Goal: Task Accomplishment & Management: Manage account settings

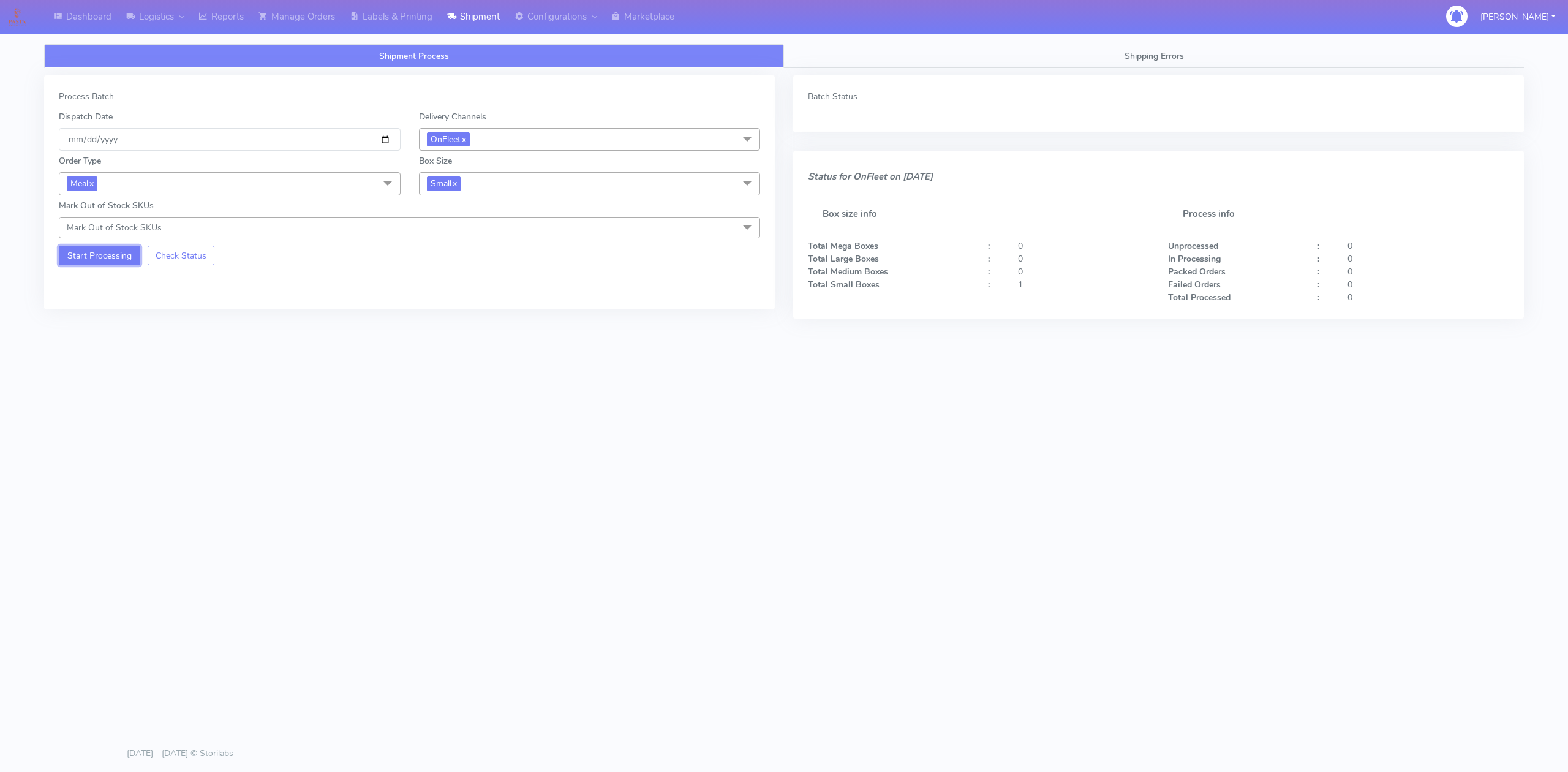
click at [110, 260] on button "Start Processing" at bounding box center [99, 255] width 81 height 20
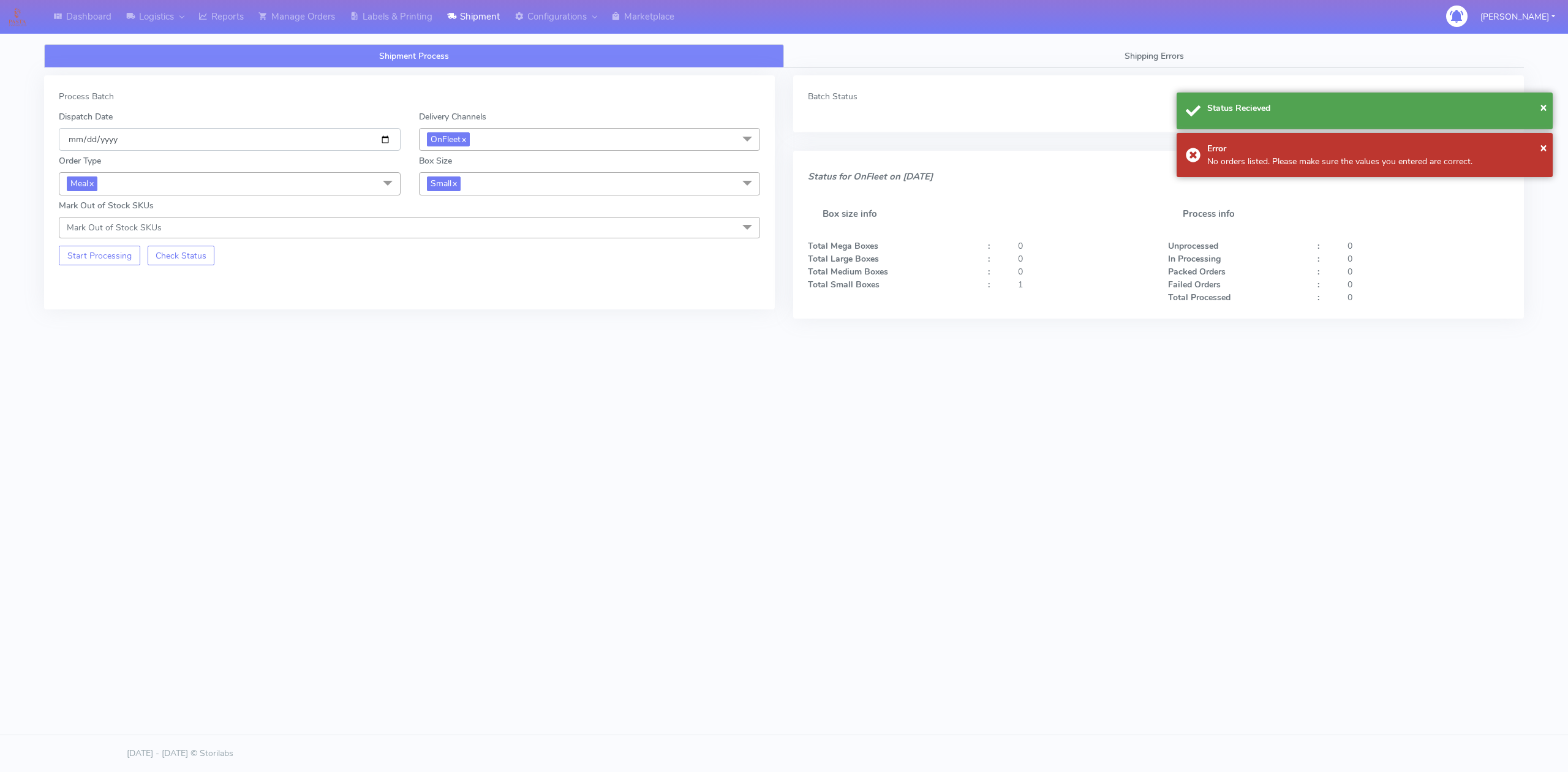
click at [393, 139] on input "[DATE]" at bounding box center [229, 139] width 342 height 22
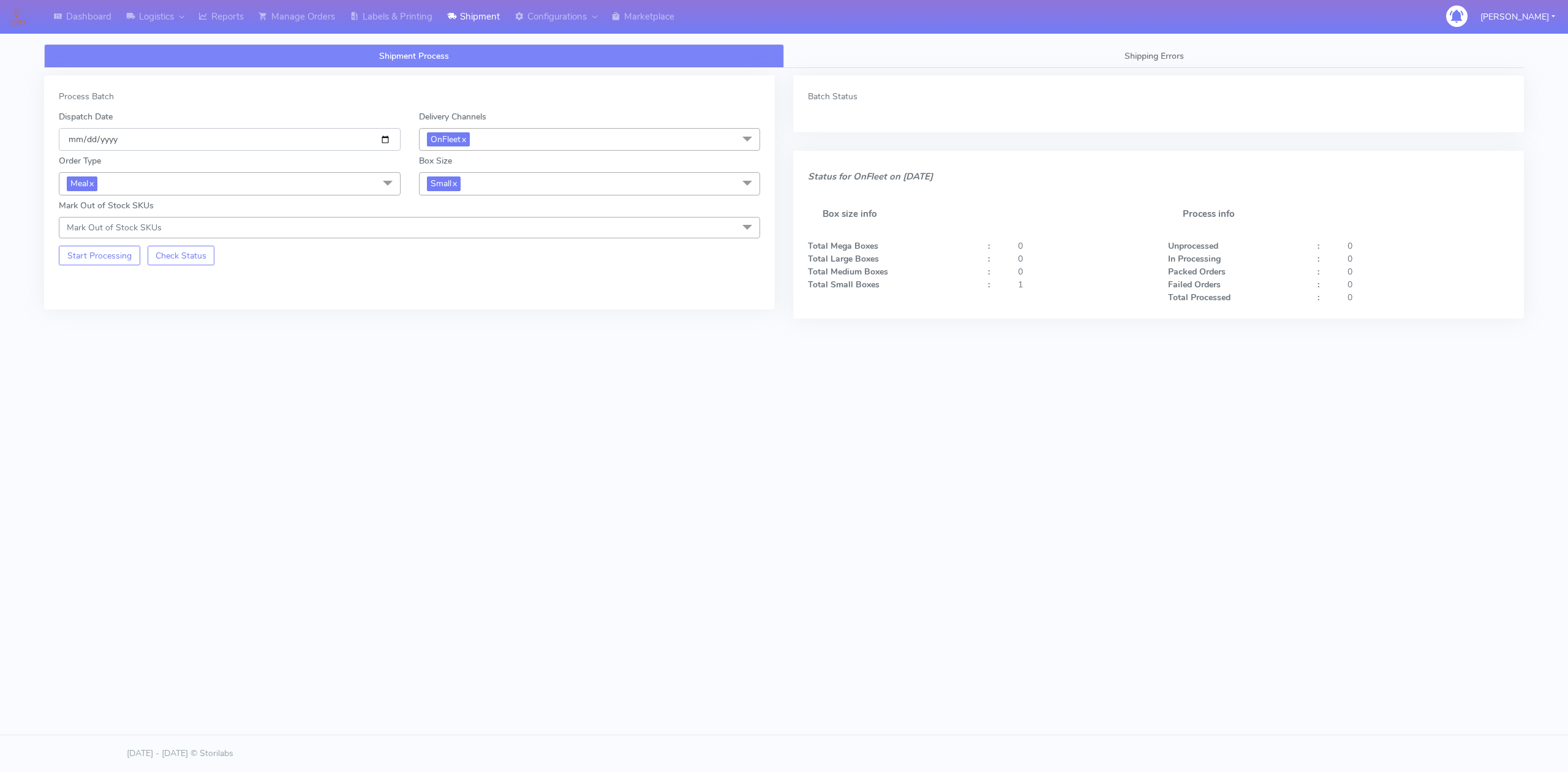
click at [390, 141] on input "[DATE]" at bounding box center [229, 139] width 342 height 22
type input "[DATE]"
click at [99, 261] on button "Start Processing" at bounding box center [99, 255] width 81 height 20
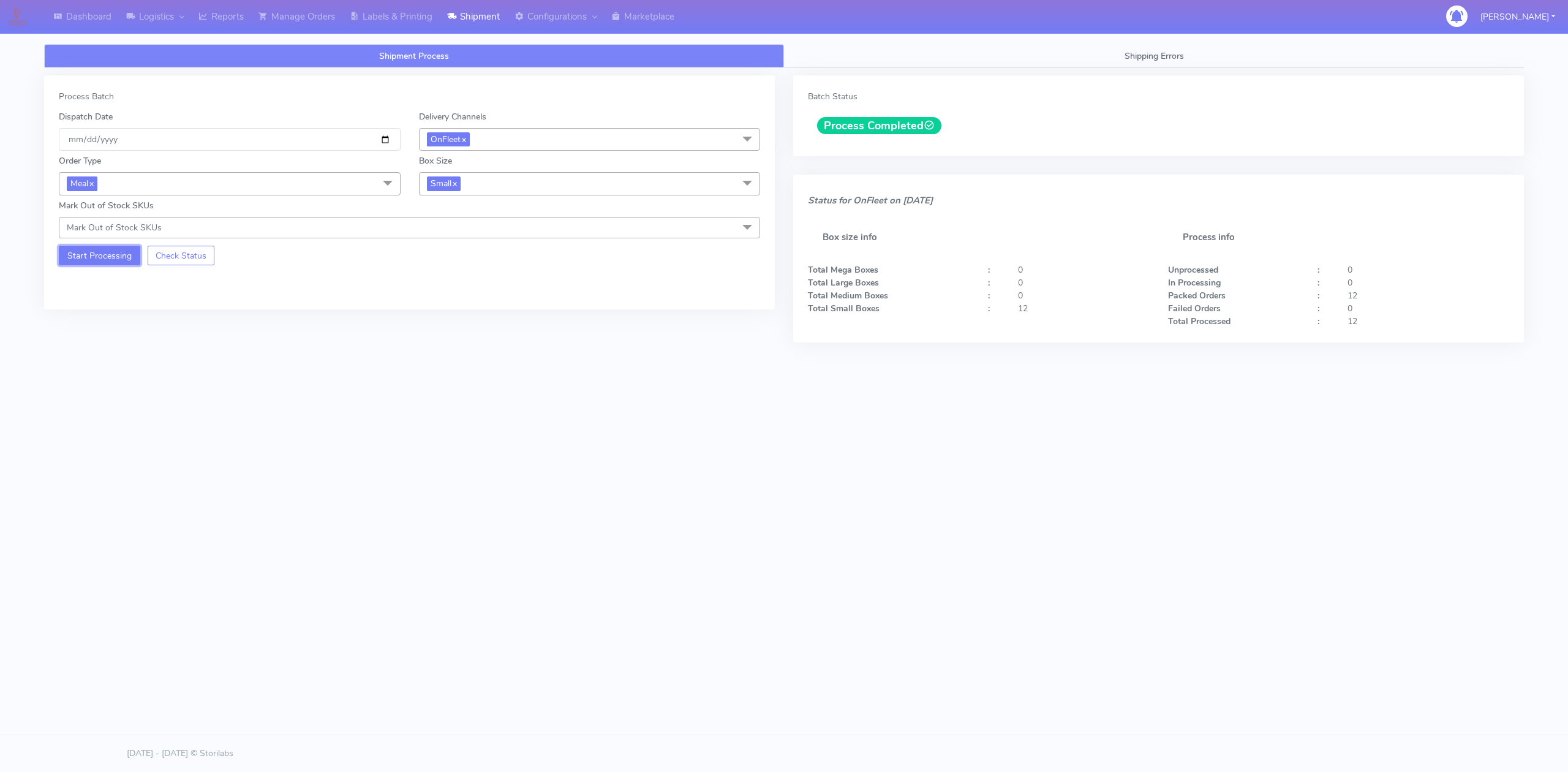
click at [86, 264] on button "Start Processing" at bounding box center [99, 255] width 81 height 20
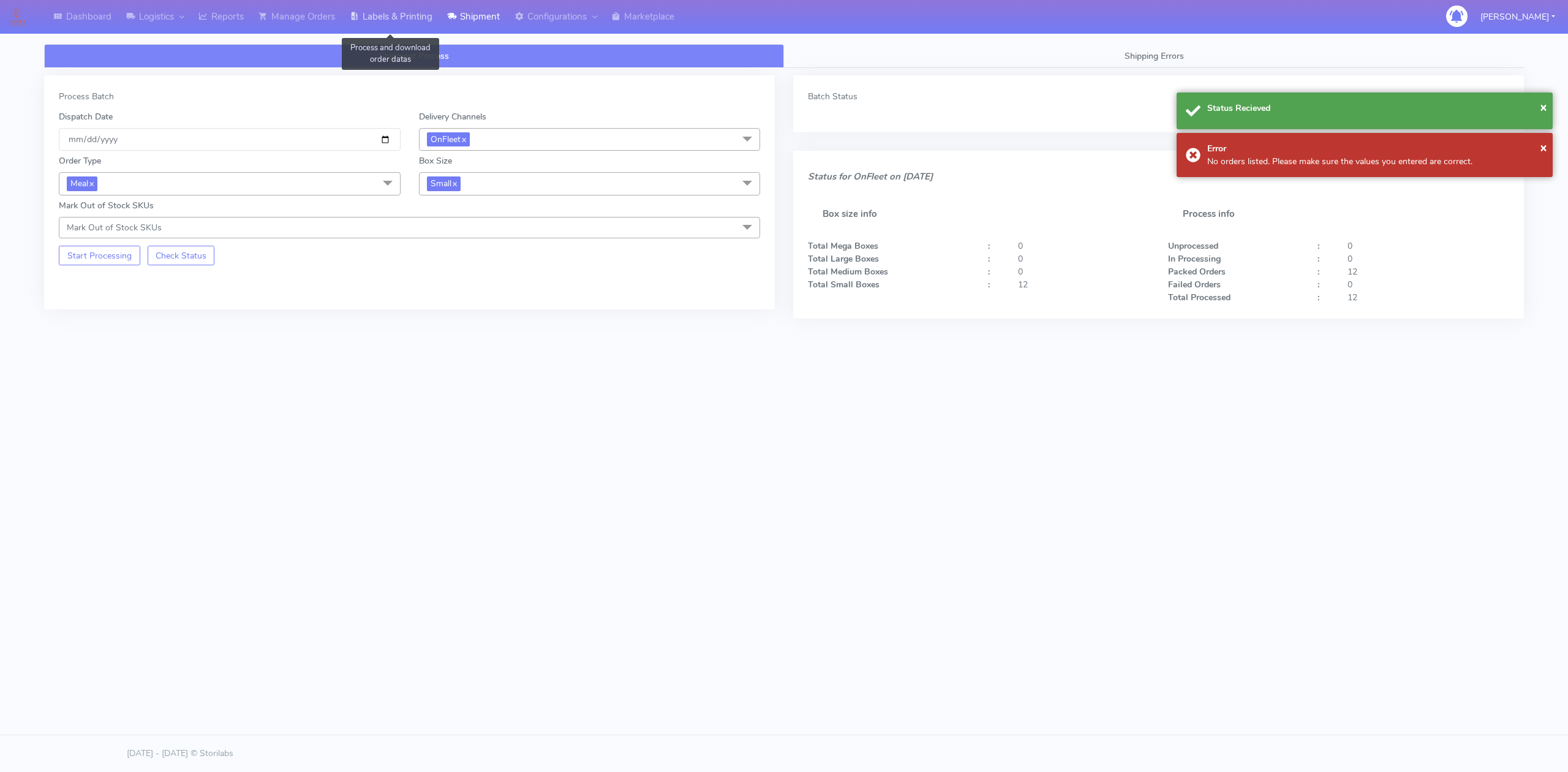
click at [390, 26] on link "Labels & Printing" at bounding box center [391, 17] width 98 height 34
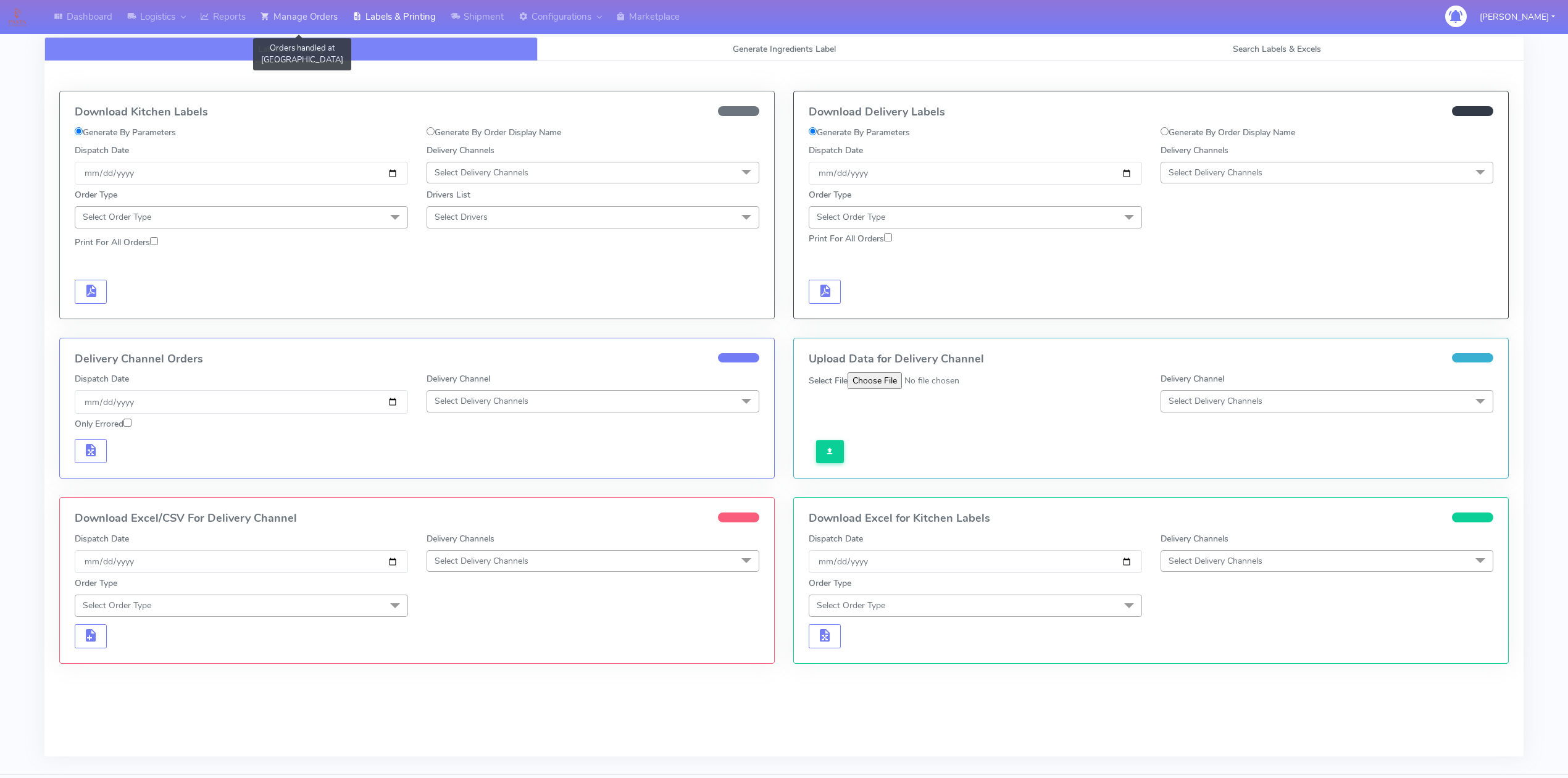
click at [277, 16] on link "Manage Orders" at bounding box center [299, 17] width 92 height 34
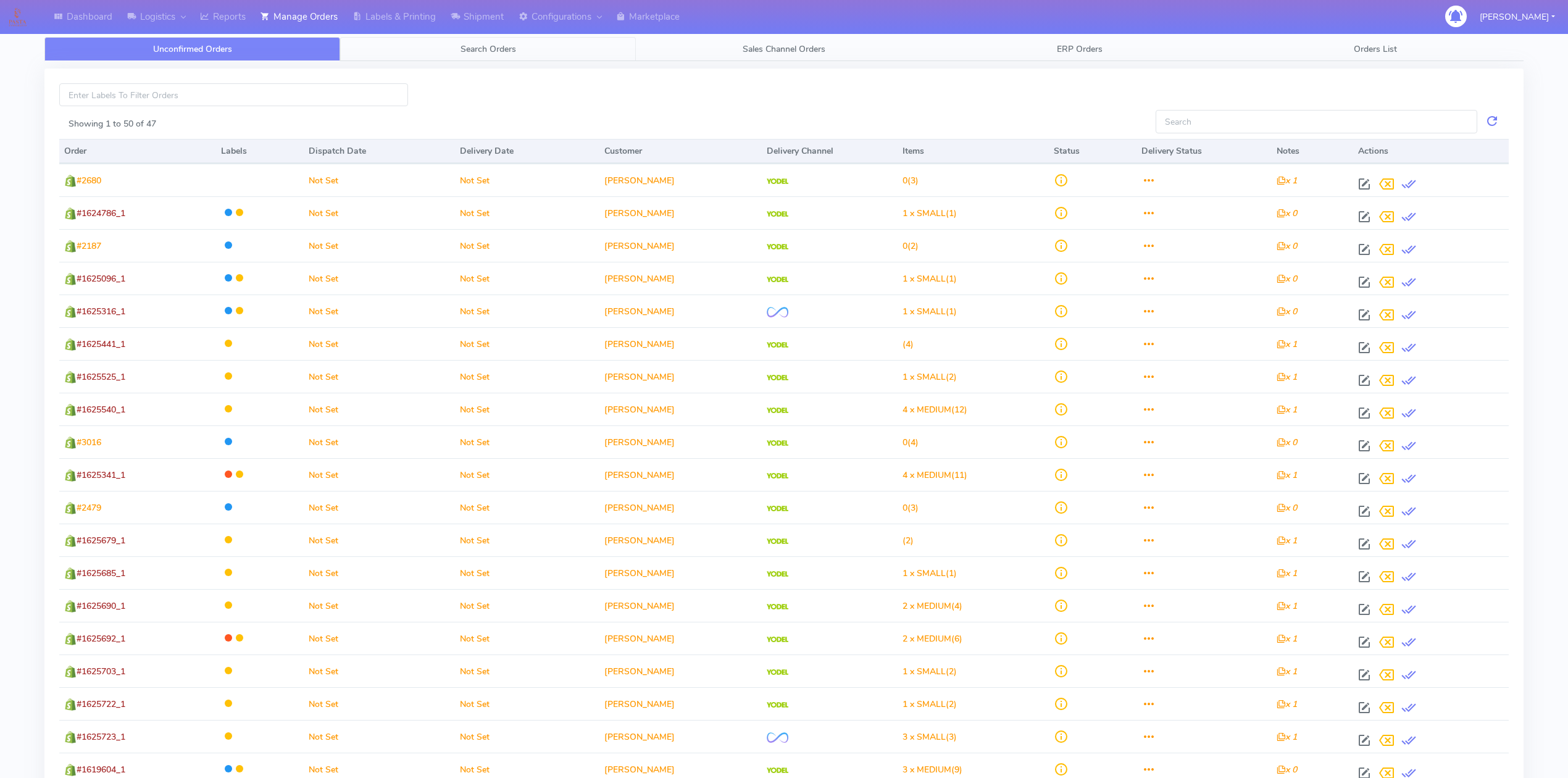
click at [497, 48] on span "Search Orders" at bounding box center [488, 49] width 55 height 11
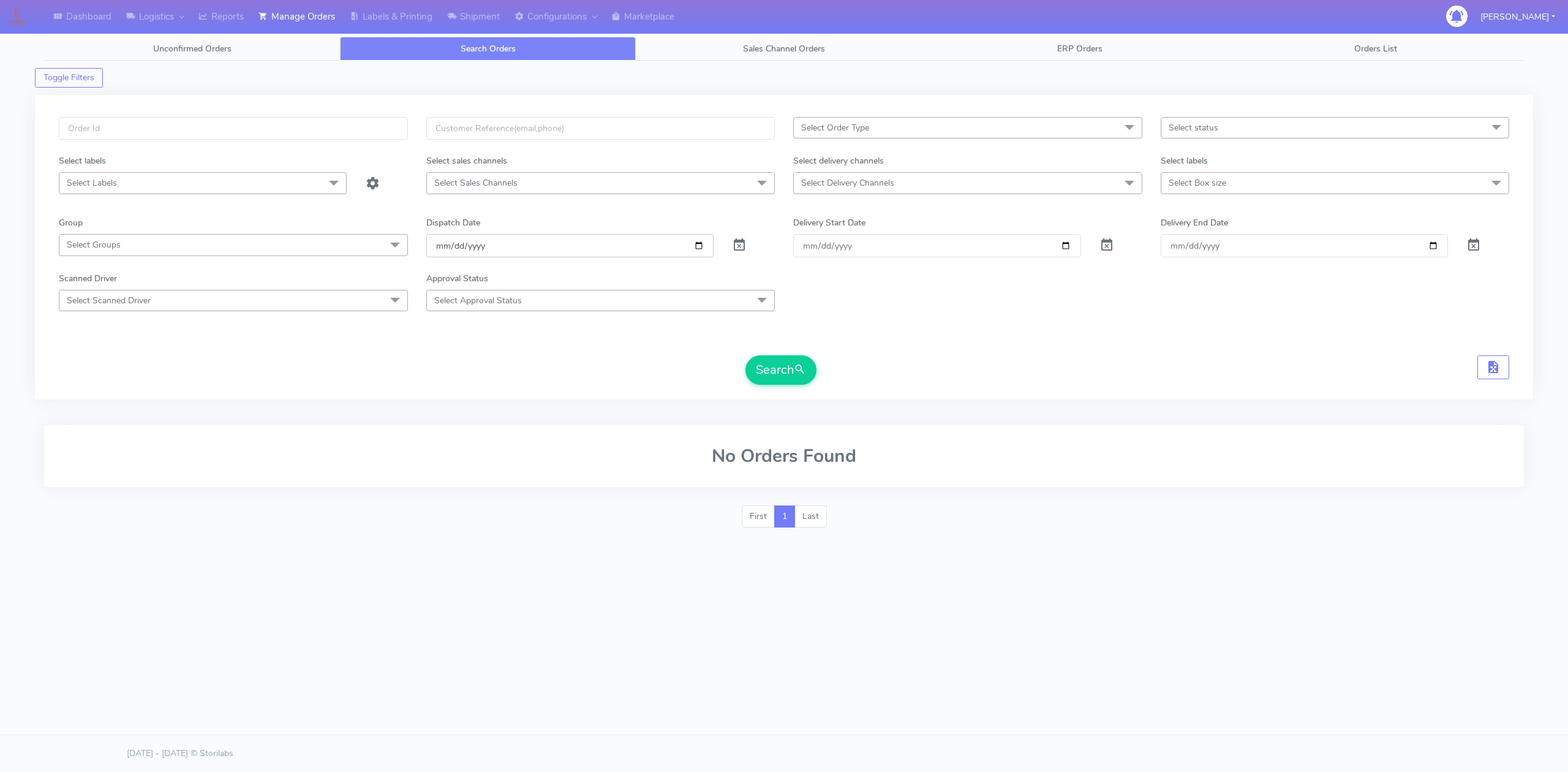
click at [701, 245] on input "[DATE]" at bounding box center [570, 245] width 288 height 22
type input "[DATE]"
click at [885, 130] on span "Select Order Type" at bounding box center [967, 128] width 349 height 21
click at [723, 74] on div "Toggle Filters" at bounding box center [783, 74] width 1498 height 27
click at [840, 182] on span "Select Delivery Channels" at bounding box center [847, 183] width 93 height 11
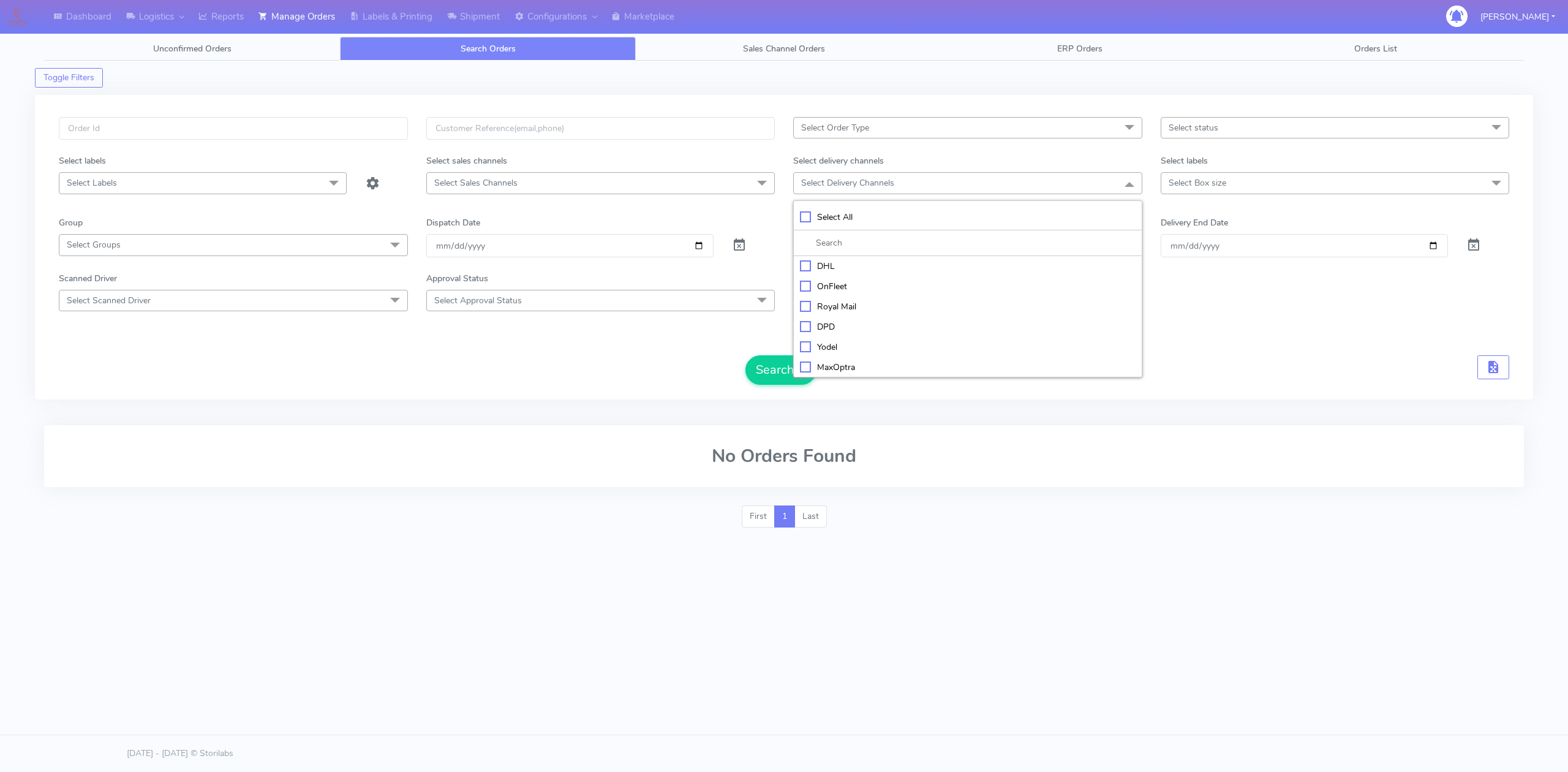
click at [834, 284] on div "OnFleet" at bounding box center [967, 287] width 335 height 13
checkbox input "true"
click at [760, 373] on button "Search" at bounding box center [781, 372] width 71 height 30
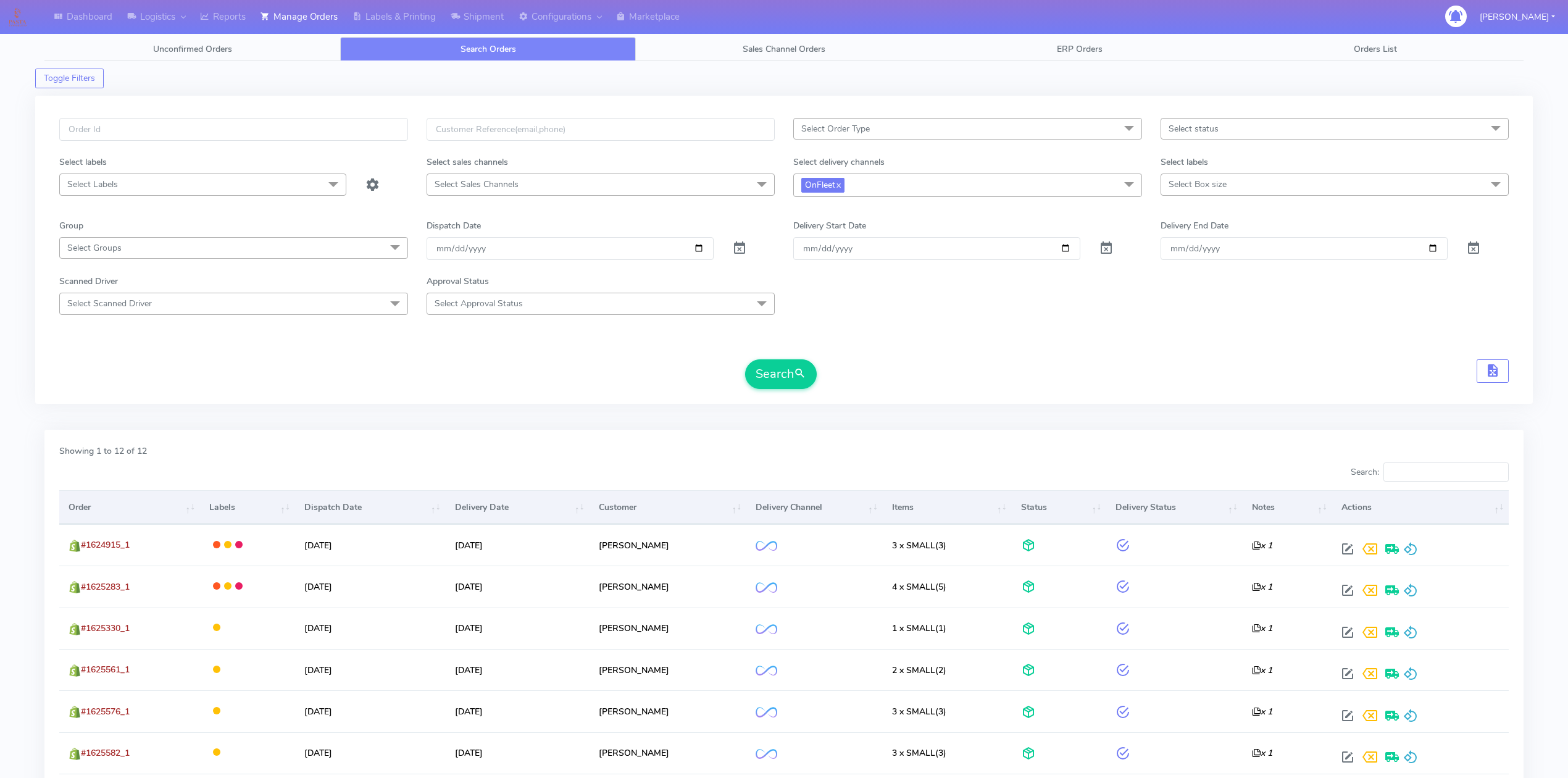
click at [568, 400] on div "Select Order Type Select All MEALS ATAVI One Off Pasta Club Gift Kit Event Unkn…" at bounding box center [784, 250] width 1498 height 308
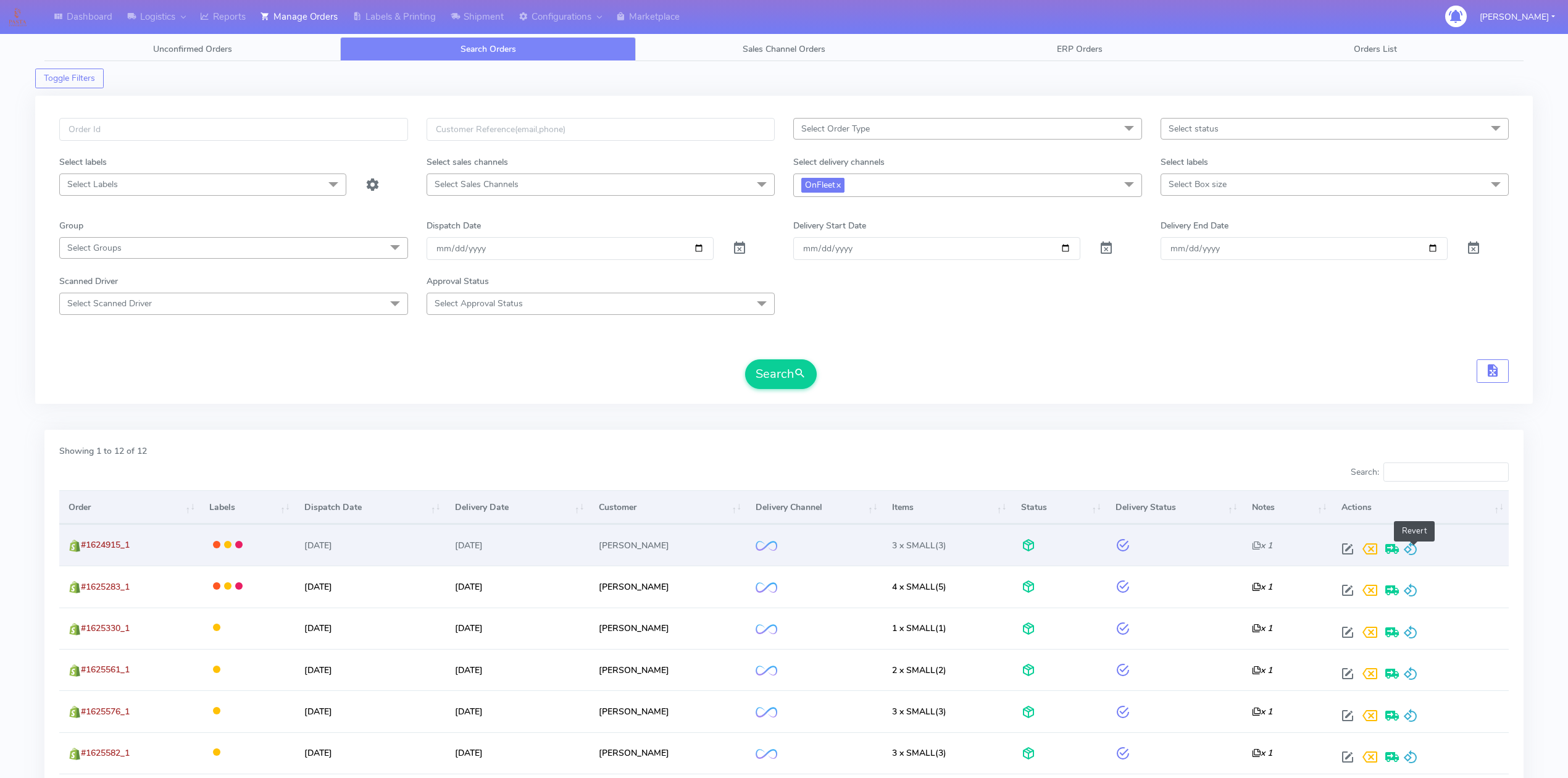
click at [1415, 549] on span at bounding box center [1410, 551] width 15 height 11
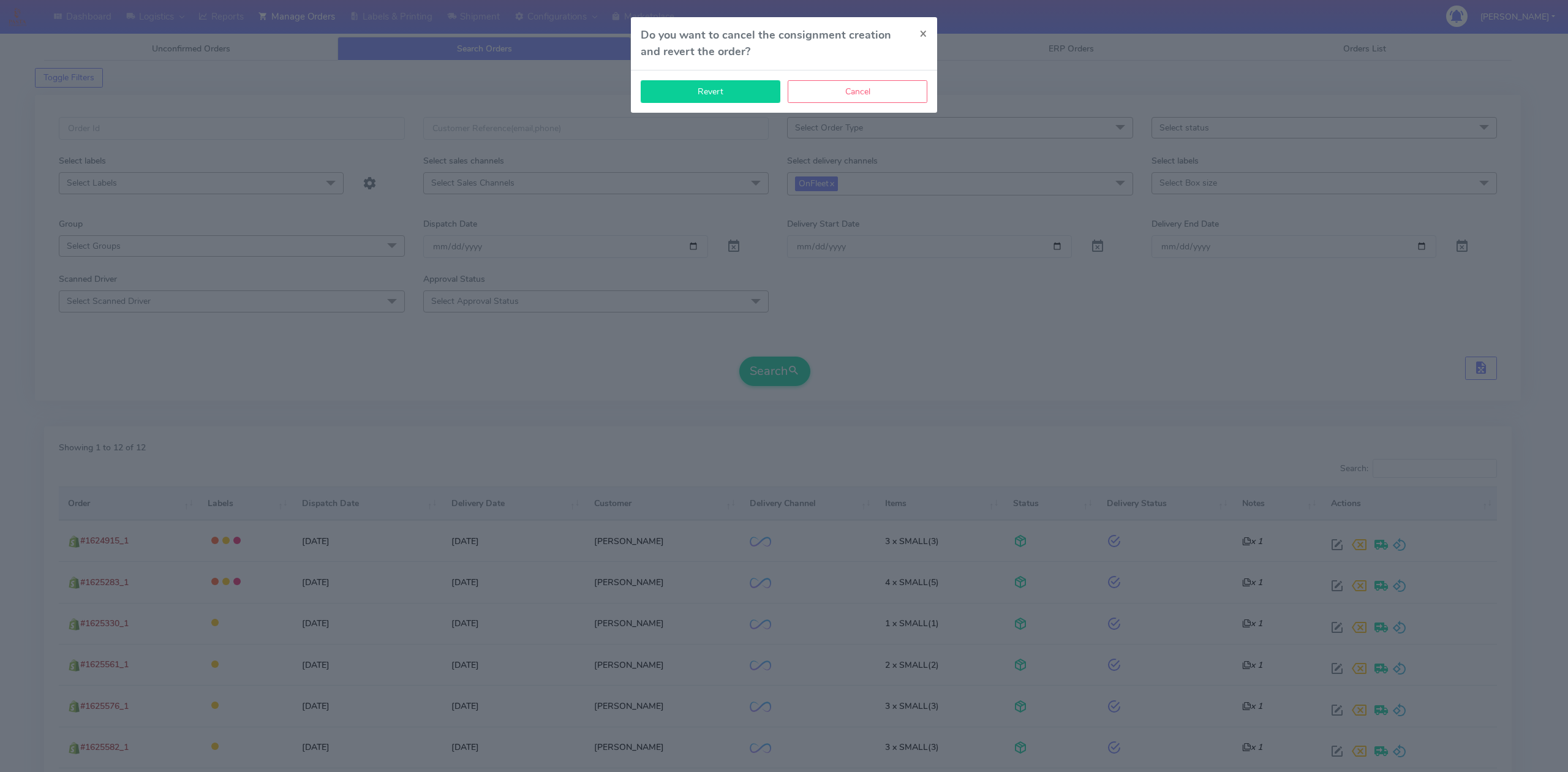
click at [745, 103] on button "Revert" at bounding box center [710, 91] width 140 height 22
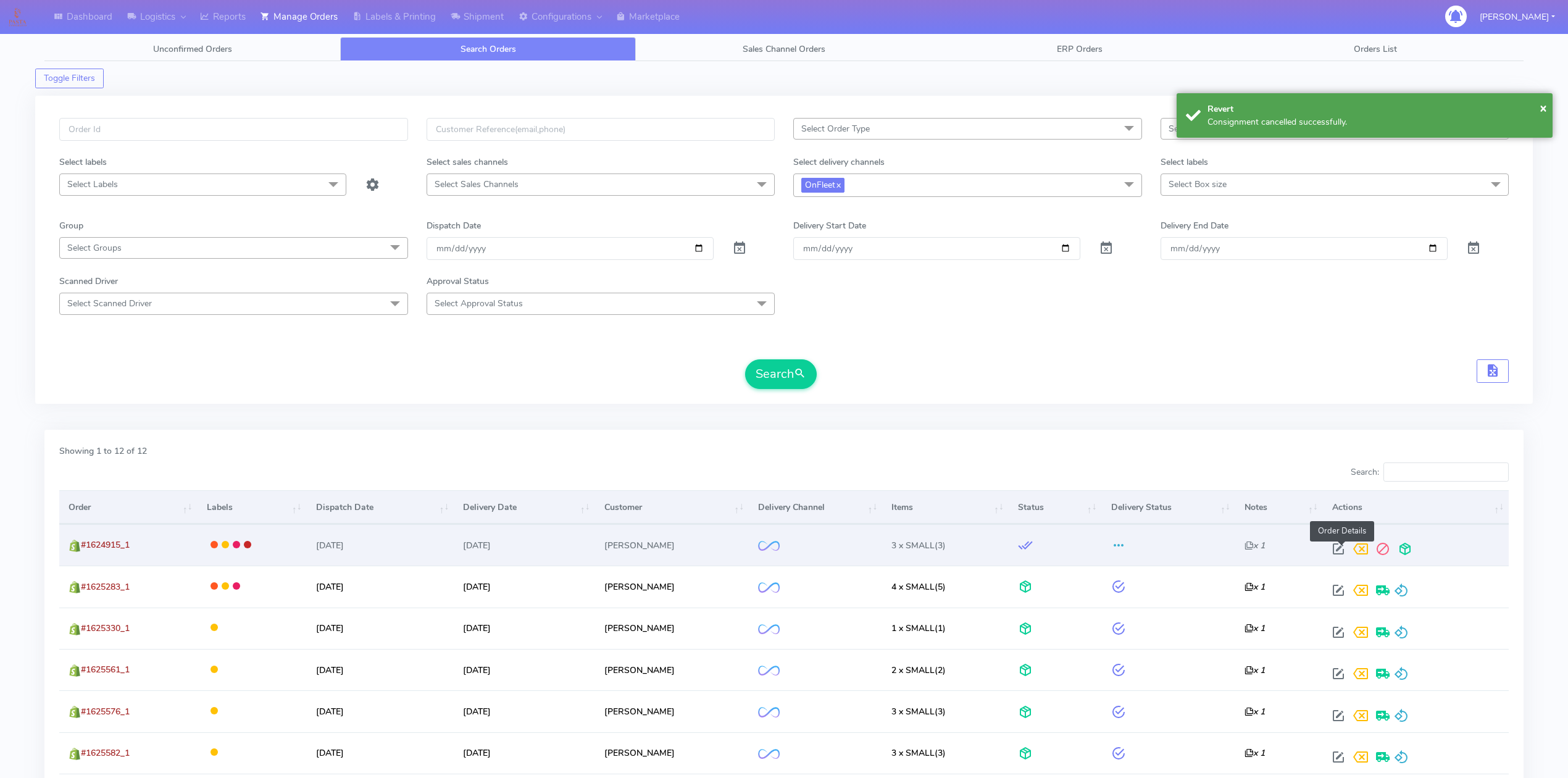
click at [1338, 553] on span at bounding box center [1338, 551] width 23 height 11
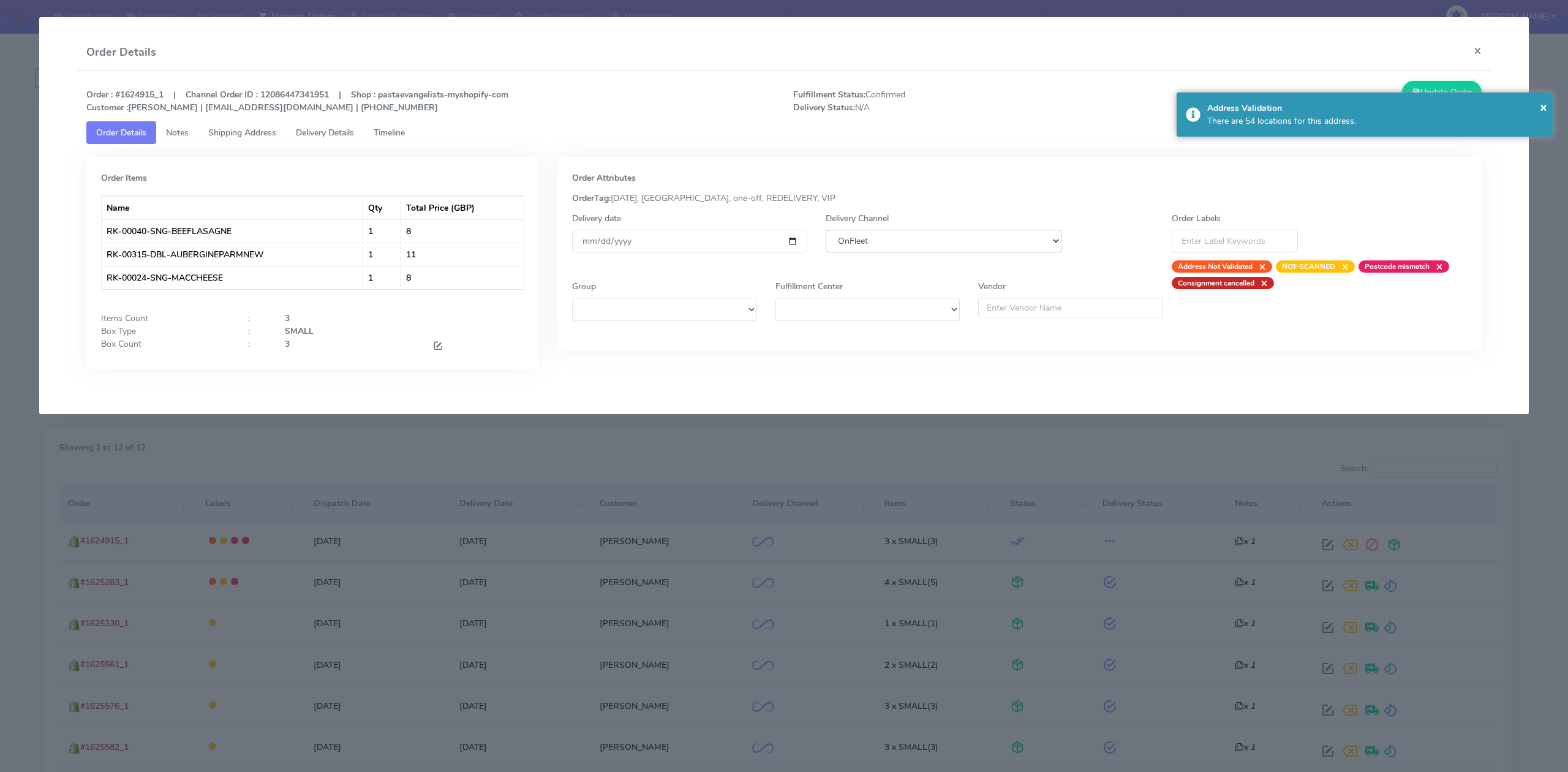
click at [913, 243] on select "DHL OnFleet Royal Mail DPD Yodel MaxOptra Amazon Collection" at bounding box center [943, 241] width 236 height 22
select select "5"
click at [826, 230] on select "DHL OnFleet Royal Mail DPD Yodel MaxOptra Amazon Collection" at bounding box center [943, 241] width 236 height 22
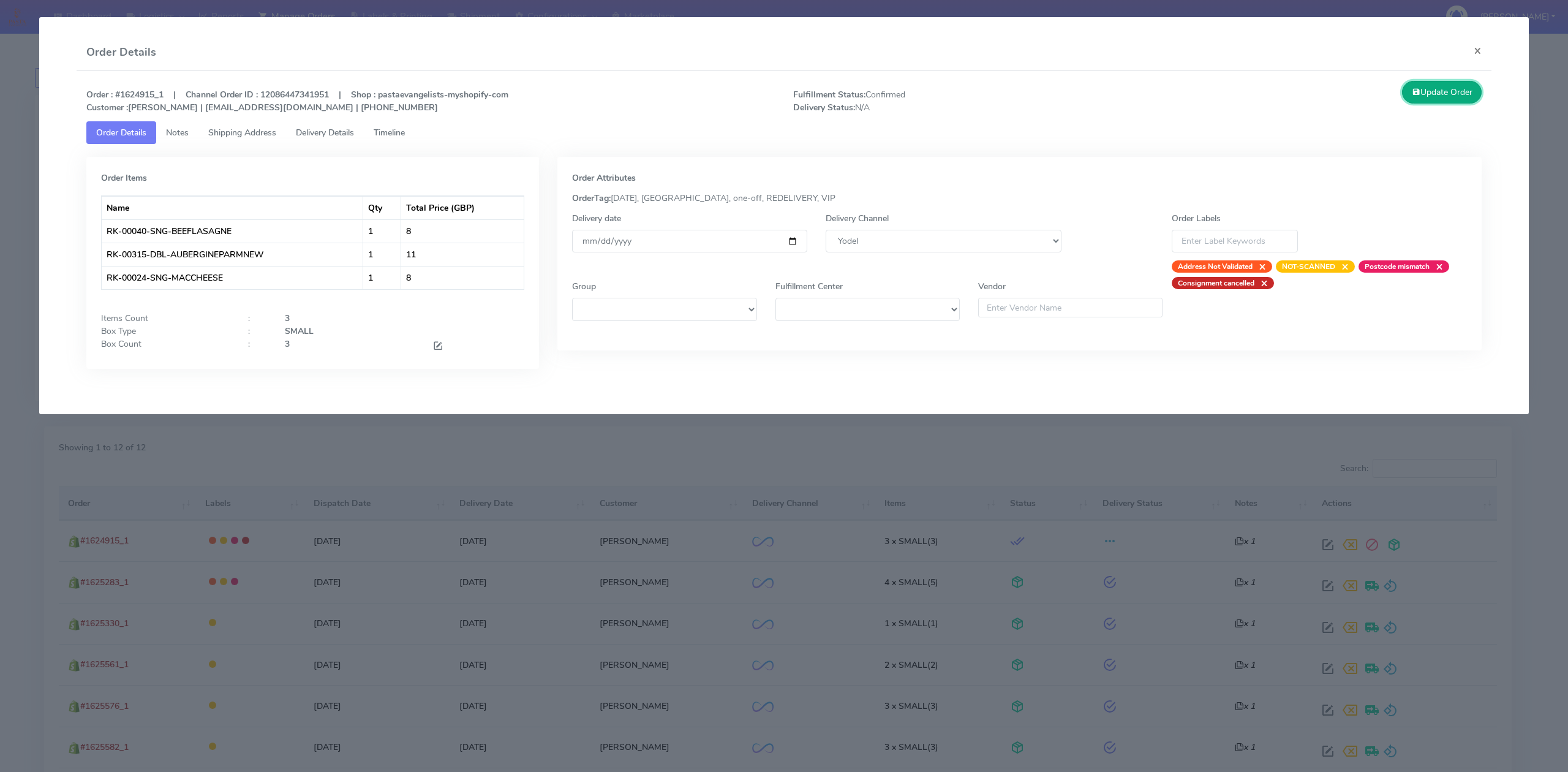
click at [1431, 85] on button "Update Order" at bounding box center [1442, 92] width 80 height 22
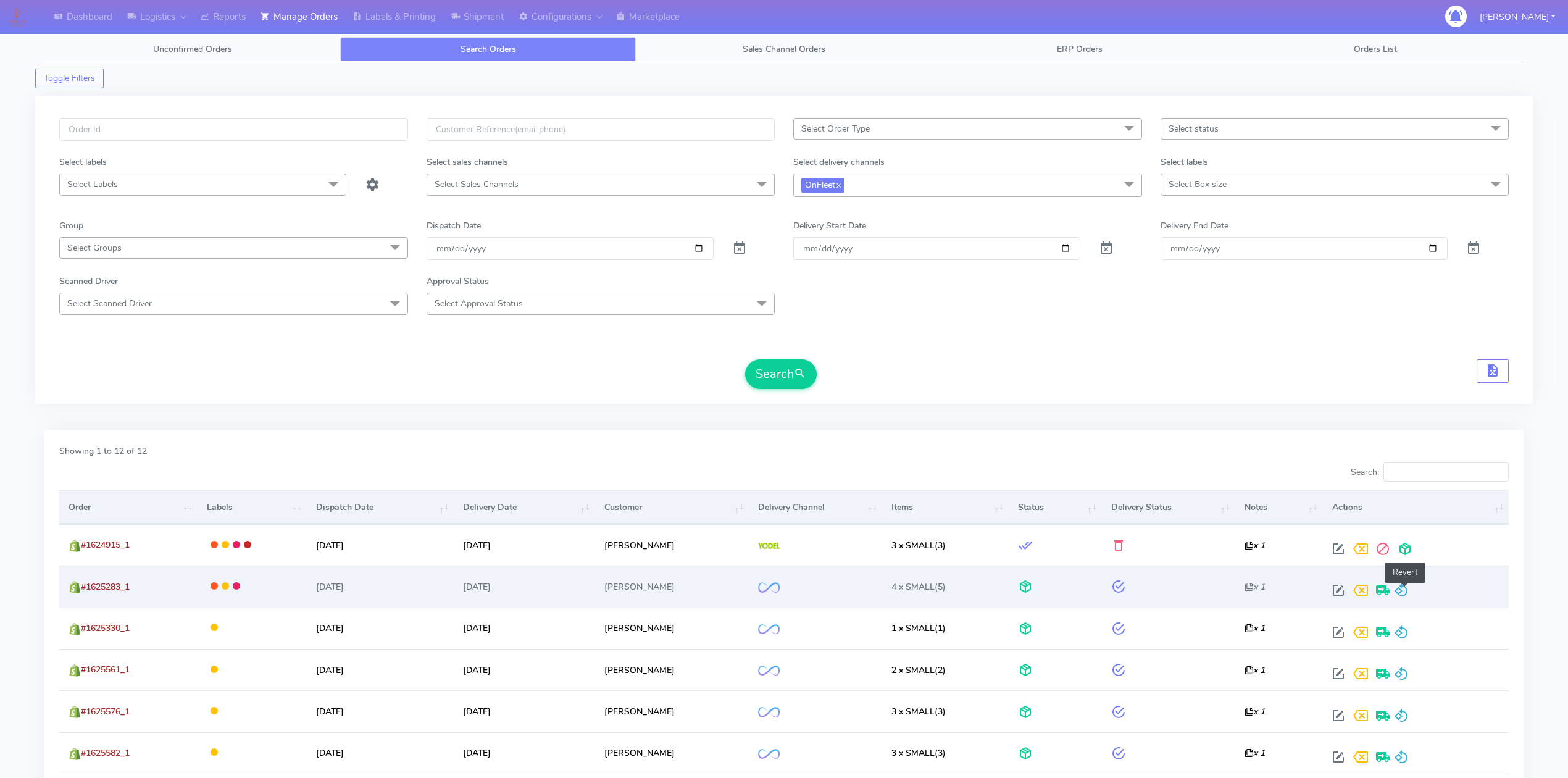
click at [1399, 594] on span at bounding box center [1401, 593] width 15 height 11
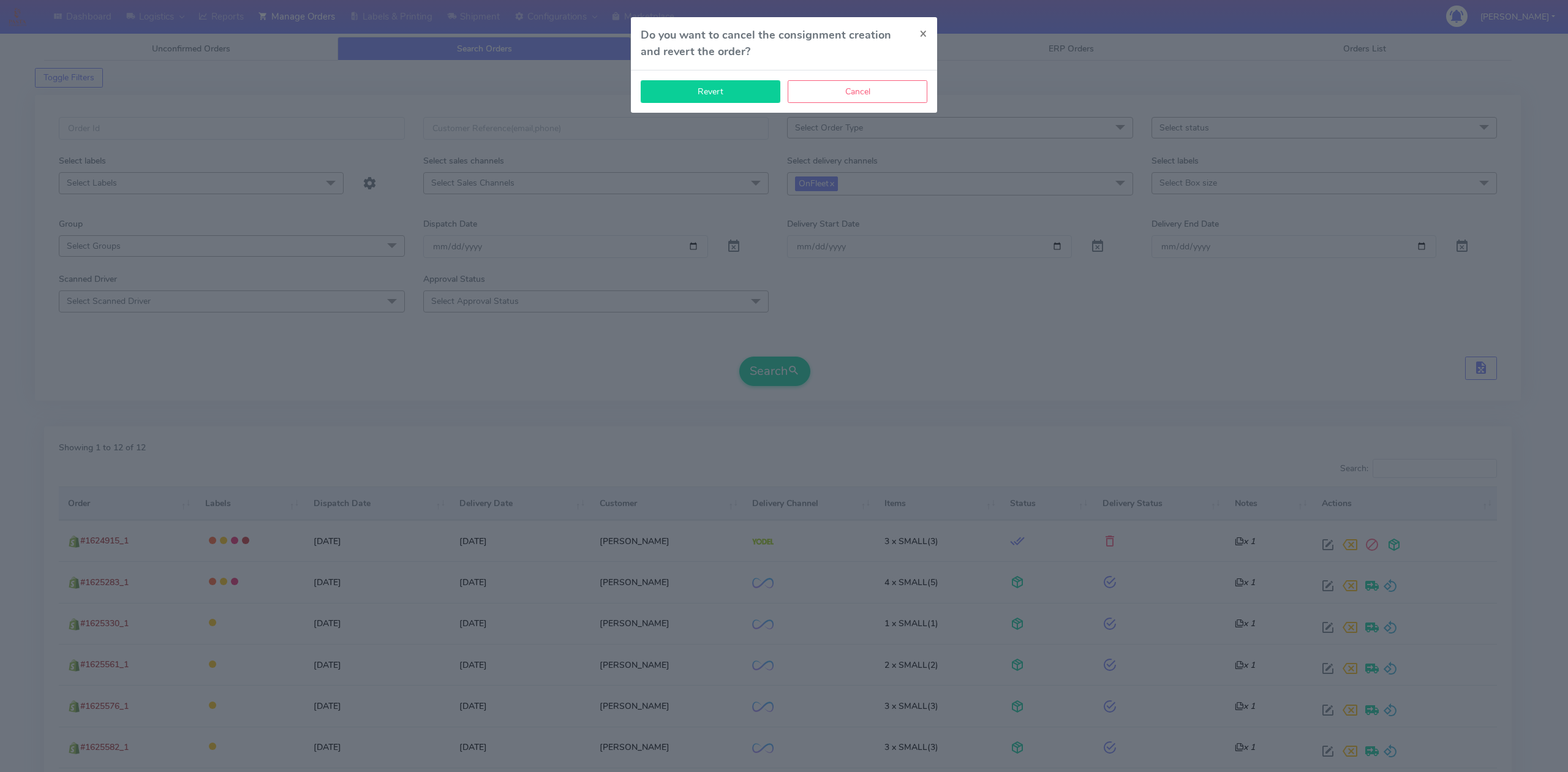
click at [686, 88] on button "Revert" at bounding box center [710, 91] width 140 height 22
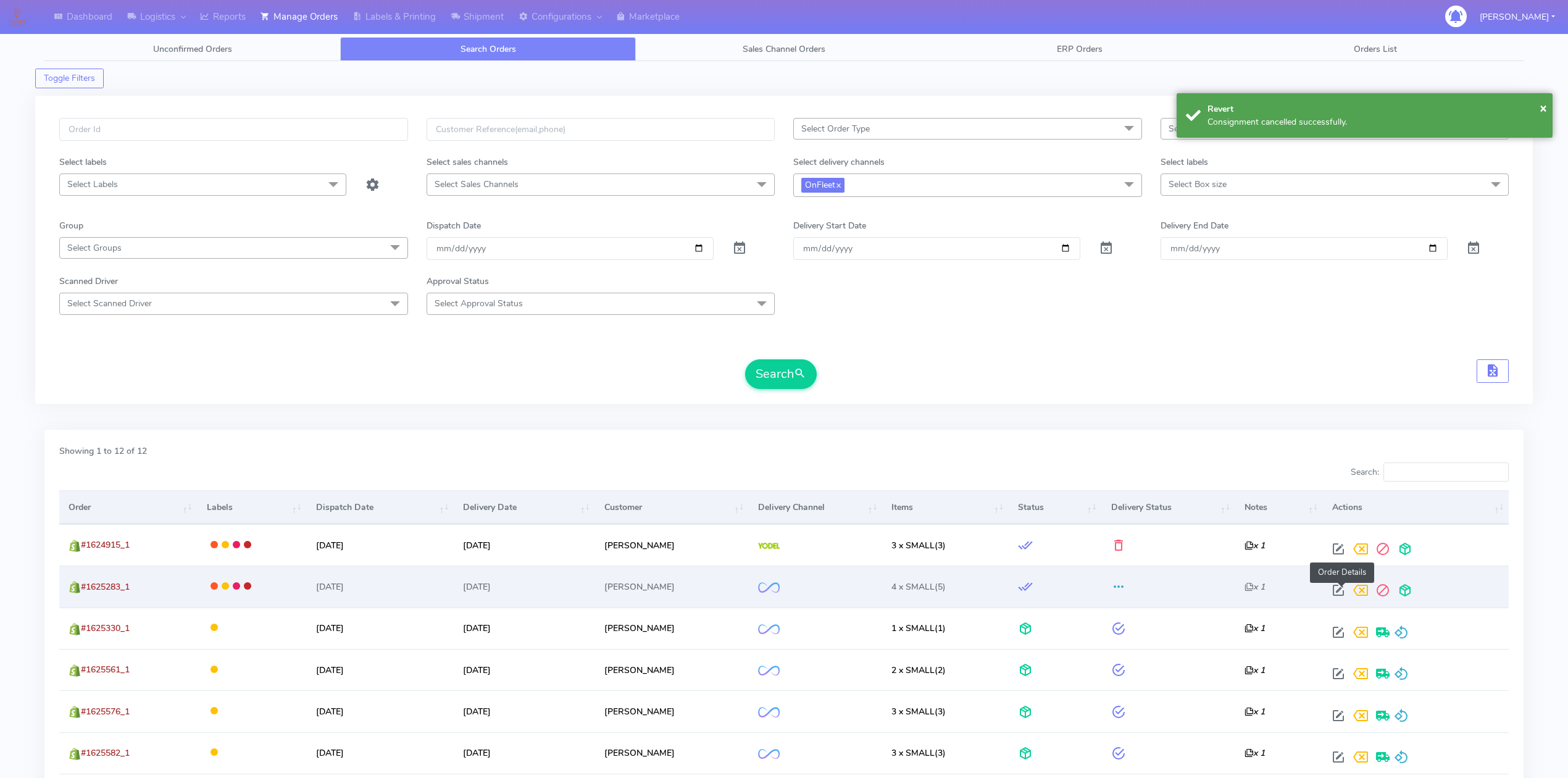
click at [1342, 591] on span at bounding box center [1338, 593] width 23 height 11
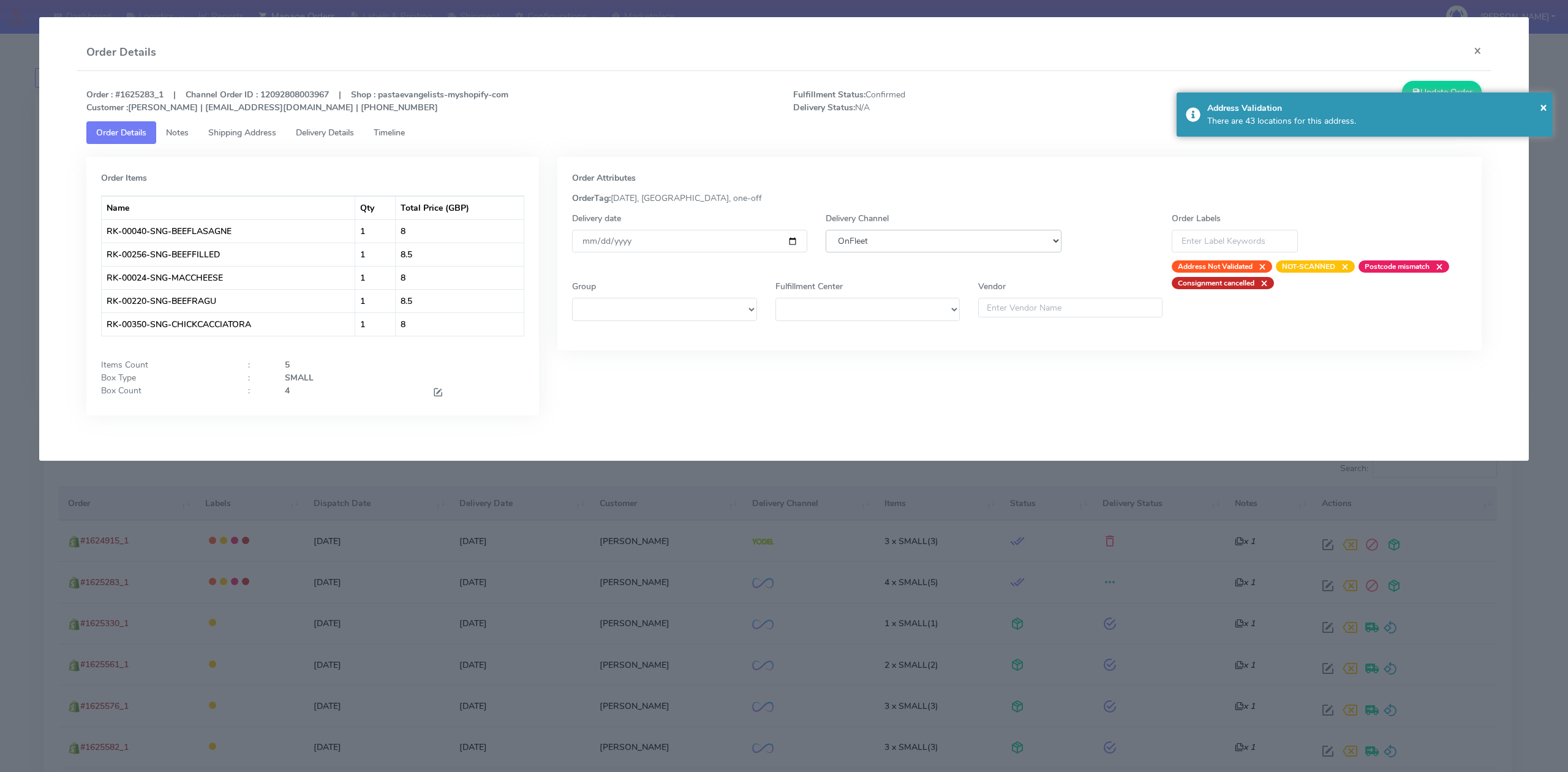
click at [926, 248] on select "DHL OnFleet Royal Mail DPD Yodel MaxOptra Amazon Collection" at bounding box center [943, 241] width 236 height 22
select select "5"
click at [826, 230] on select "DHL OnFleet Royal Mail DPD Yodel MaxOptra Amazon Collection" at bounding box center [943, 241] width 236 height 22
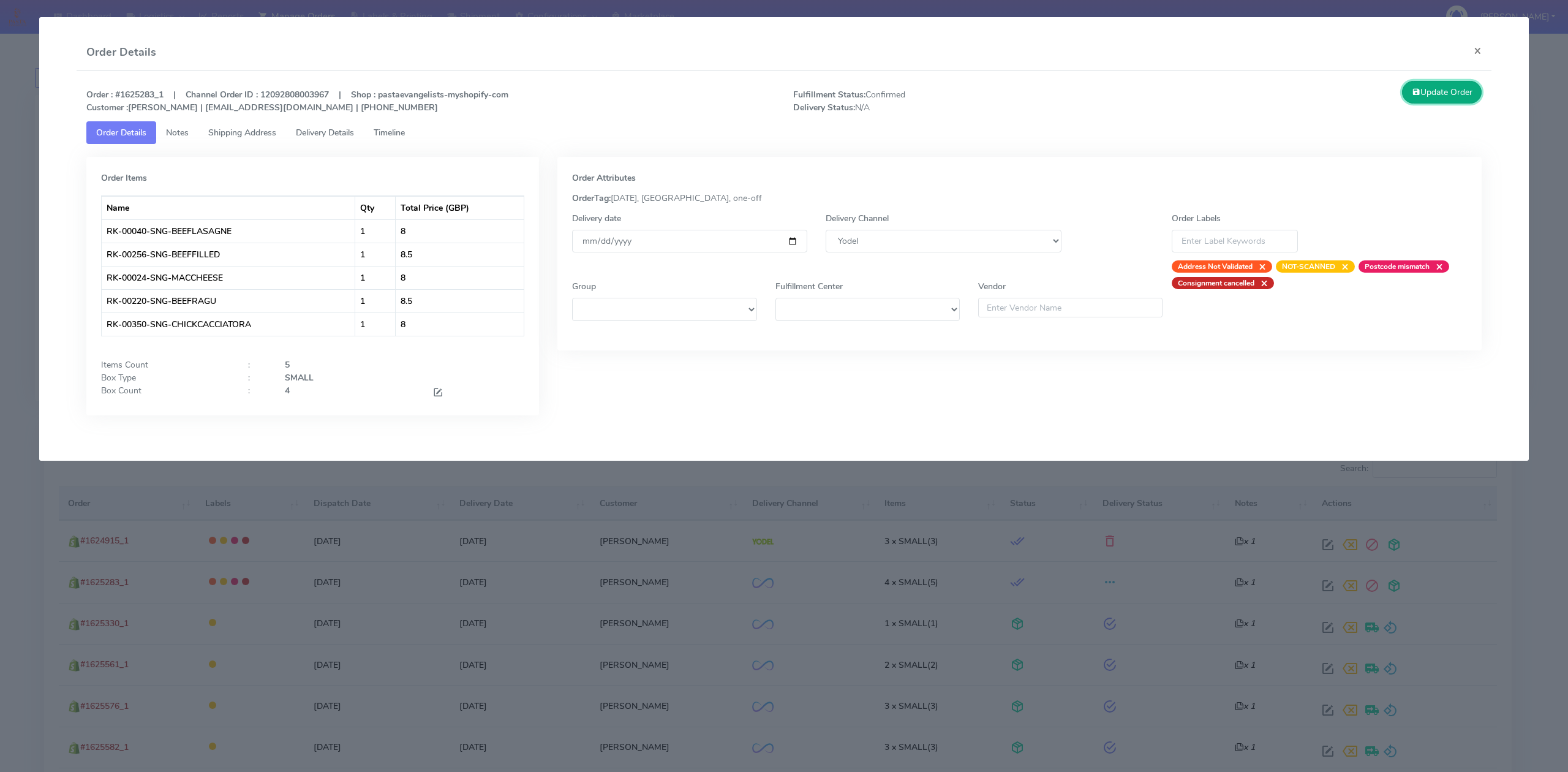
click at [1440, 96] on button "Update Order" at bounding box center [1442, 92] width 80 height 22
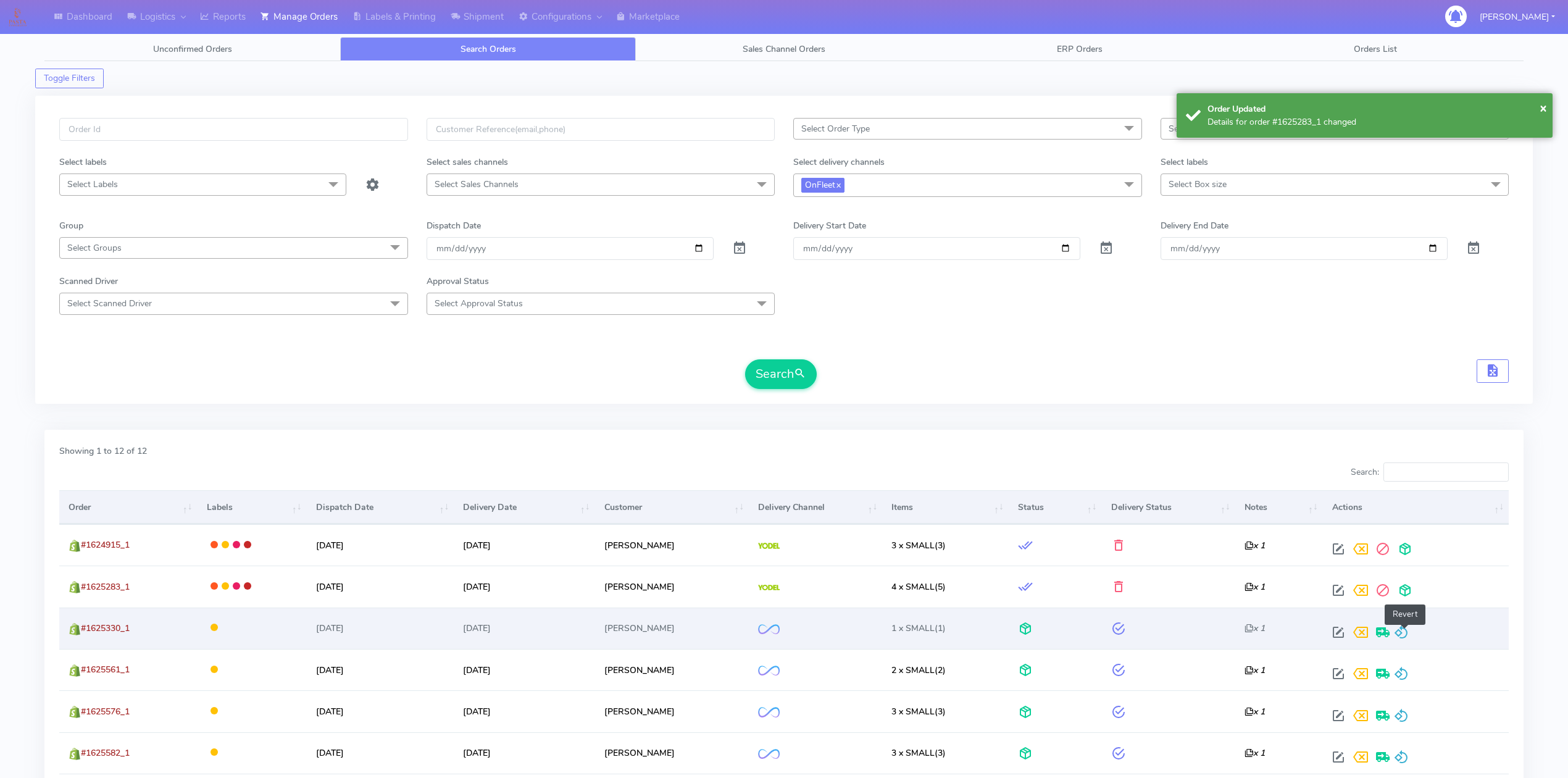
click at [1405, 633] on span at bounding box center [1401, 634] width 15 height 11
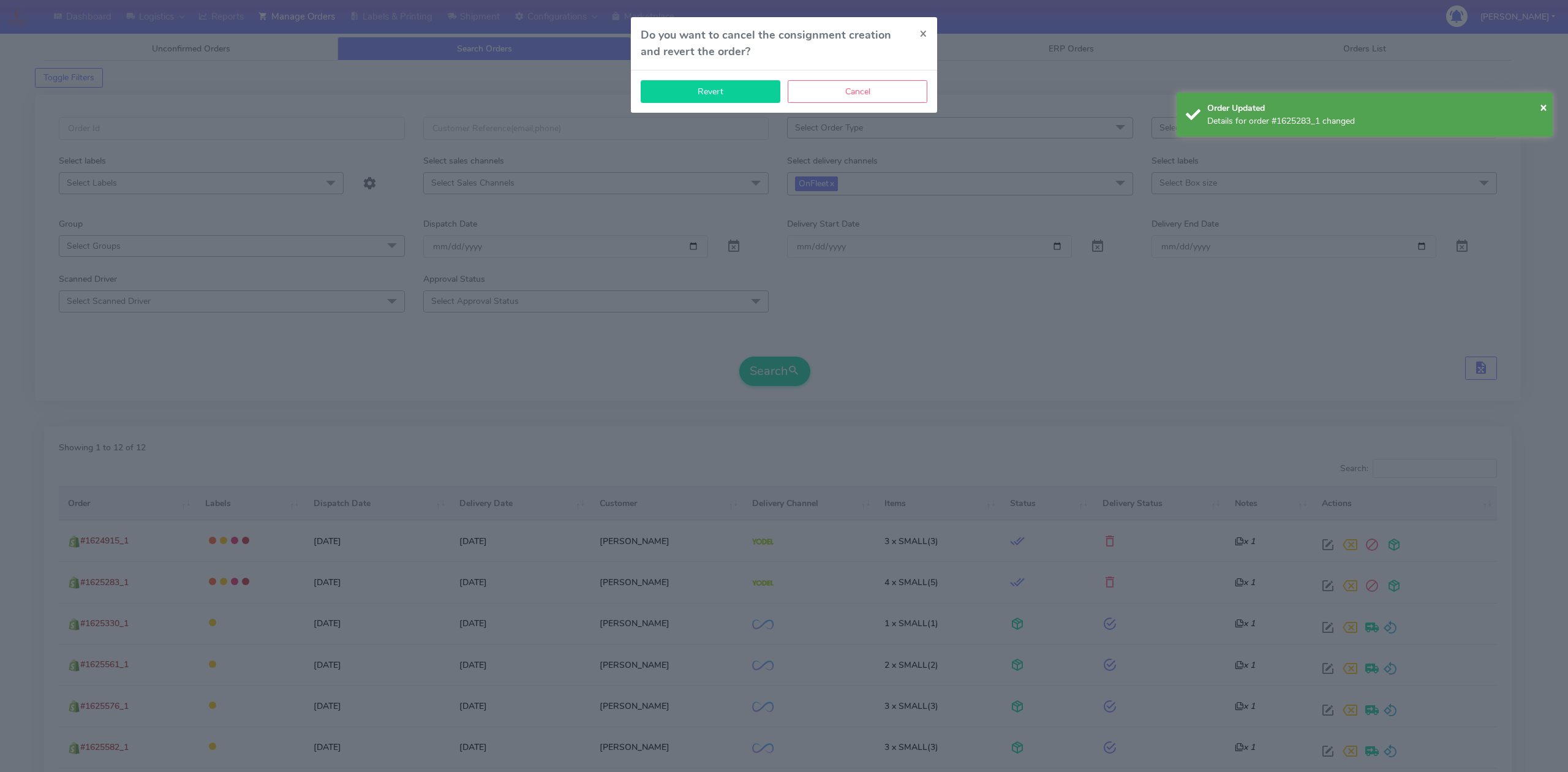
click at [725, 89] on button "Revert" at bounding box center [710, 91] width 140 height 22
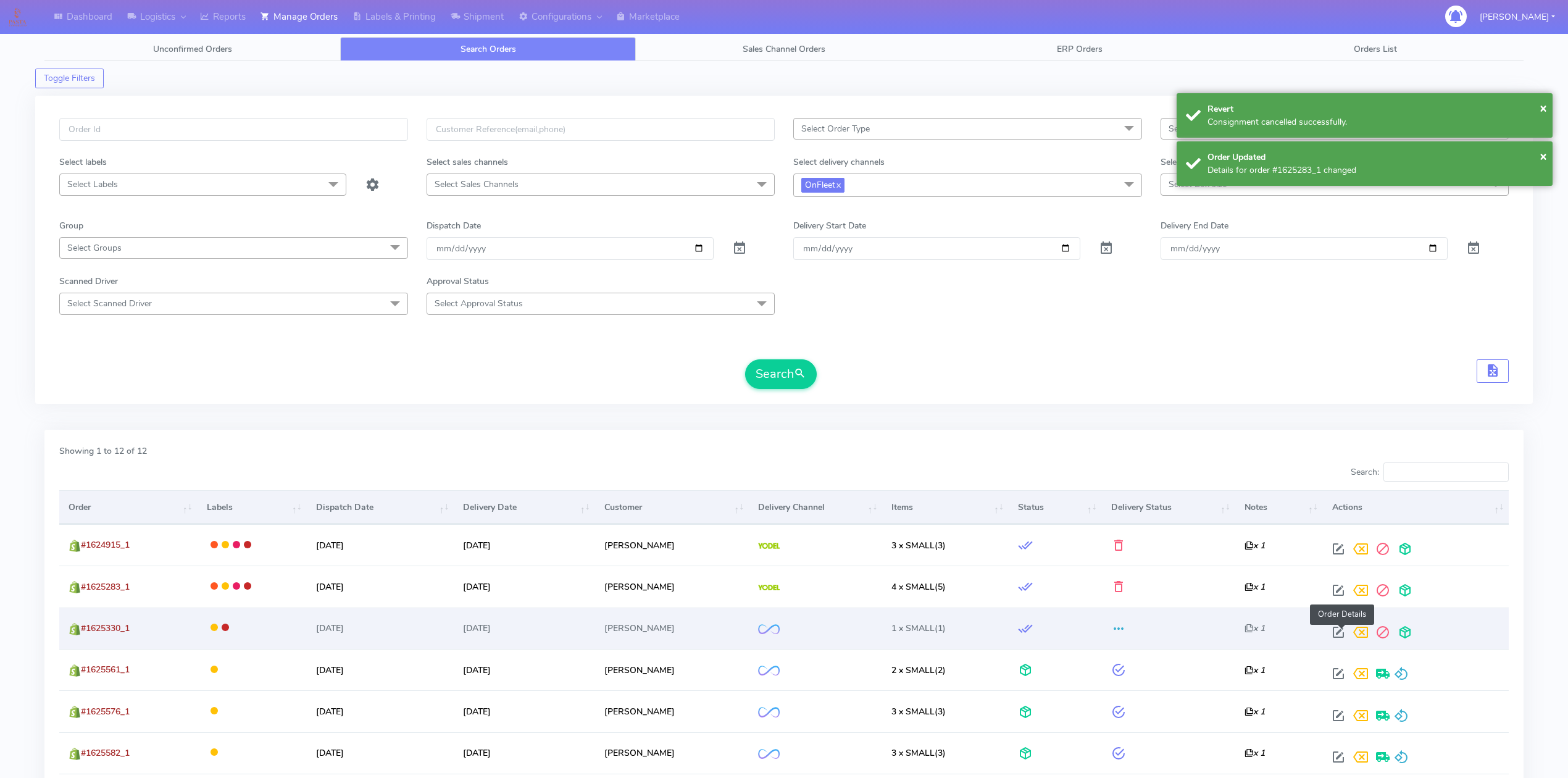
click at [1343, 634] on span at bounding box center [1338, 634] width 23 height 11
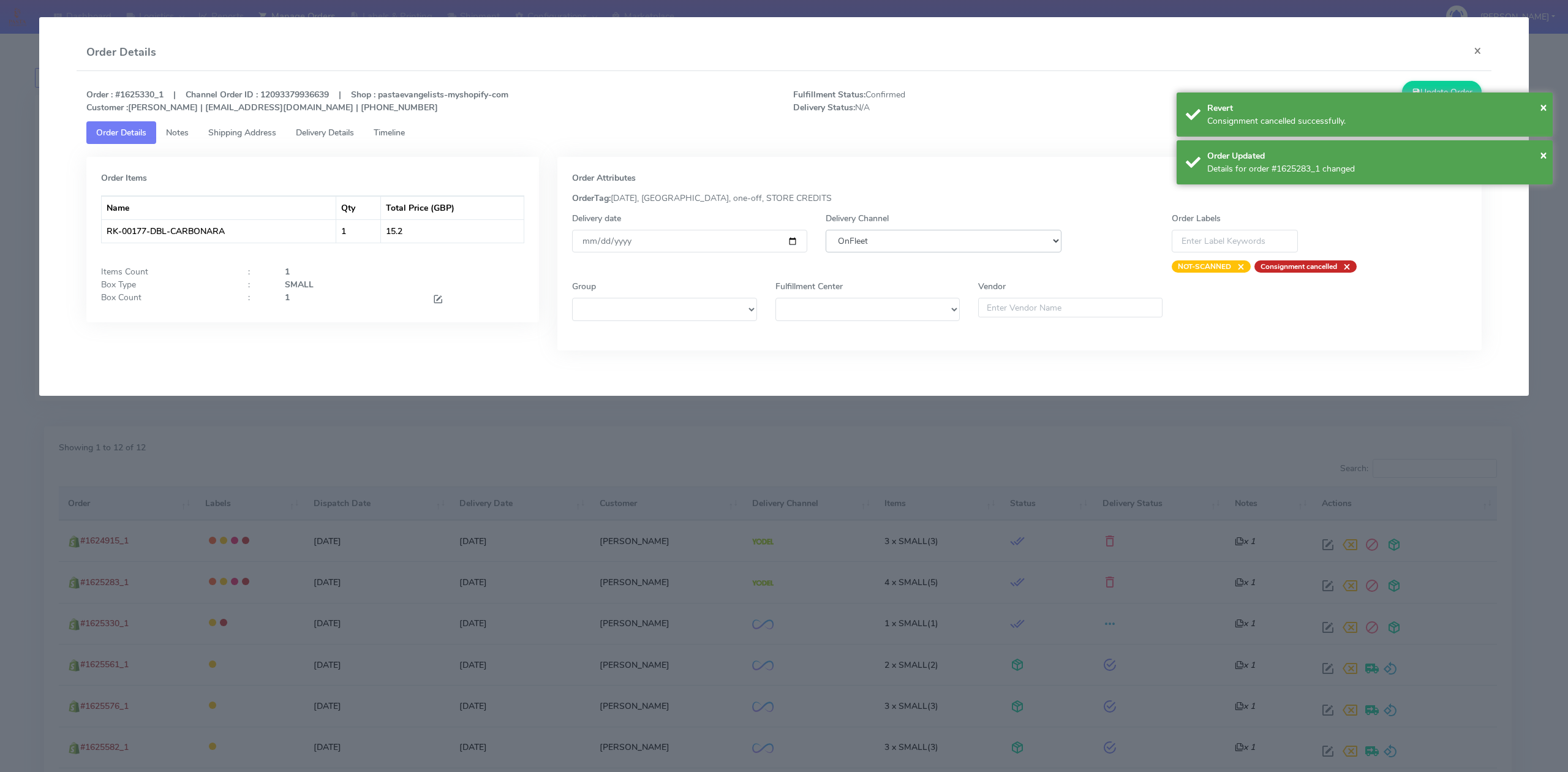
click at [994, 244] on select "DHL OnFleet Royal Mail DPD Yodel MaxOptra Amazon Collection" at bounding box center [943, 241] width 236 height 22
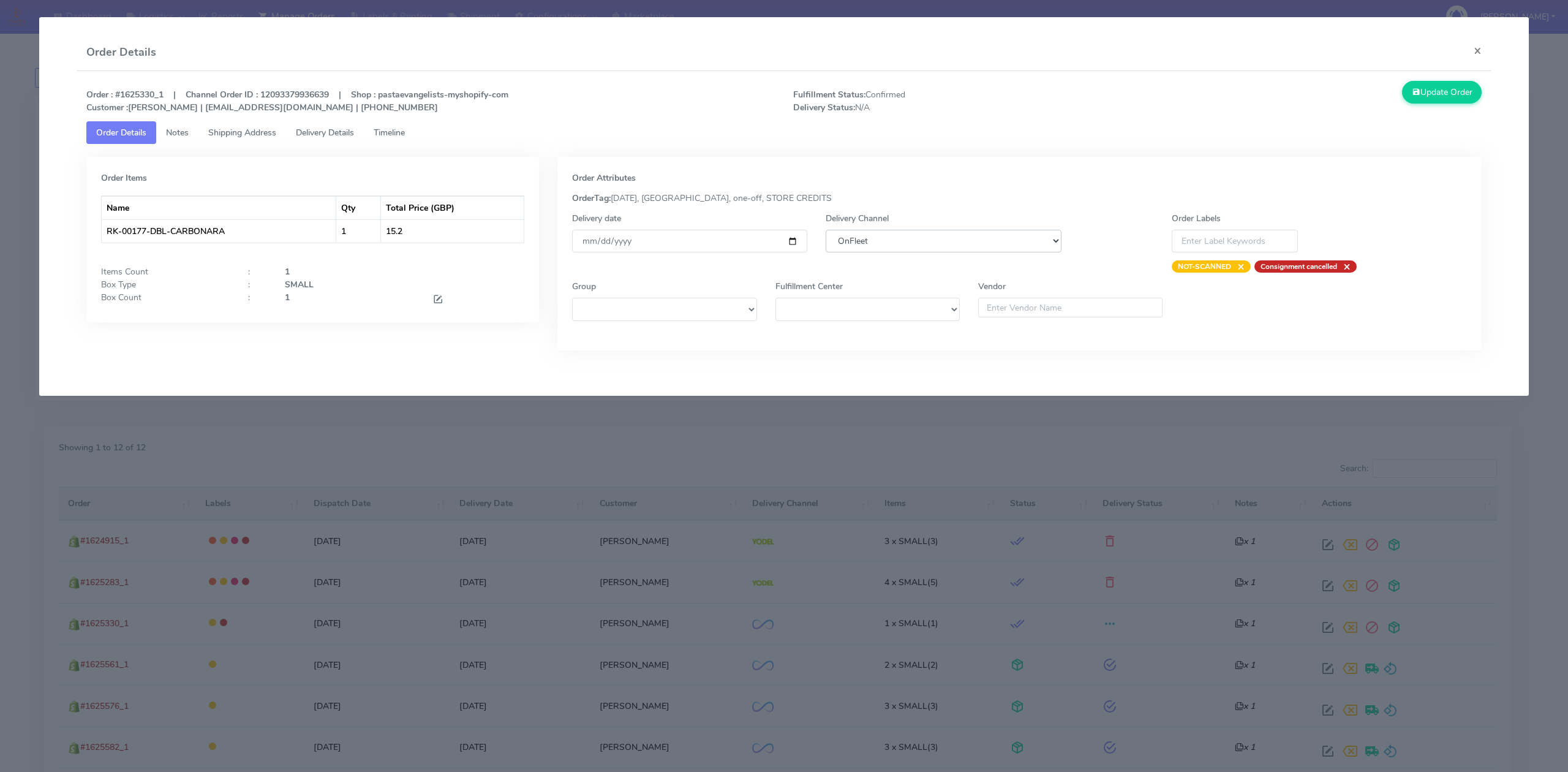
select select "5"
click at [826, 230] on select "DHL OnFleet Royal Mail DPD Yodel MaxOptra Amazon Collection" at bounding box center [943, 241] width 236 height 22
click at [1460, 88] on button "Update Order" at bounding box center [1442, 92] width 80 height 22
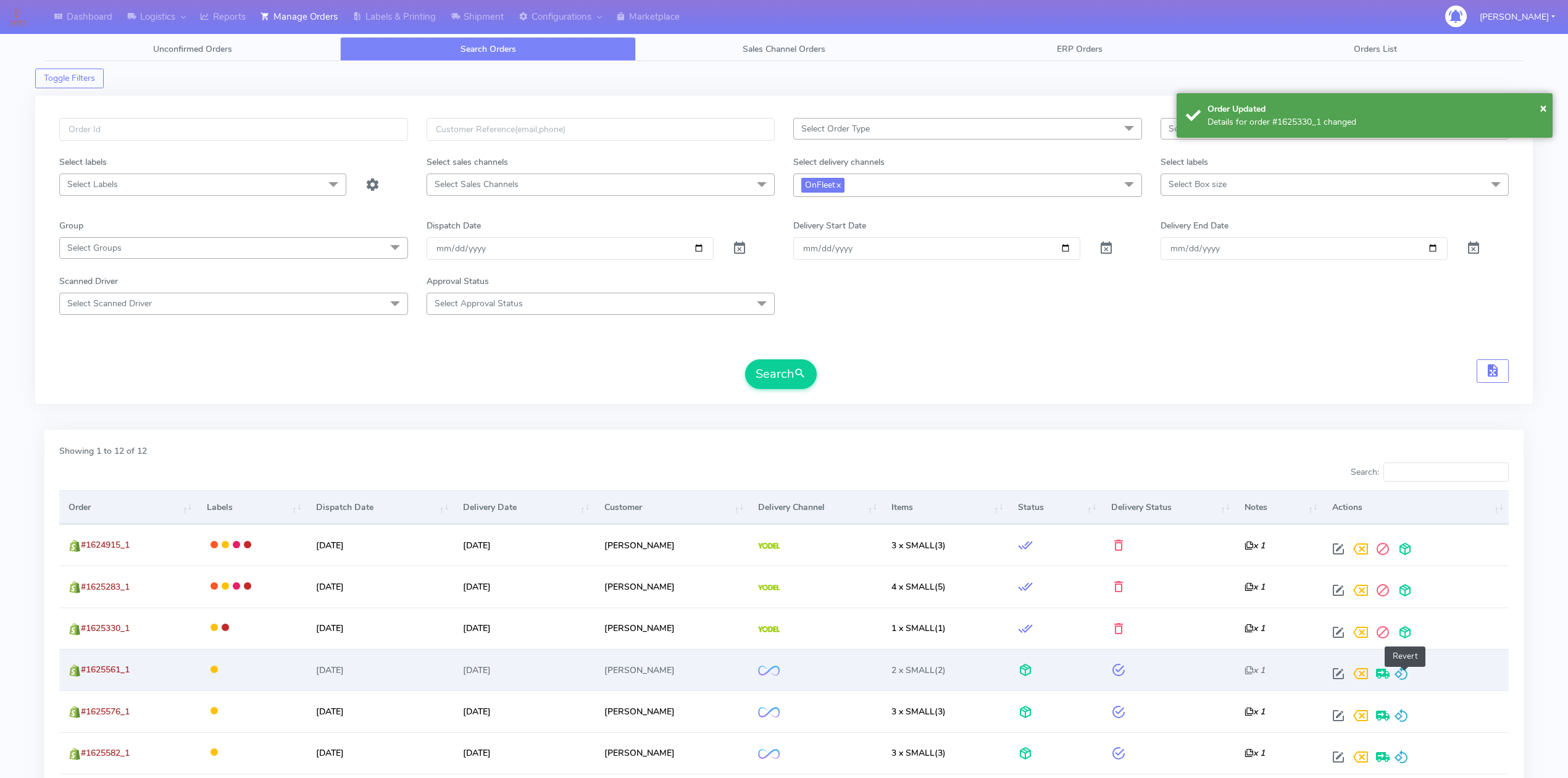
click at [1406, 678] on span at bounding box center [1401, 676] width 15 height 11
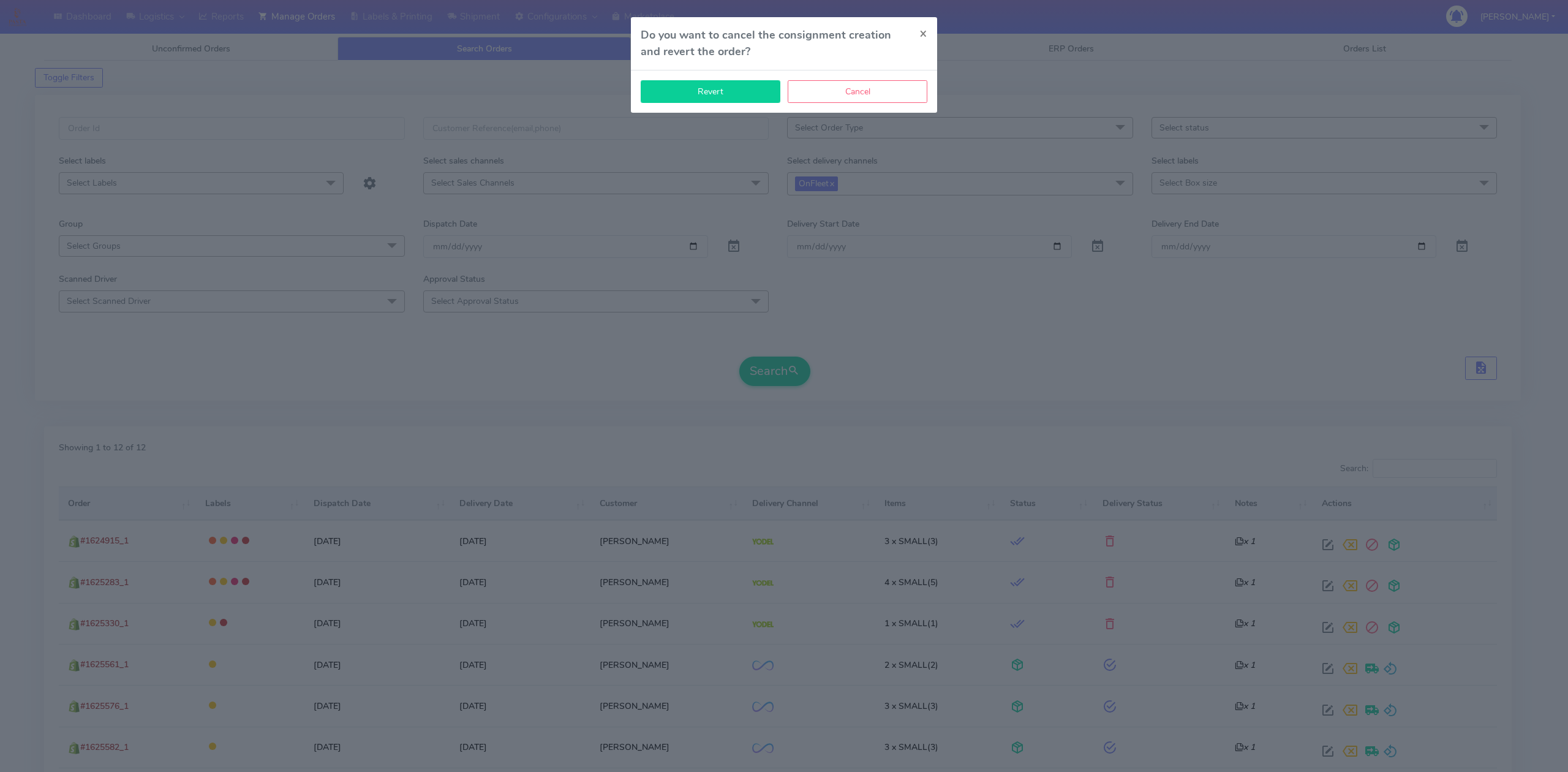
click at [687, 88] on button "Revert" at bounding box center [710, 91] width 140 height 22
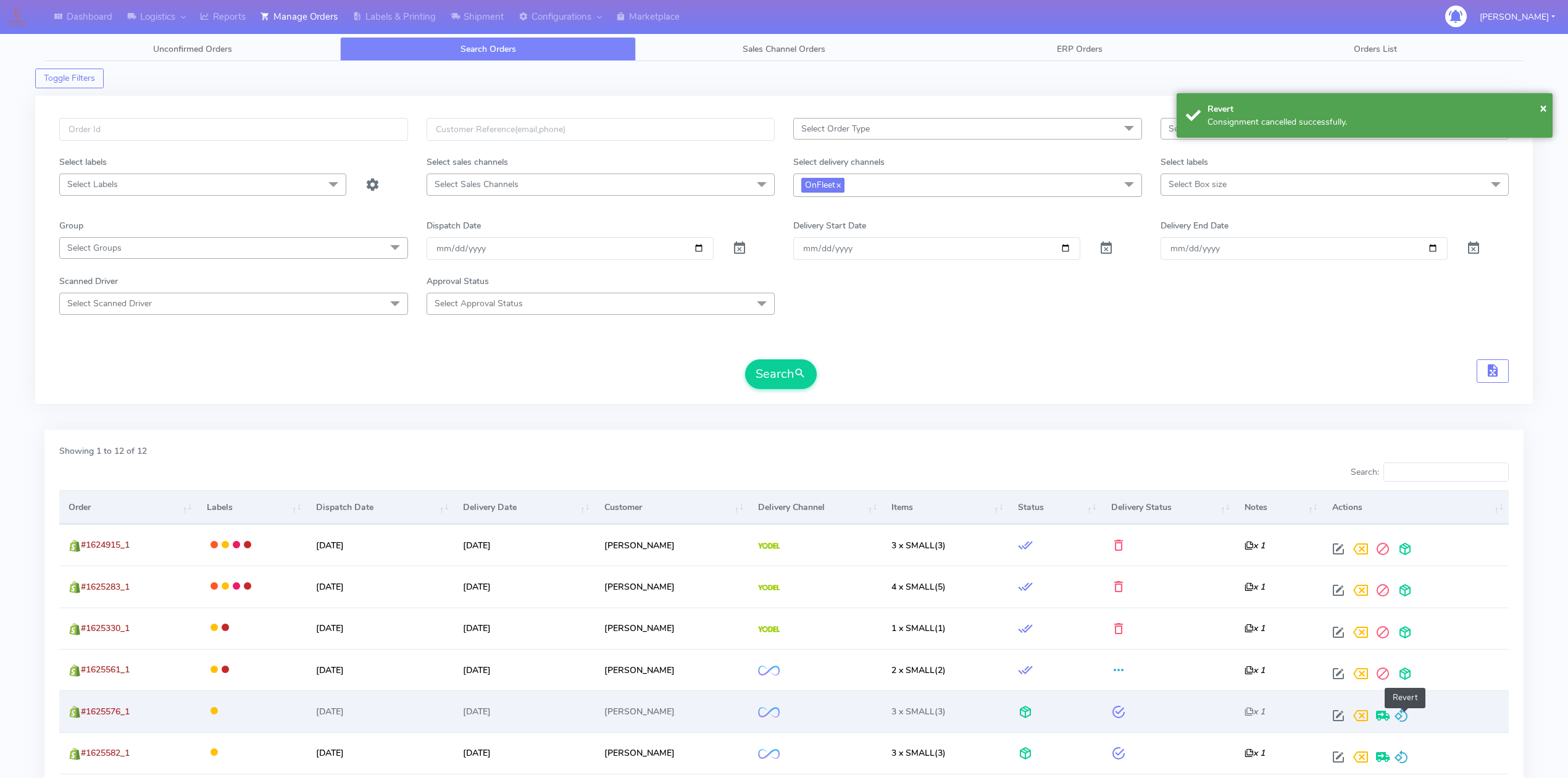
click at [1408, 715] on span at bounding box center [1401, 718] width 15 height 11
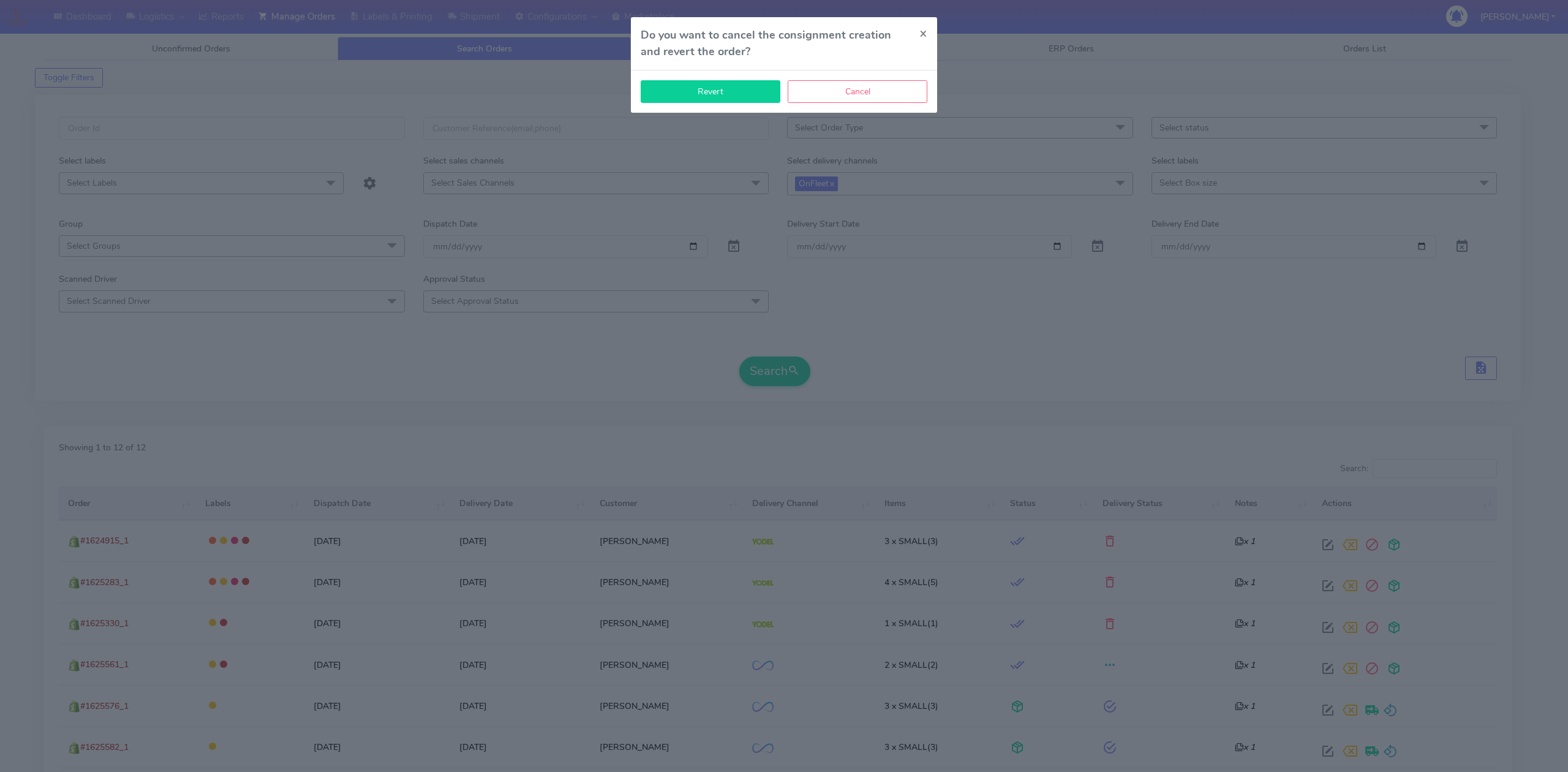
click at [721, 98] on button "Revert" at bounding box center [710, 91] width 140 height 22
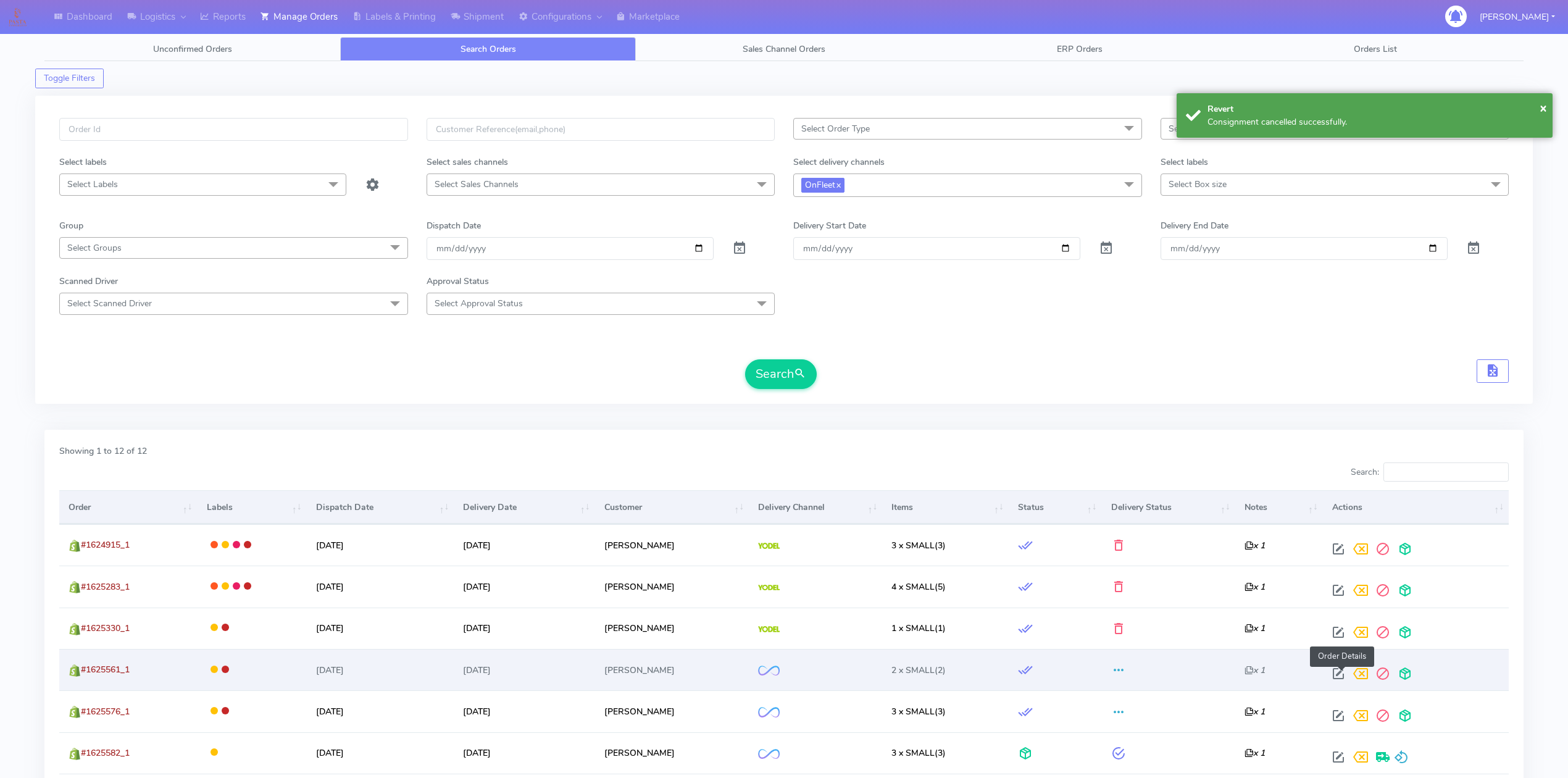
click at [1339, 672] on span at bounding box center [1338, 676] width 23 height 11
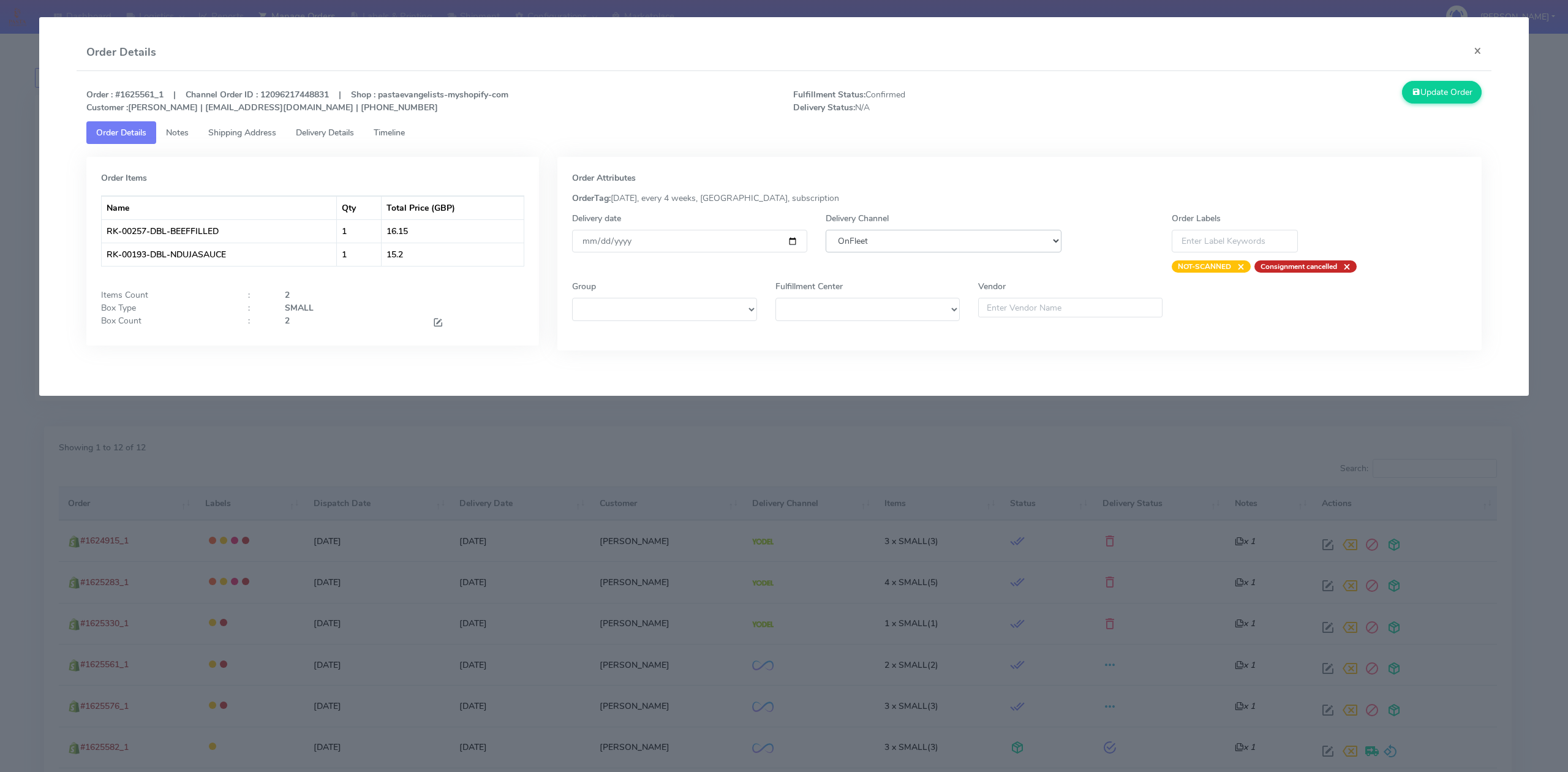
click at [887, 236] on select "DHL OnFleet Royal Mail DPD Yodel MaxOptra Amazon Collection" at bounding box center [943, 241] width 236 height 22
select select "5"
click at [826, 230] on select "DHL OnFleet Royal Mail DPD Yodel MaxOptra Amazon Collection" at bounding box center [943, 241] width 236 height 22
click at [1433, 94] on button "Update Order" at bounding box center [1442, 92] width 80 height 22
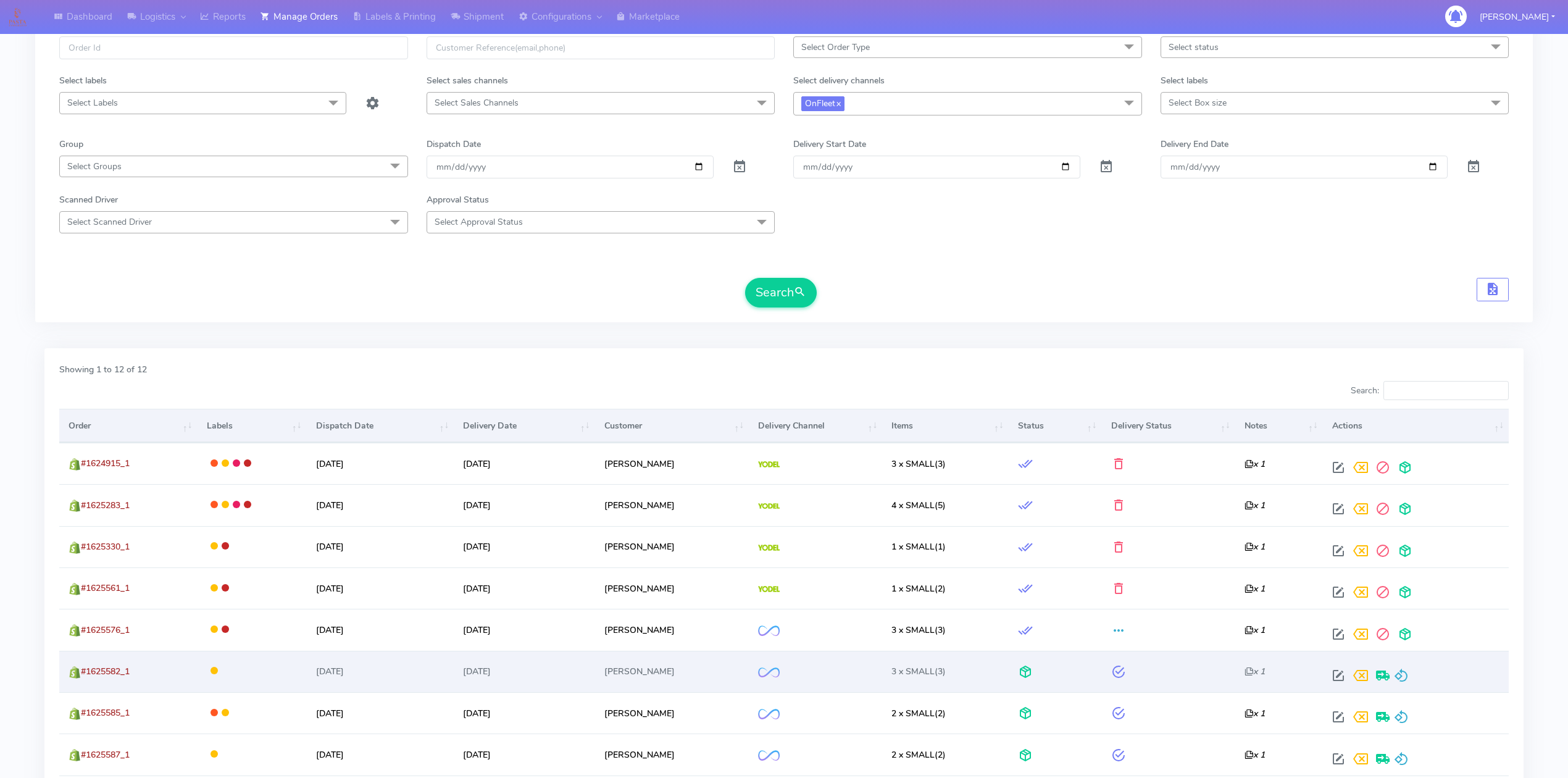
scroll to position [247, 0]
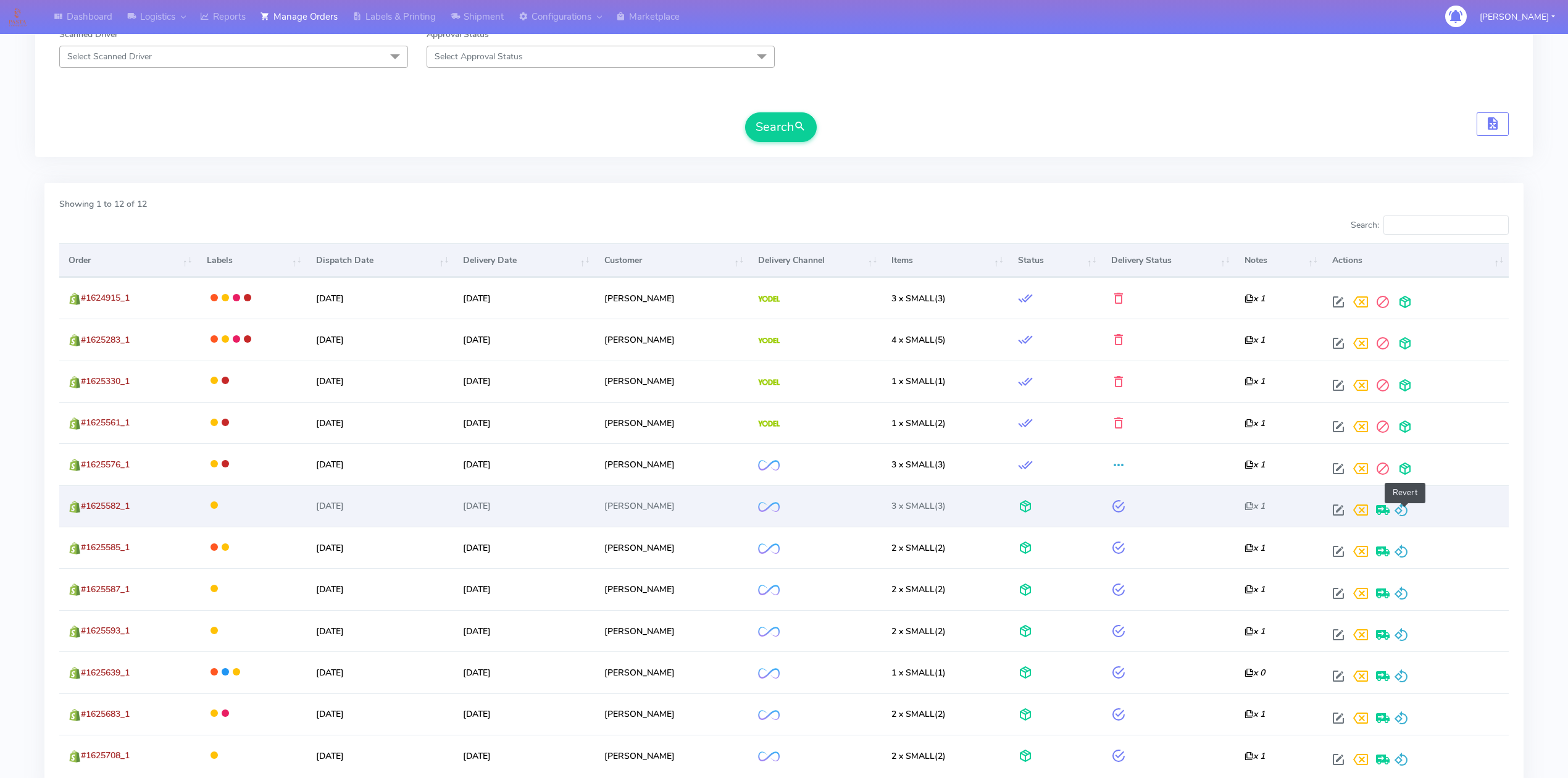
click at [1408, 507] on span at bounding box center [1401, 512] width 15 height 11
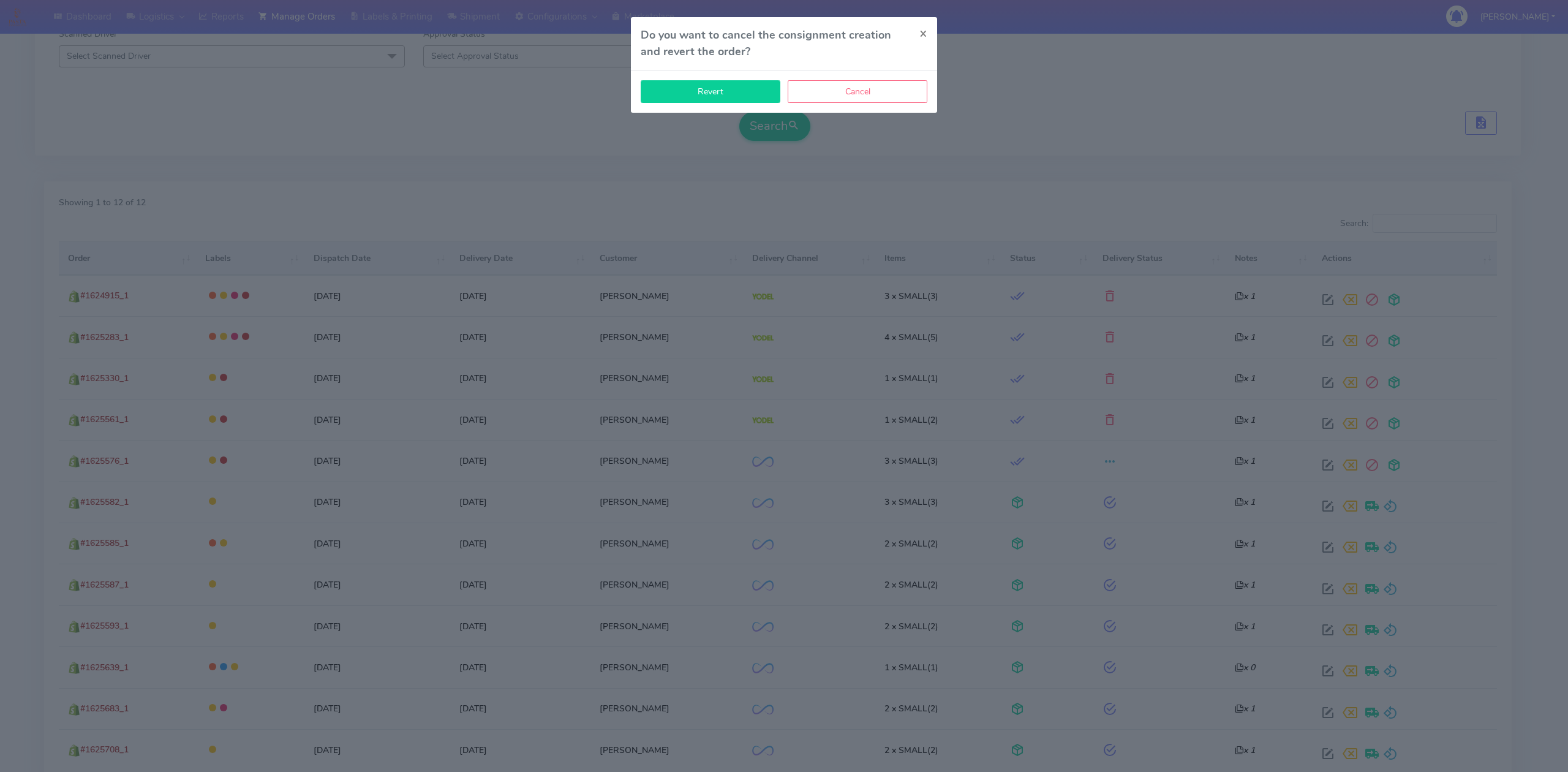
click at [724, 98] on button "Revert" at bounding box center [710, 91] width 140 height 22
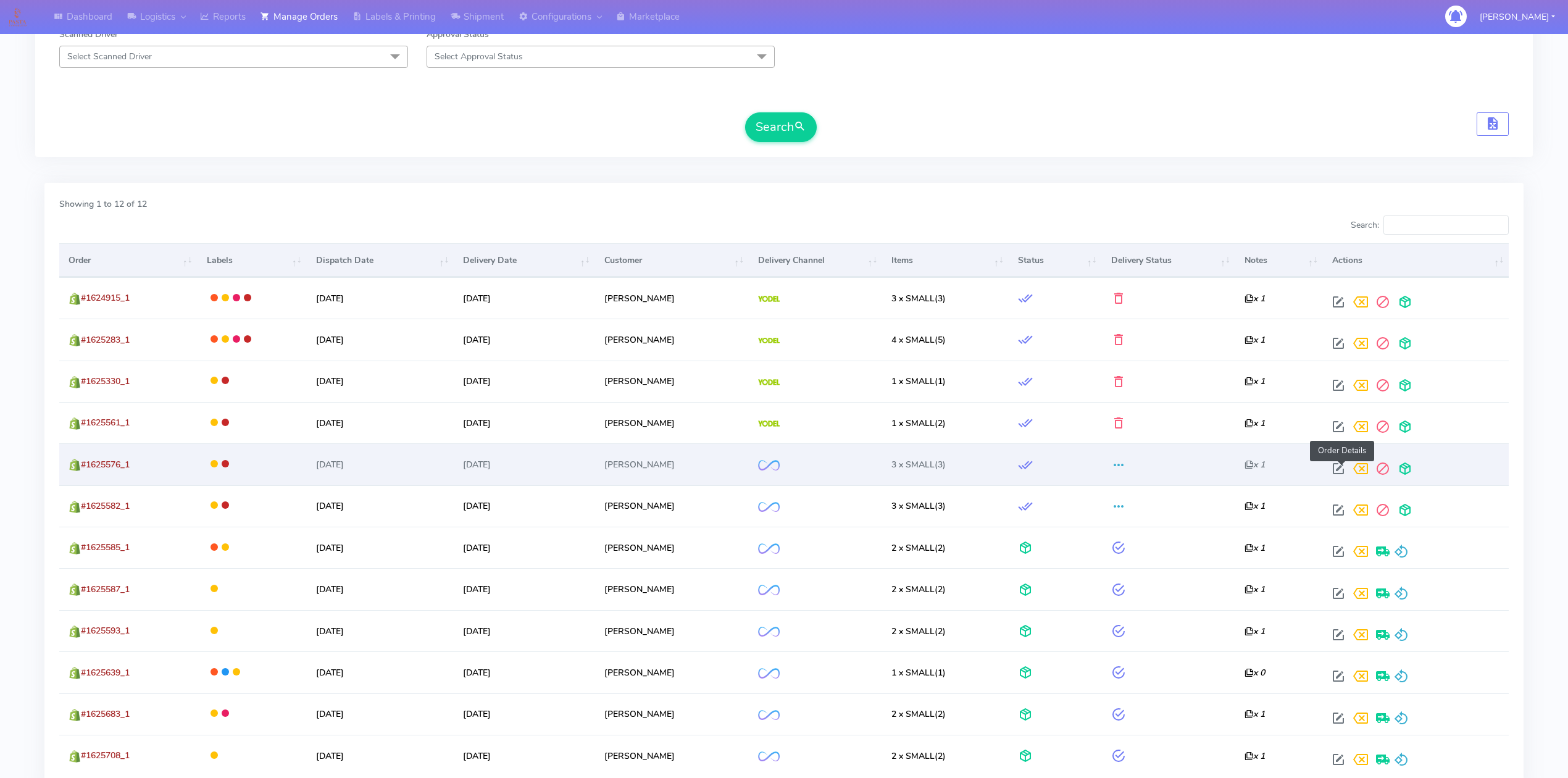
click at [1342, 470] on span at bounding box center [1338, 471] width 23 height 11
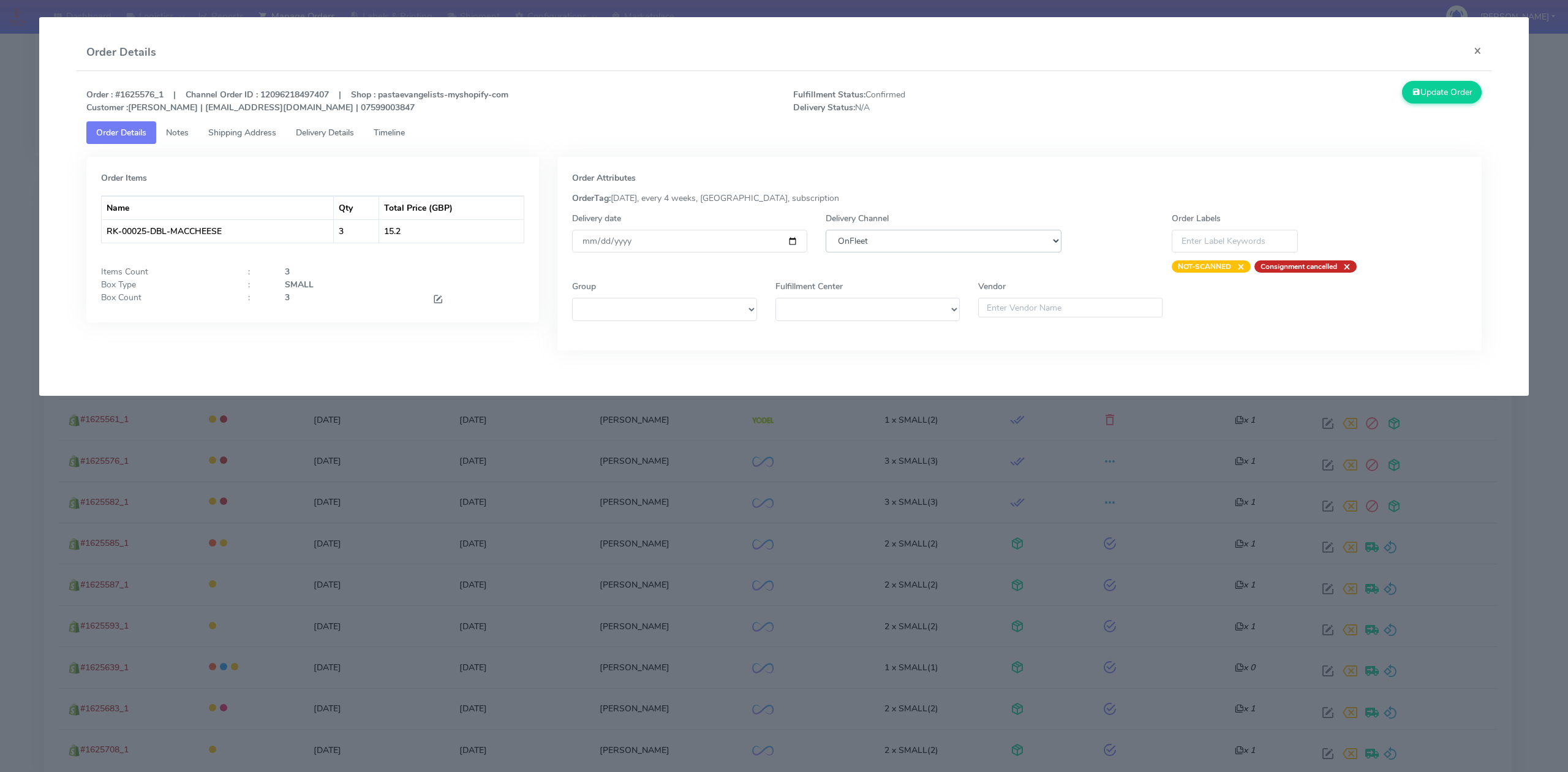
click at [977, 243] on select "DHL OnFleet Royal Mail DPD Yodel MaxOptra Amazon Collection" at bounding box center [943, 241] width 236 height 22
click at [826, 230] on select "DHL OnFleet Royal Mail DPD Yodel MaxOptra Amazon Collection" at bounding box center [943, 241] width 236 height 22
click at [926, 239] on select "DHL OnFleet Royal Mail DPD Yodel MaxOptra Amazon Collection" at bounding box center [943, 241] width 236 height 22
select select "5"
click at [826, 230] on select "DHL OnFleet Royal Mail DPD Yodel MaxOptra Amazon Collection" at bounding box center [943, 241] width 236 height 22
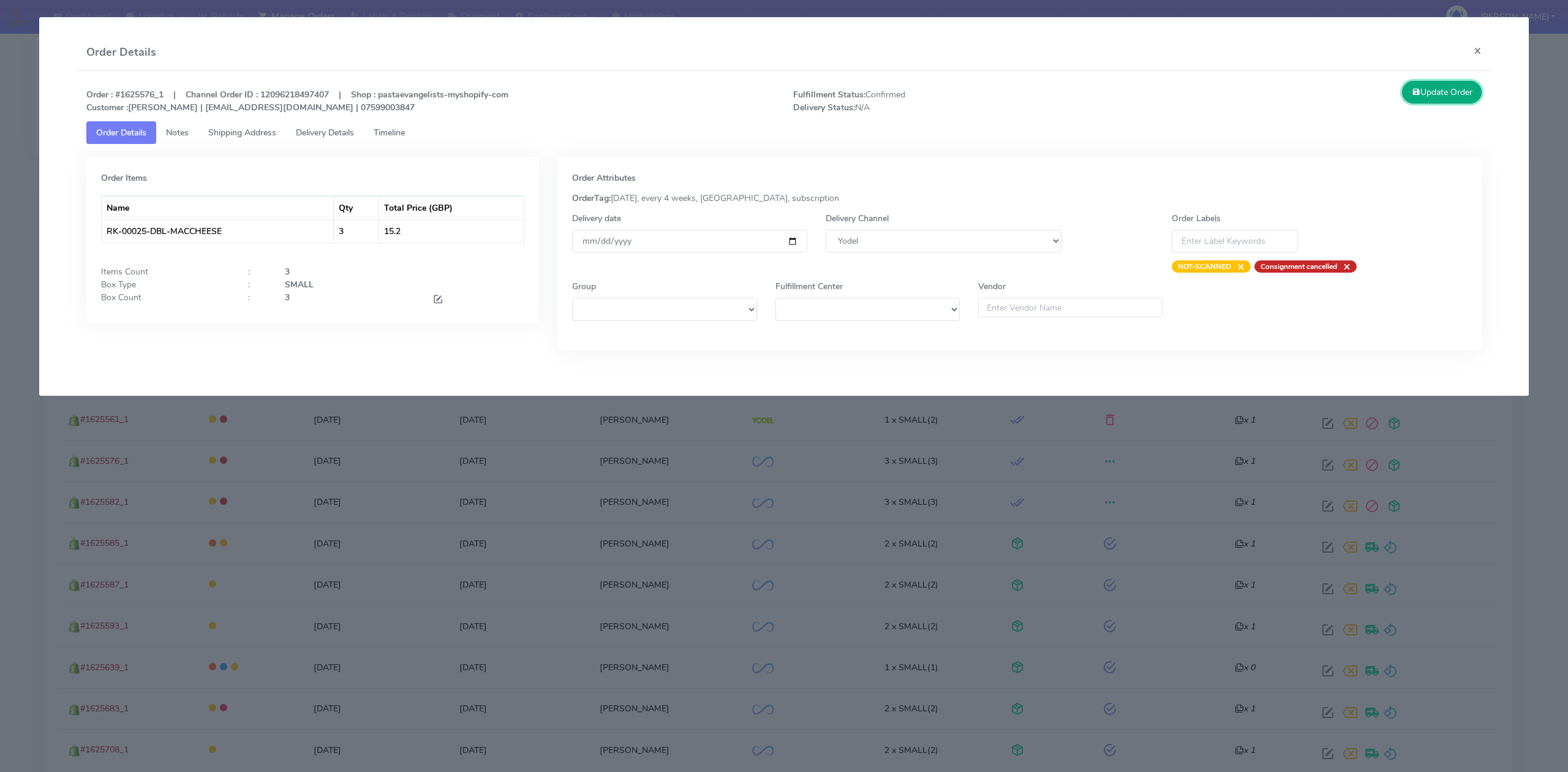
click at [1461, 92] on button "Update Order" at bounding box center [1442, 92] width 80 height 22
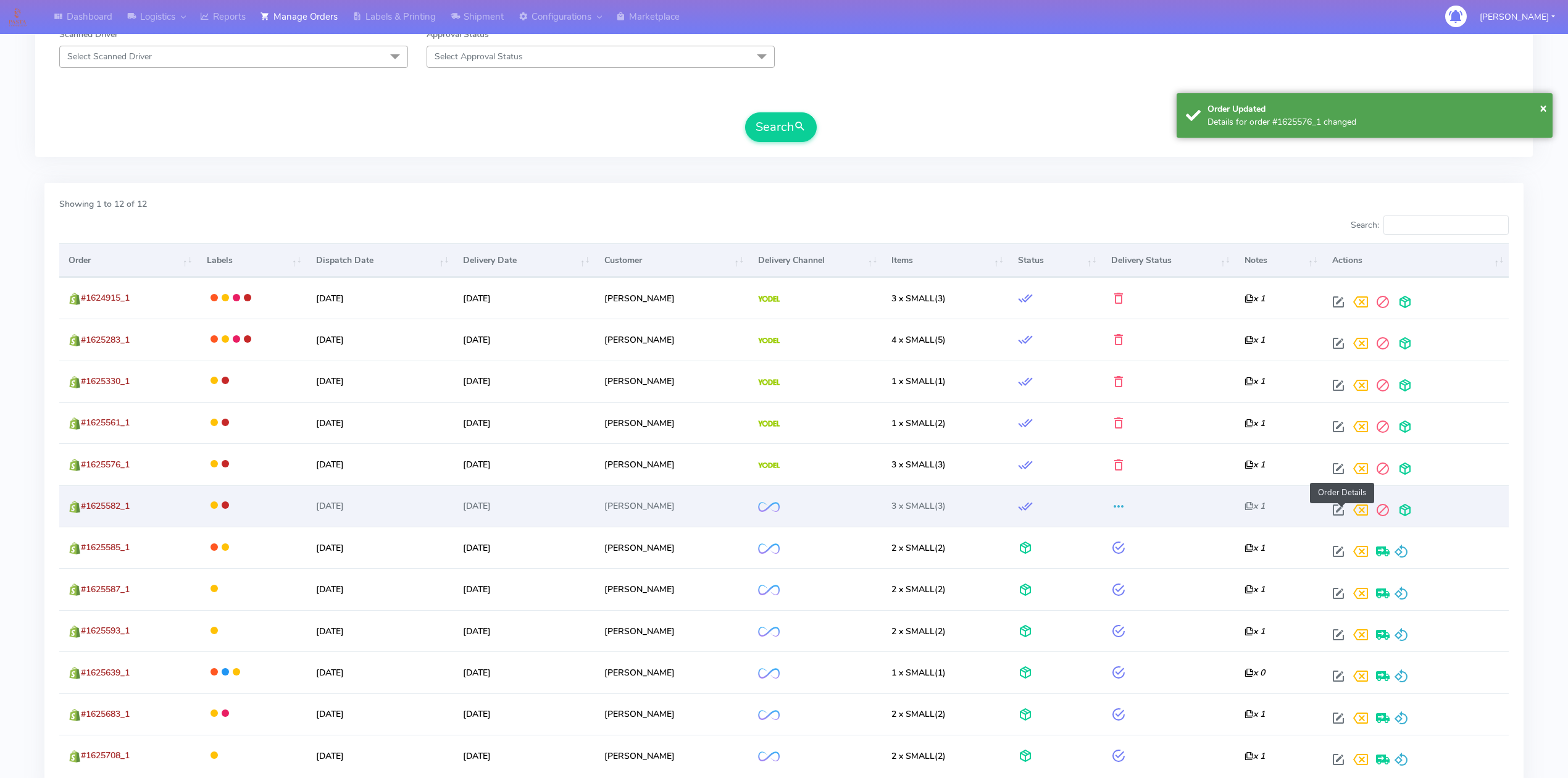
click at [1338, 513] on span at bounding box center [1338, 512] width 23 height 11
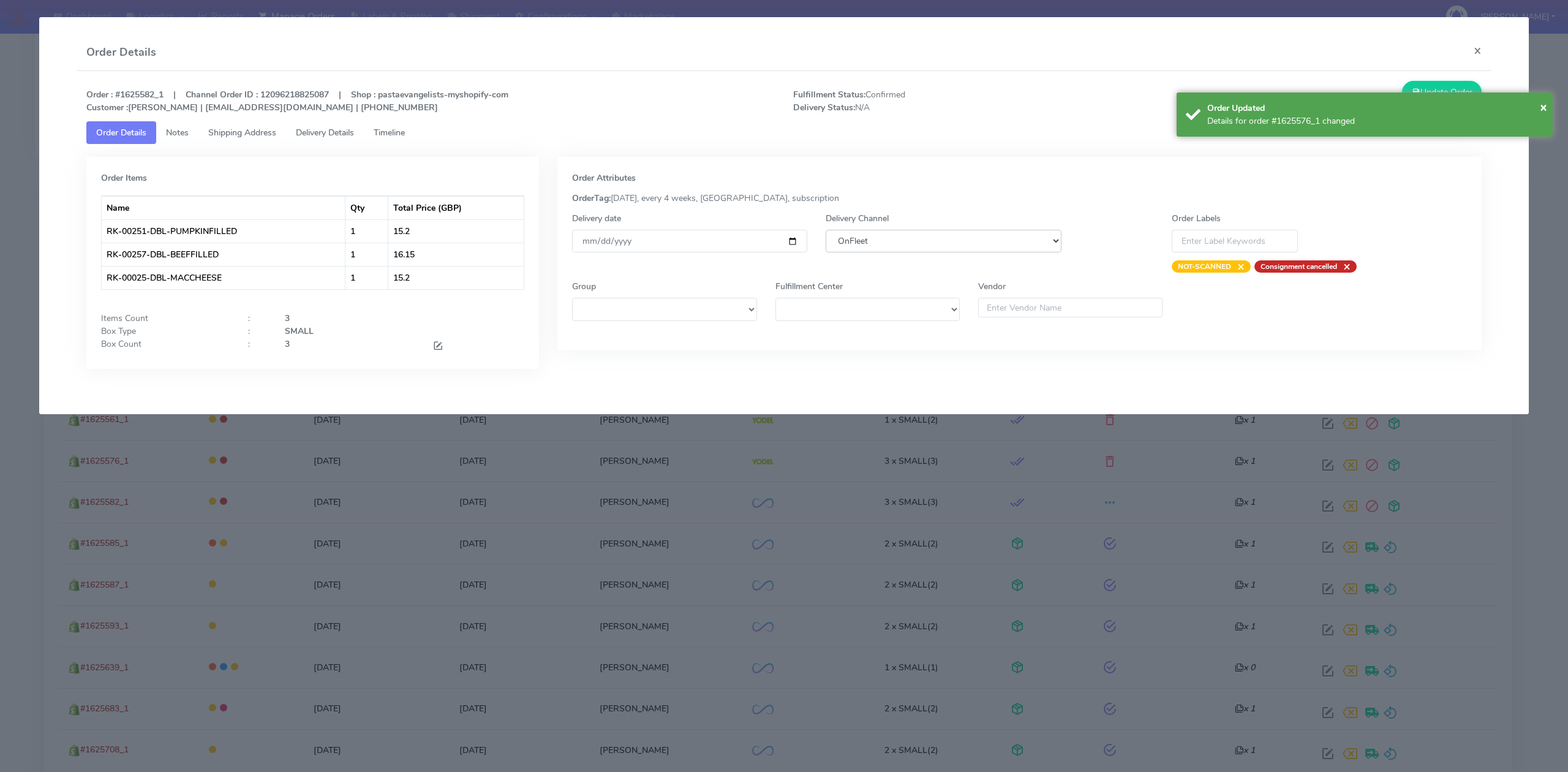
click at [927, 248] on select "DHL OnFleet Royal Mail DPD Yodel MaxOptra Amazon Collection" at bounding box center [943, 241] width 236 height 22
select select "5"
click at [826, 230] on select "DHL OnFleet Royal Mail DPD Yodel MaxOptra Amazon Collection" at bounding box center [943, 241] width 236 height 22
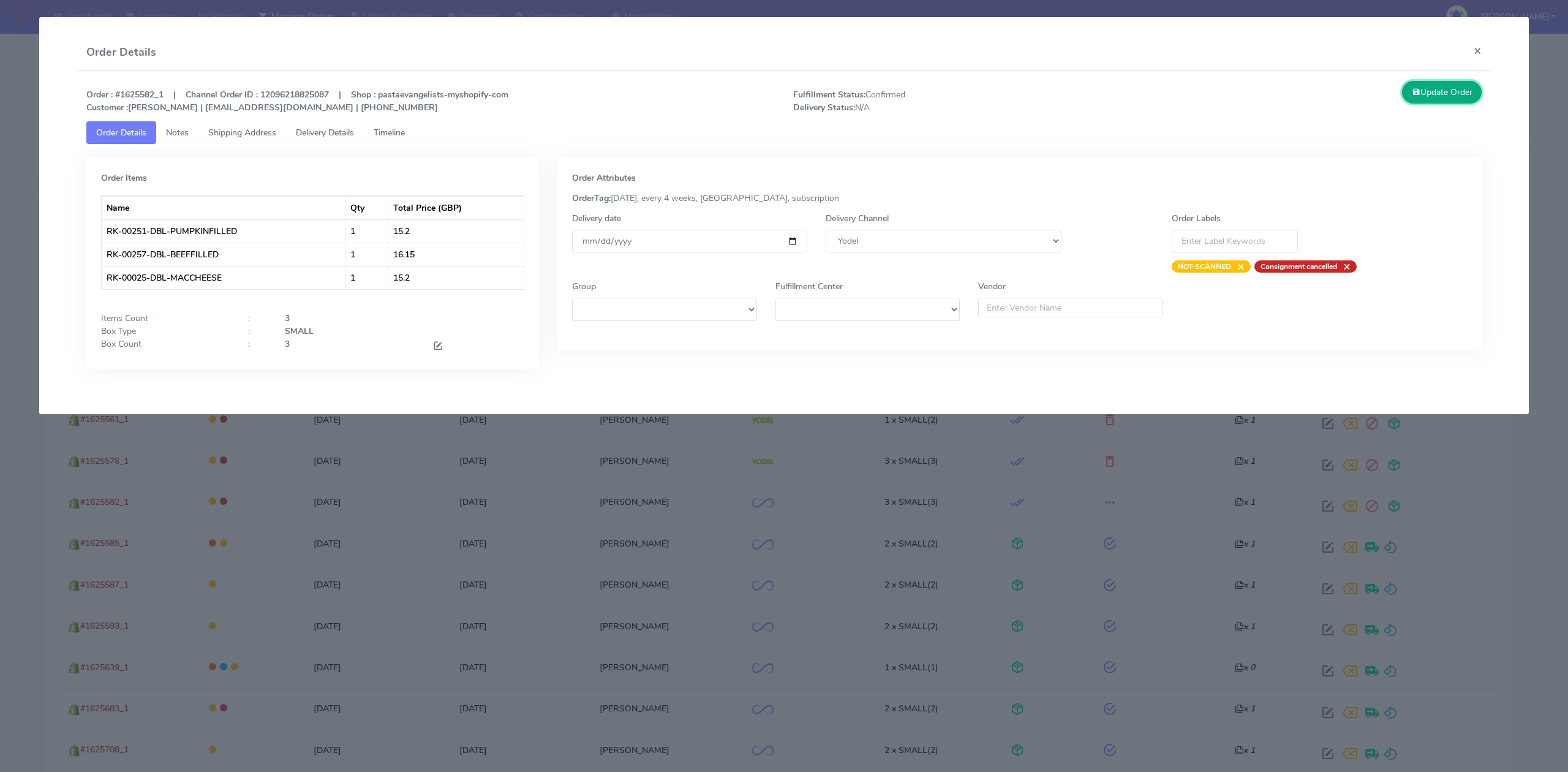
click at [1421, 91] on button "Update Order" at bounding box center [1442, 92] width 80 height 22
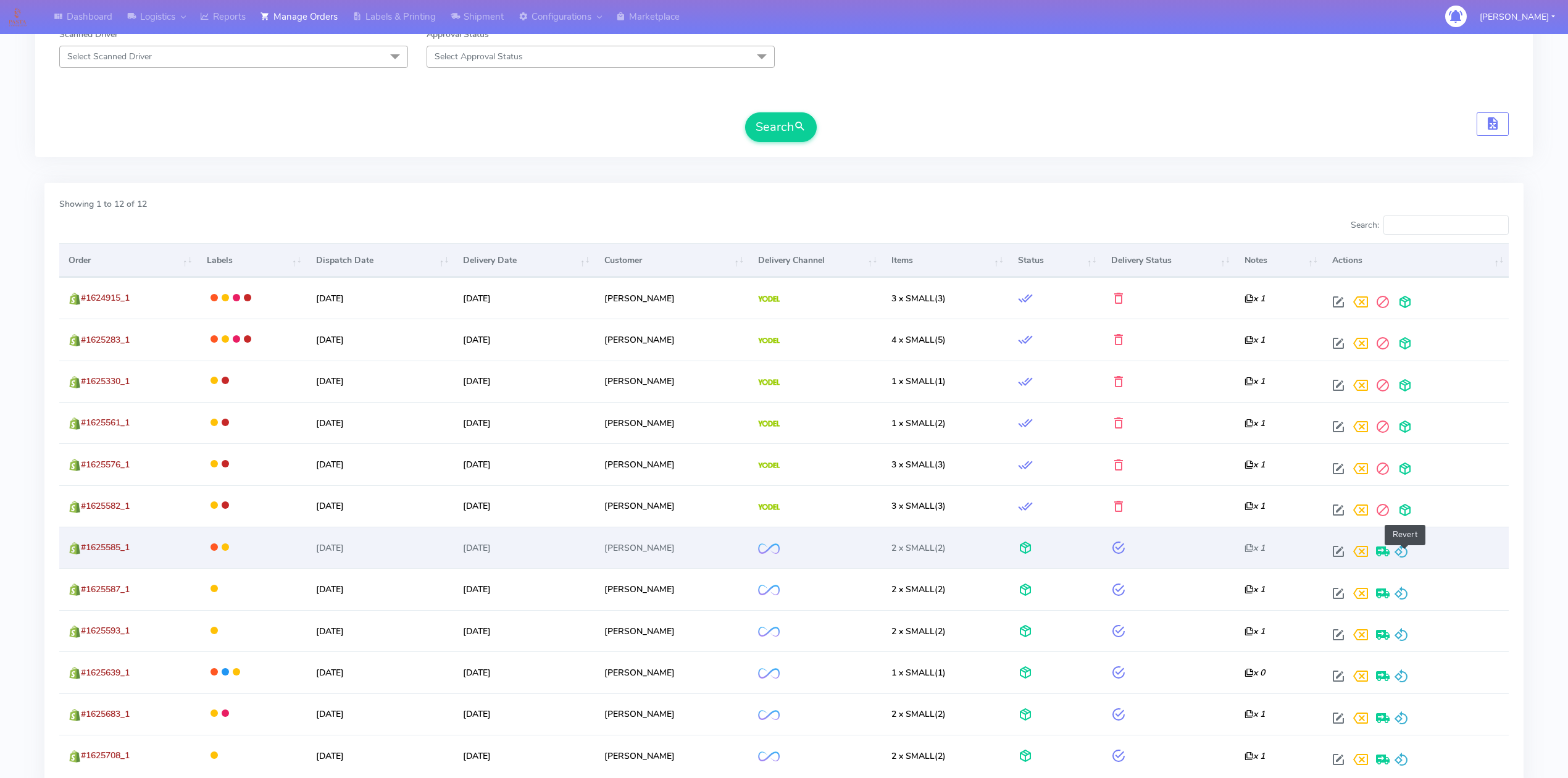
click at [1405, 553] on span at bounding box center [1401, 554] width 15 height 11
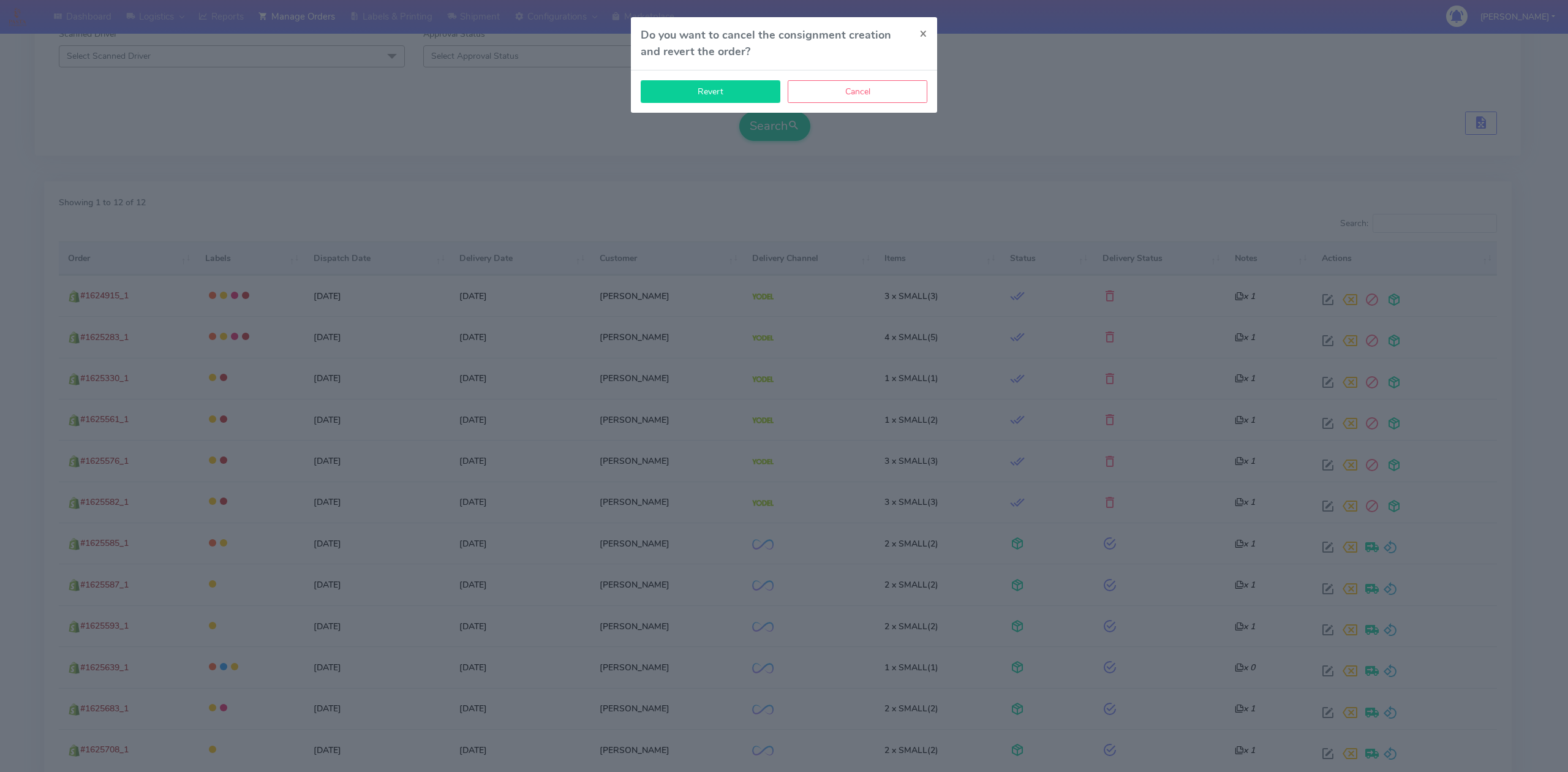
click at [727, 89] on button "Revert" at bounding box center [710, 91] width 140 height 22
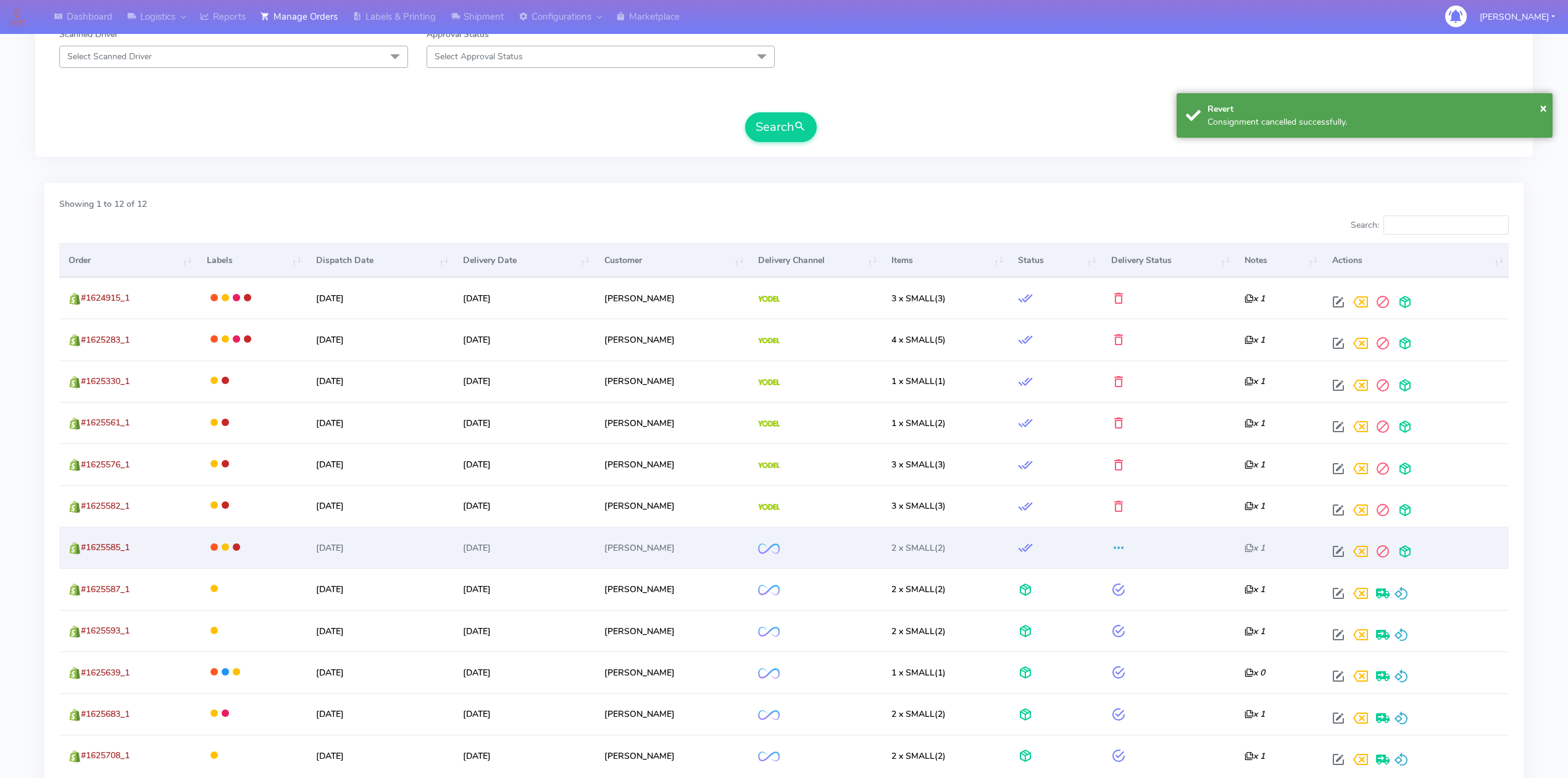
click at [1341, 544] on td at bounding box center [1416, 547] width 186 height 41
click at [1341, 548] on span at bounding box center [1338, 554] width 23 height 11
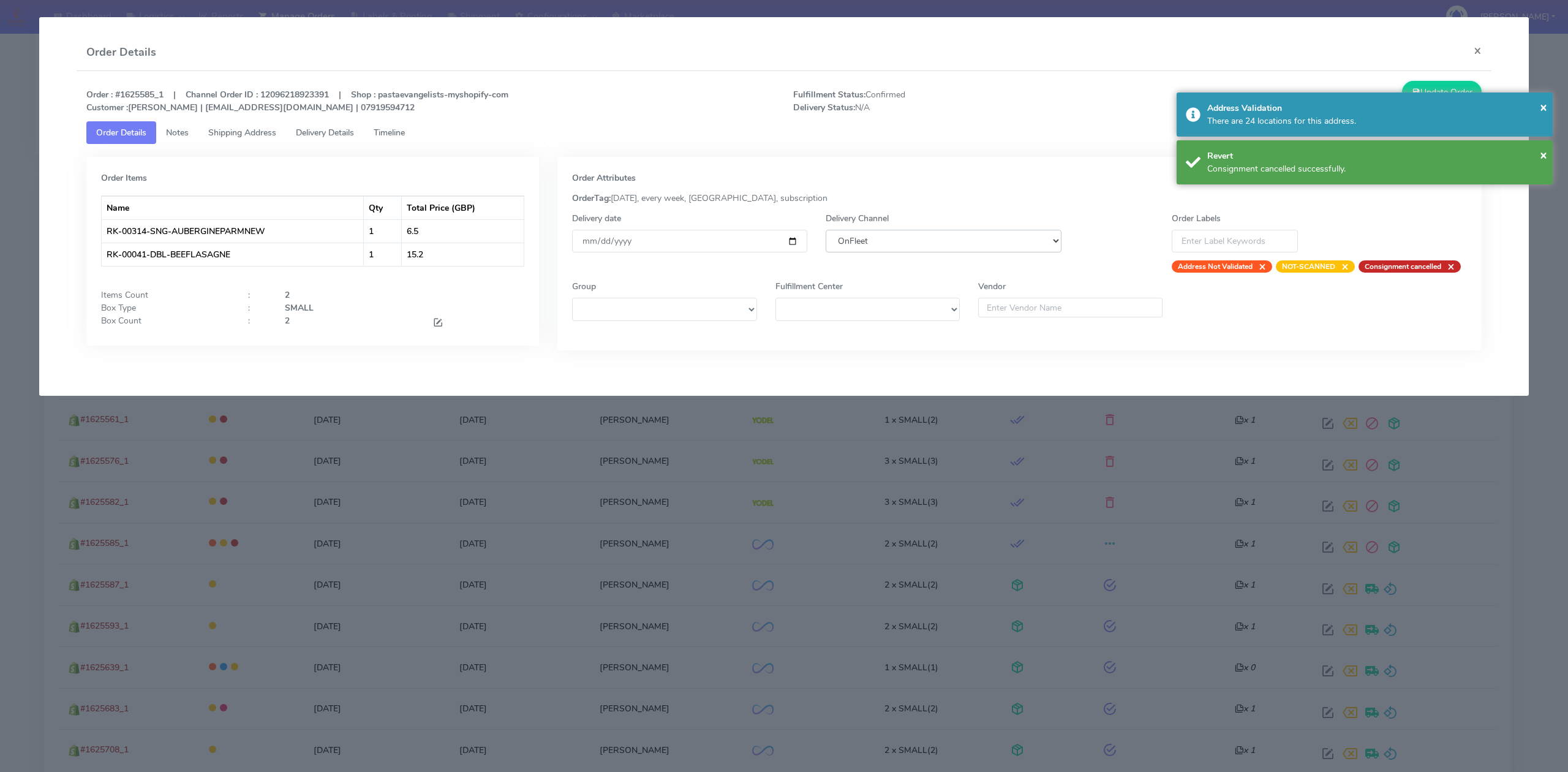
click at [1007, 242] on select "DHL OnFleet Royal Mail DPD Yodel MaxOptra Amazon Collection" at bounding box center [943, 241] width 236 height 22
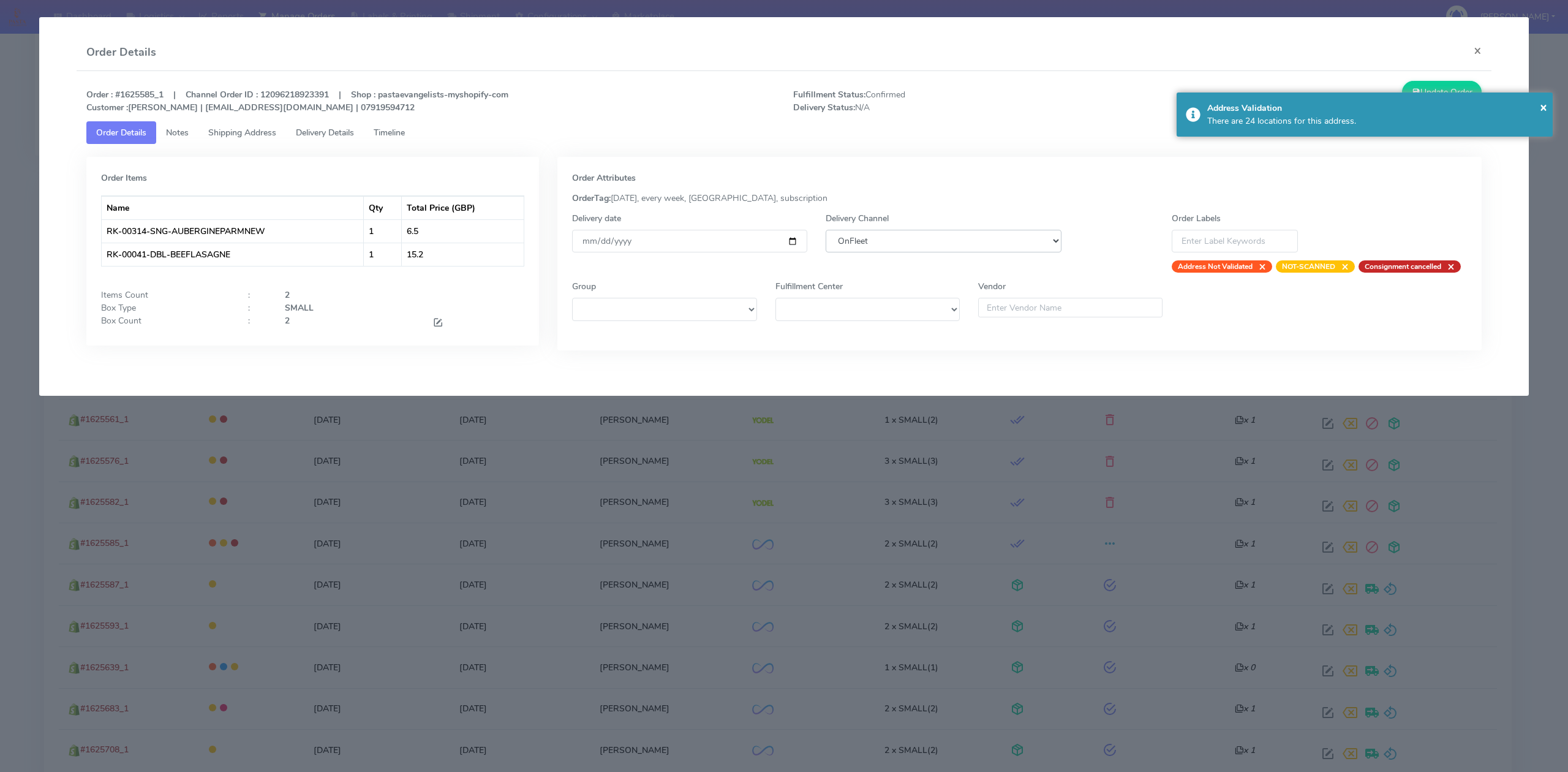
select select "5"
click at [826, 230] on select "DHL OnFleet Royal Mail DPD Yodel MaxOptra Amazon Collection" at bounding box center [943, 241] width 236 height 22
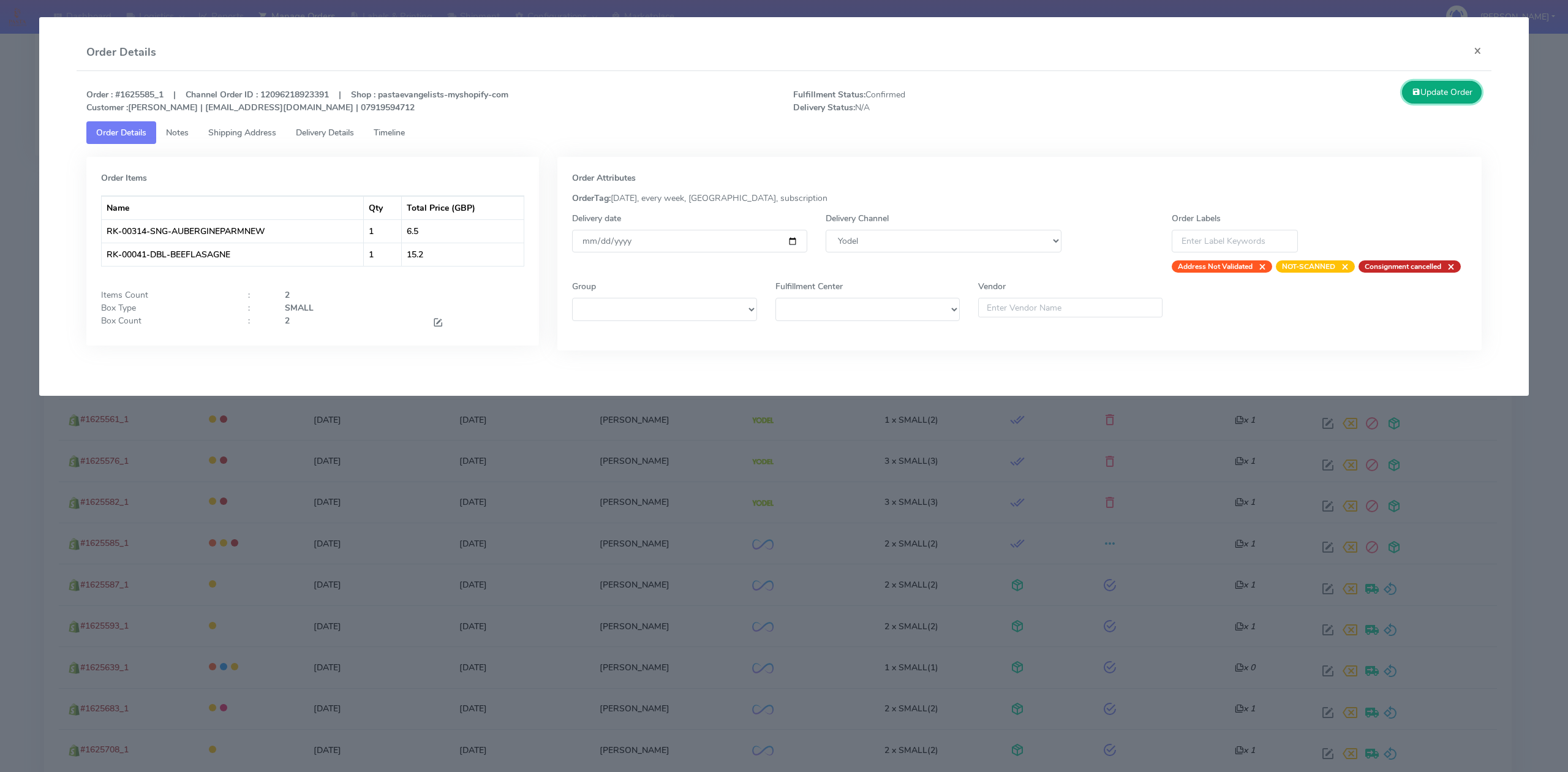
click at [1458, 99] on button "Update Order" at bounding box center [1442, 92] width 80 height 22
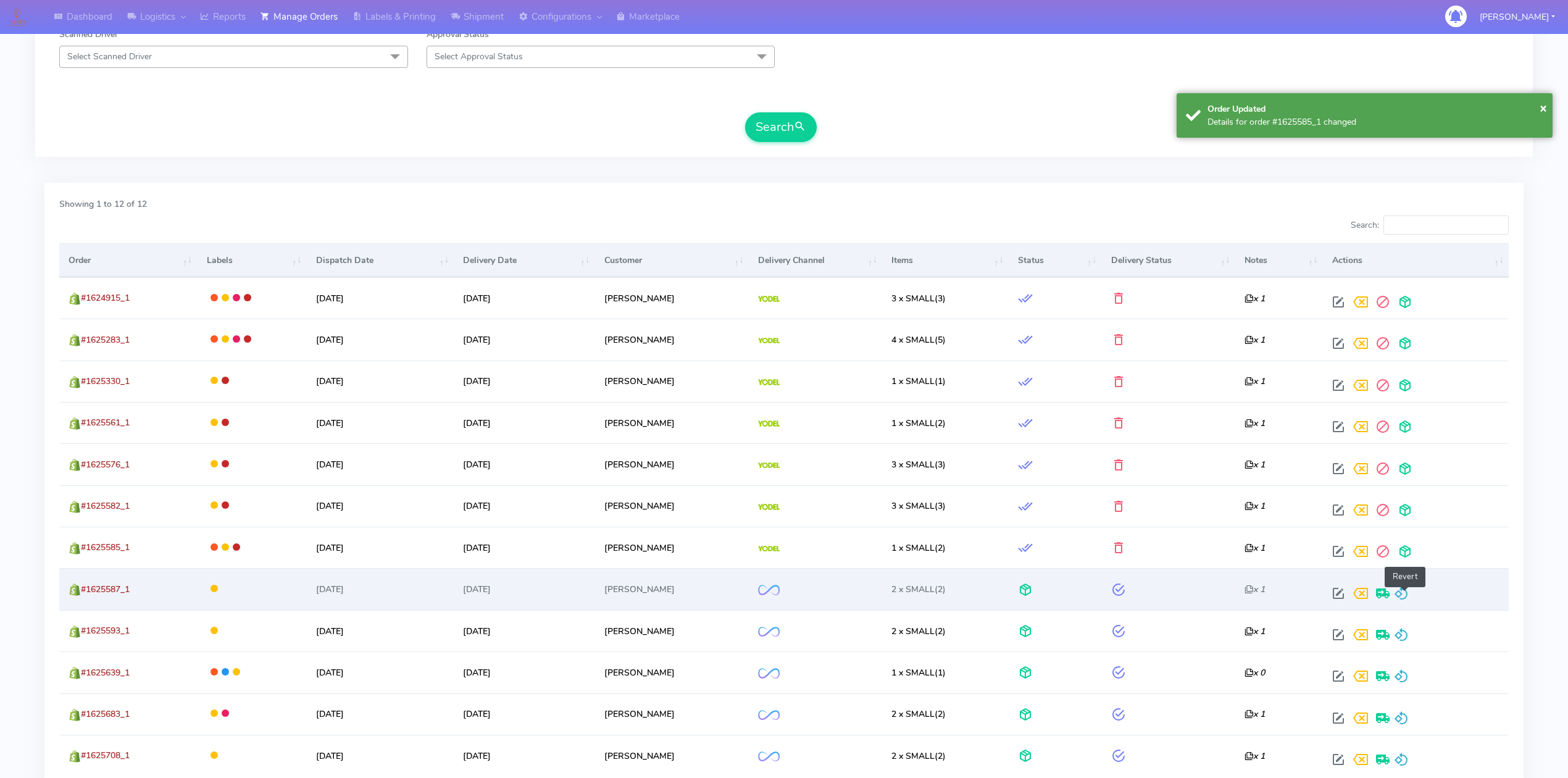
click at [1401, 592] on span at bounding box center [1401, 596] width 15 height 11
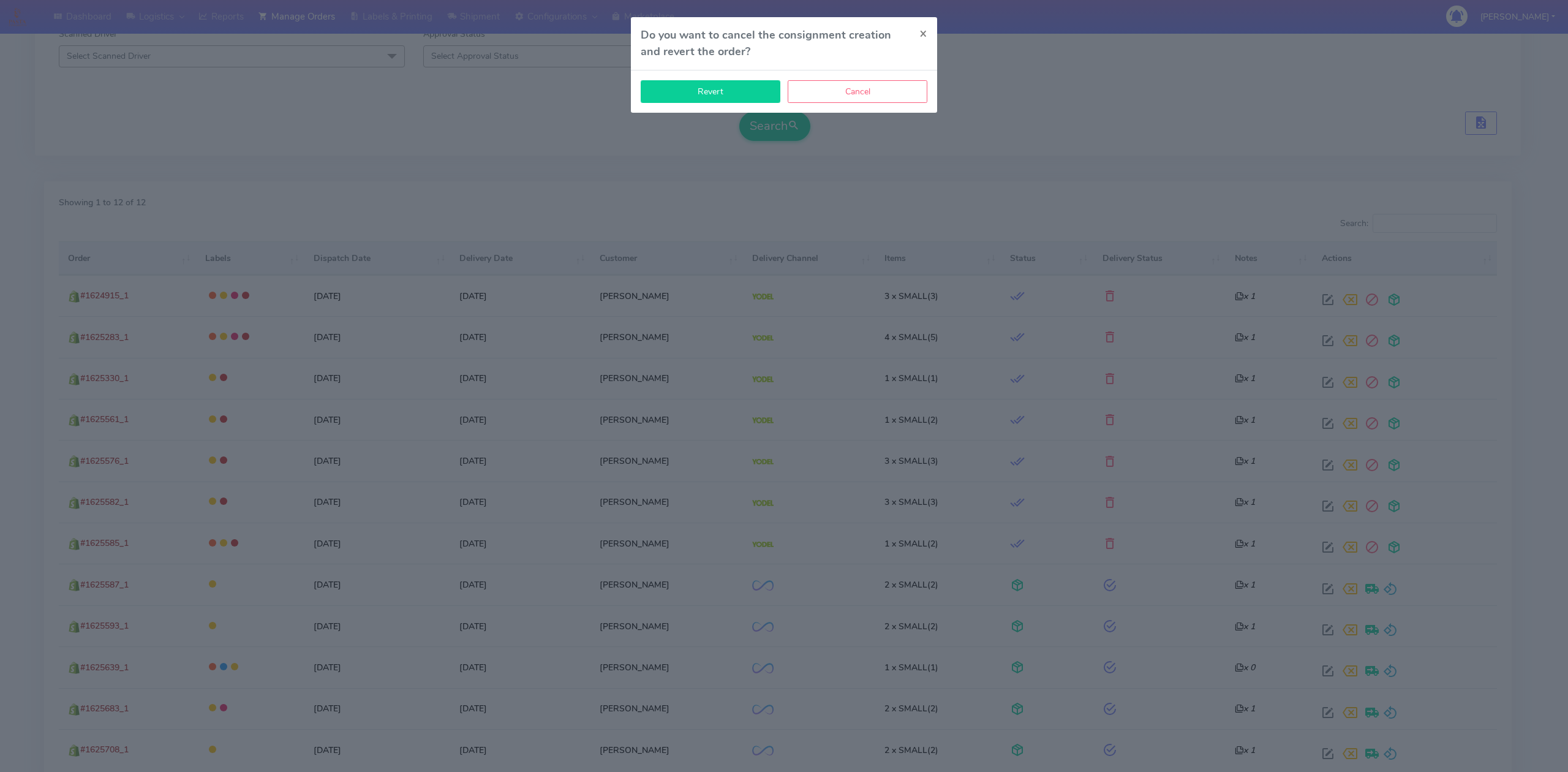
click at [736, 102] on button "Revert" at bounding box center [710, 91] width 140 height 22
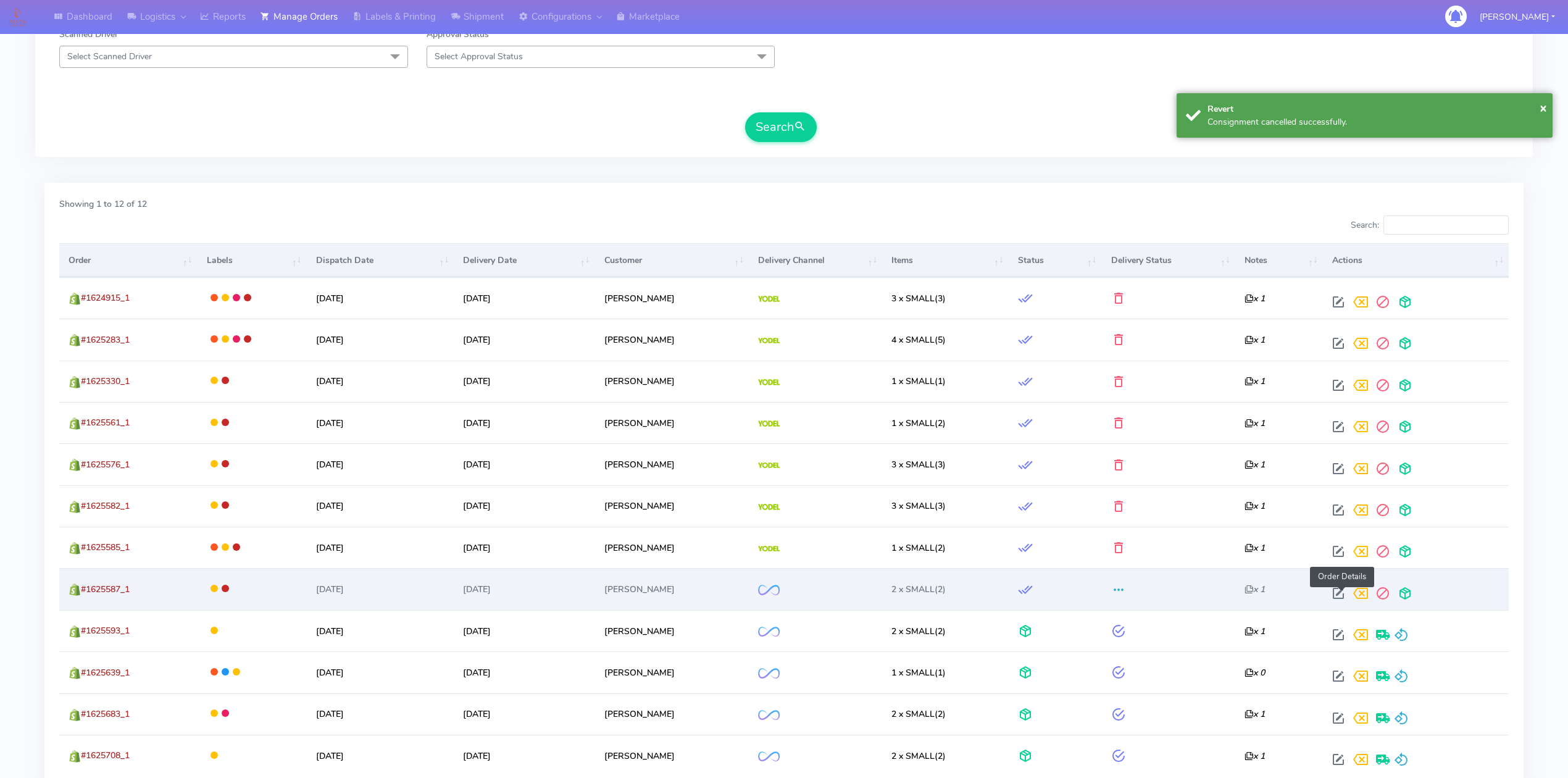
click at [1339, 598] on span at bounding box center [1338, 596] width 23 height 11
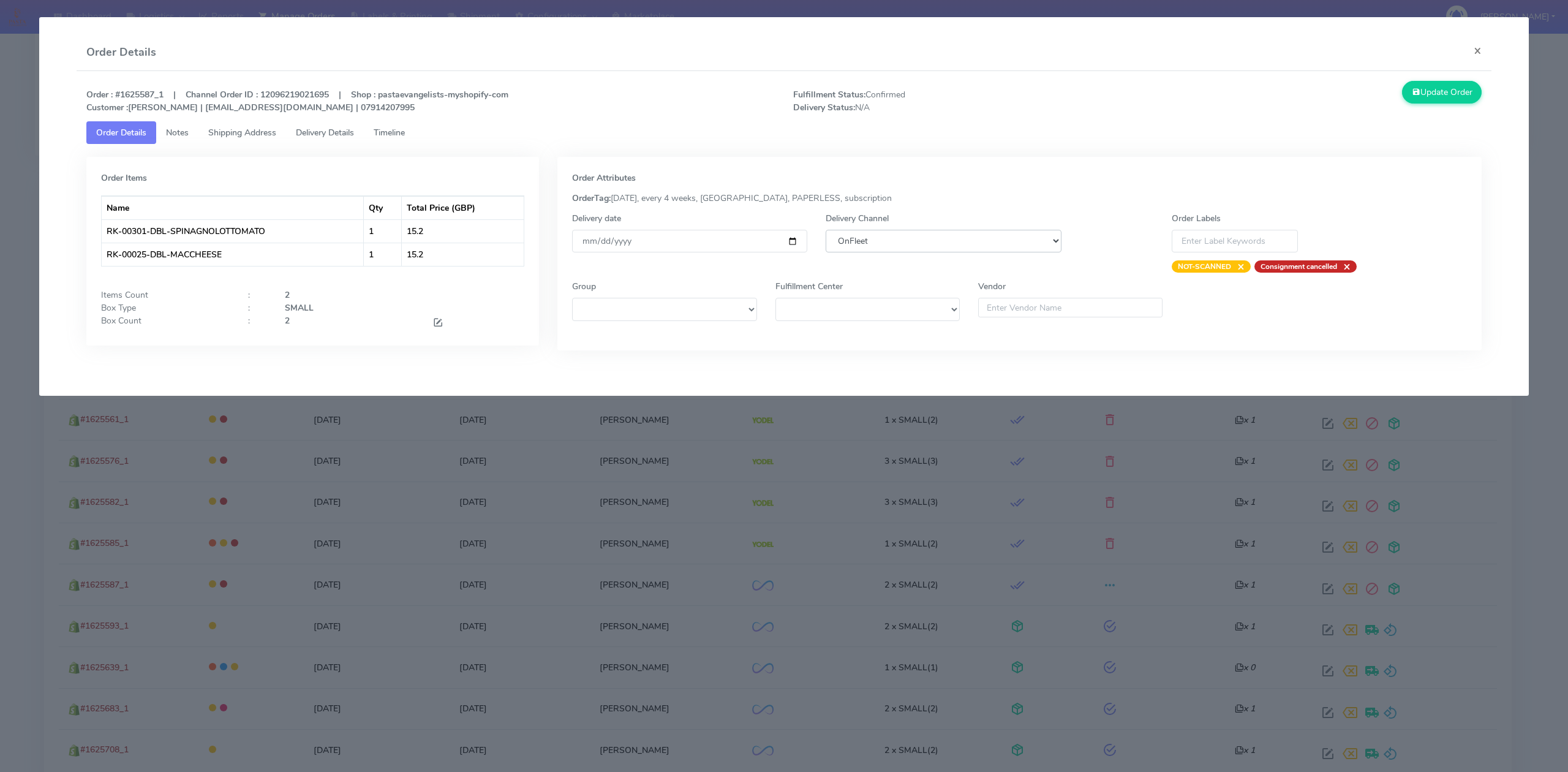
click at [854, 243] on select "DHL OnFleet Royal Mail DPD Yodel MaxOptra Amazon Collection" at bounding box center [943, 241] width 236 height 22
select select "5"
click at [826, 230] on select "DHL OnFleet Royal Mail DPD Yodel MaxOptra Amazon Collection" at bounding box center [943, 241] width 236 height 22
click at [1443, 89] on button "Update Order" at bounding box center [1442, 92] width 80 height 22
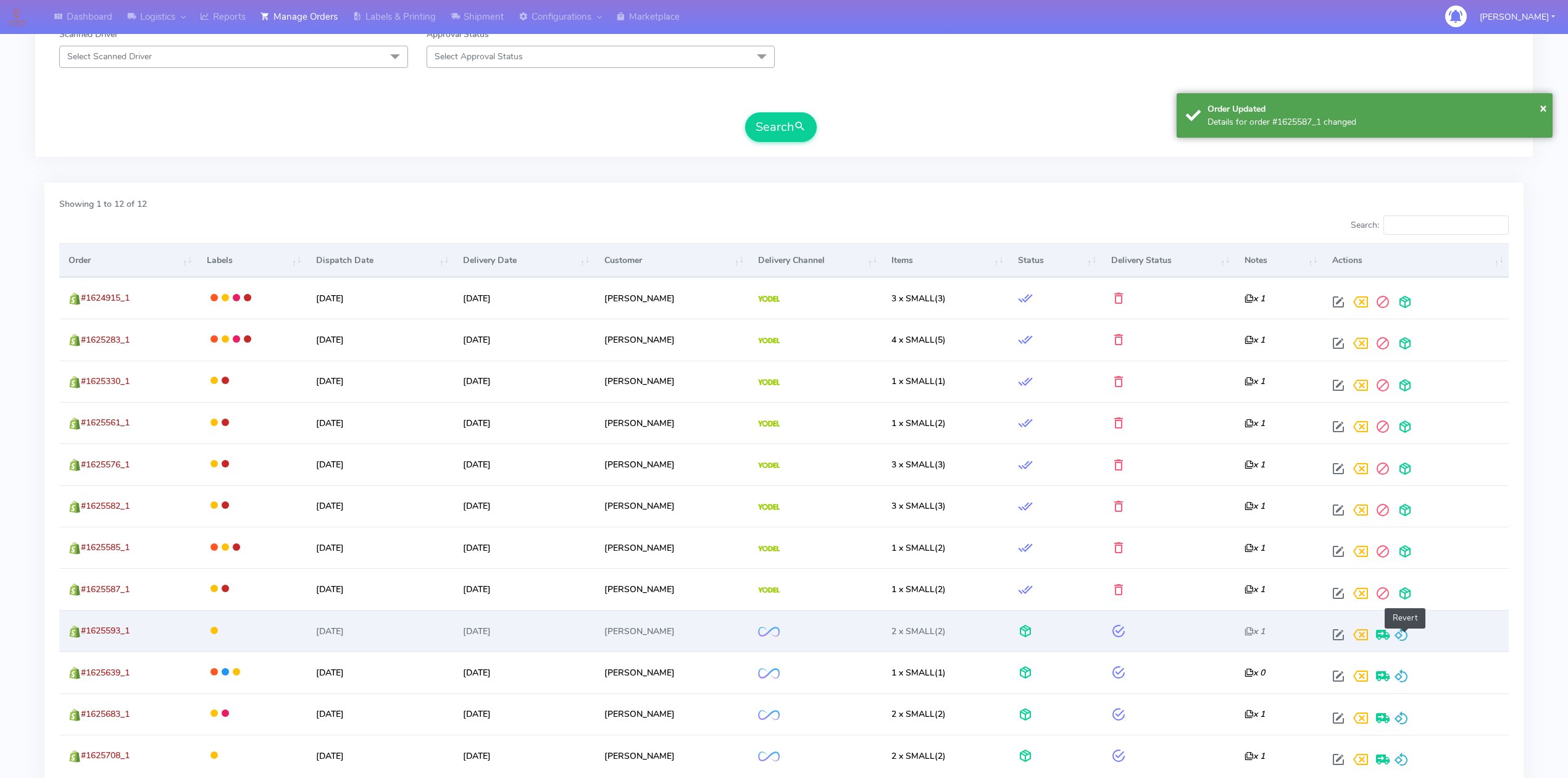
click at [1405, 637] on span at bounding box center [1401, 637] width 15 height 11
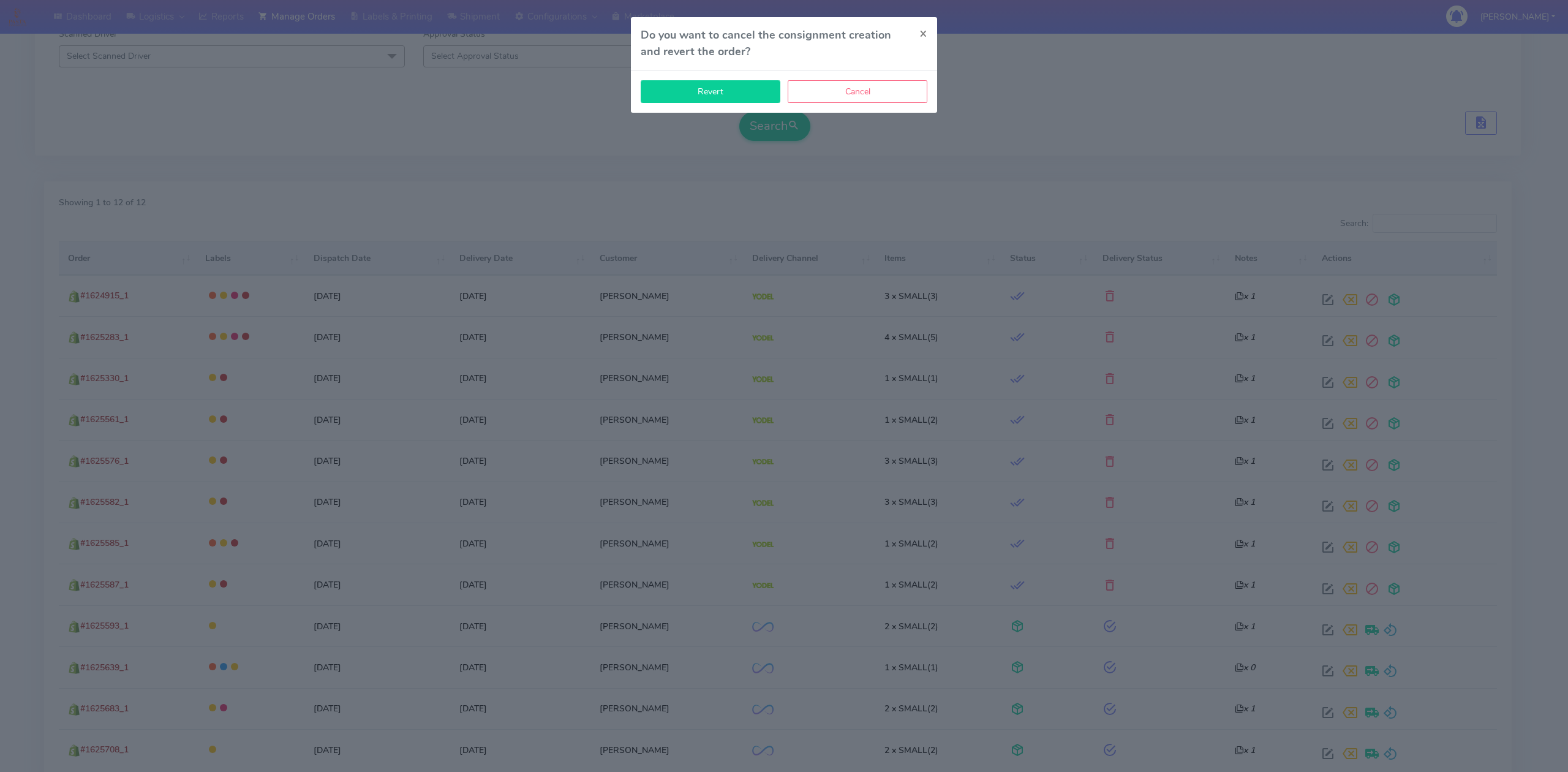
click at [683, 94] on button "Revert" at bounding box center [710, 91] width 140 height 22
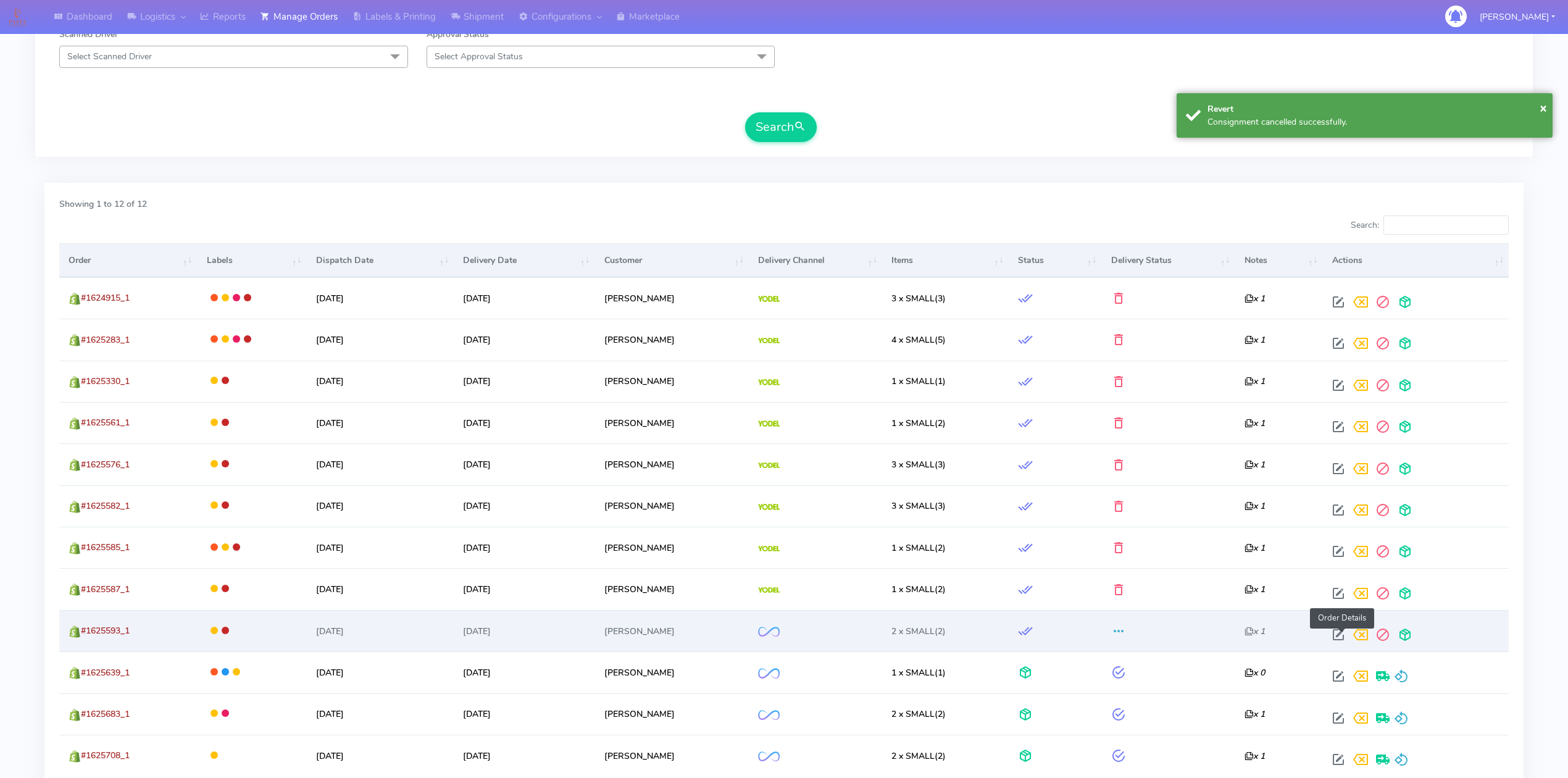
click at [1342, 642] on span at bounding box center [1338, 637] width 23 height 11
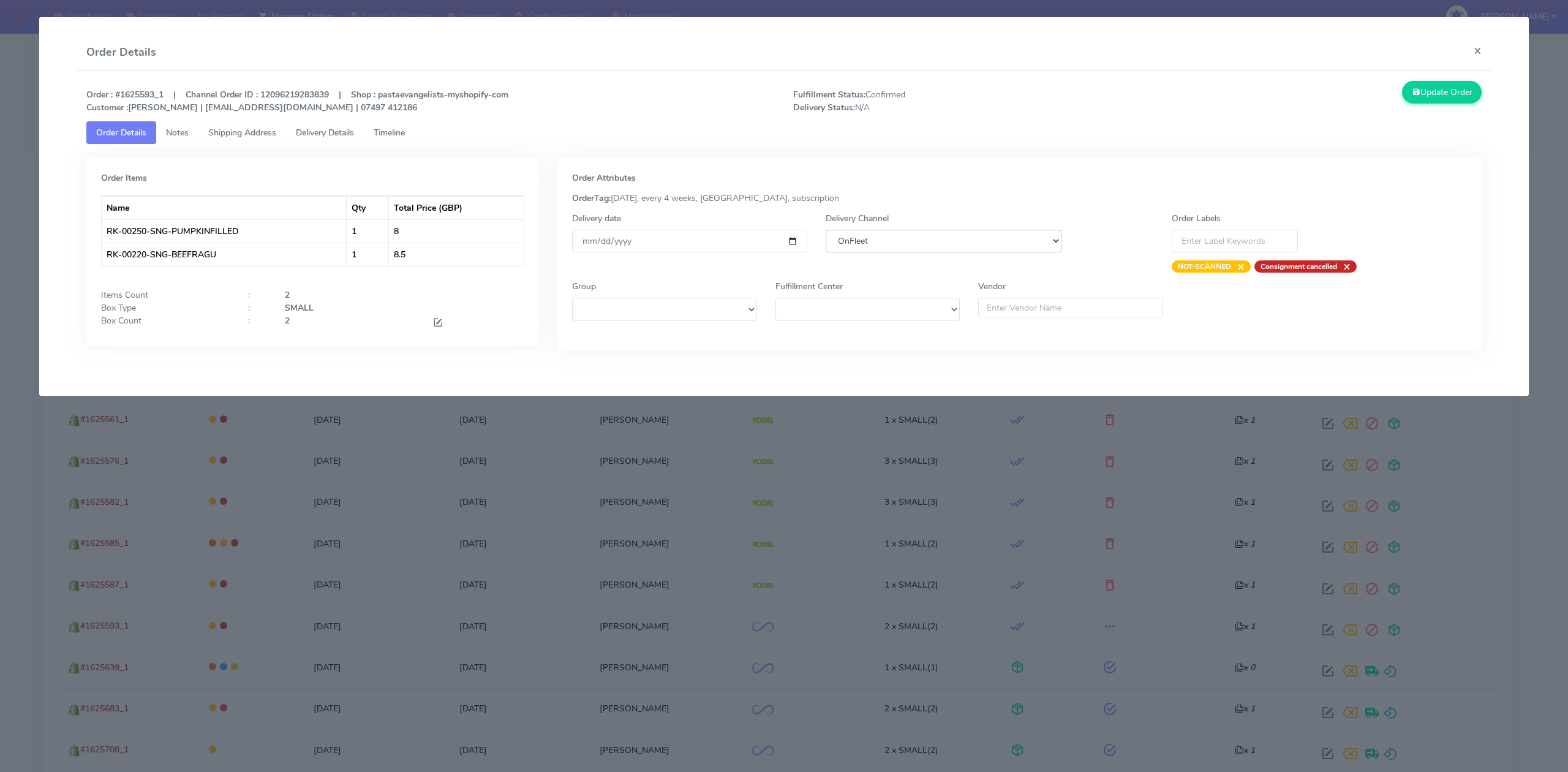
click at [937, 251] on select "DHL OnFleet Royal Mail DPD Yodel MaxOptra Amazon Collection" at bounding box center [943, 241] width 236 height 22
select select "5"
click at [826, 230] on select "DHL OnFleet Royal Mail DPD Yodel MaxOptra Amazon Collection" at bounding box center [943, 241] width 236 height 22
click at [1470, 92] on button "Update Order" at bounding box center [1442, 92] width 80 height 22
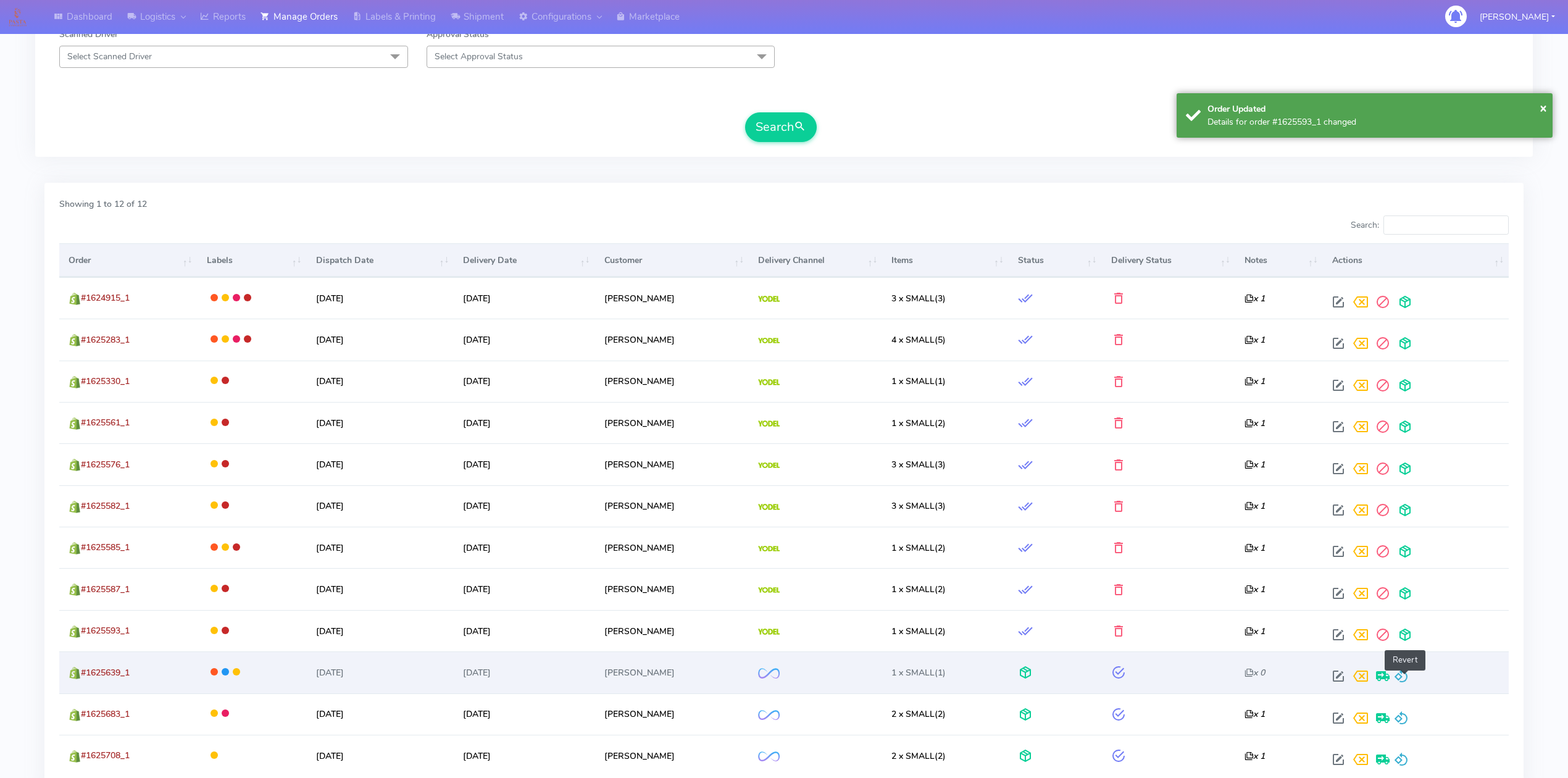
click at [1408, 684] on span at bounding box center [1401, 679] width 15 height 11
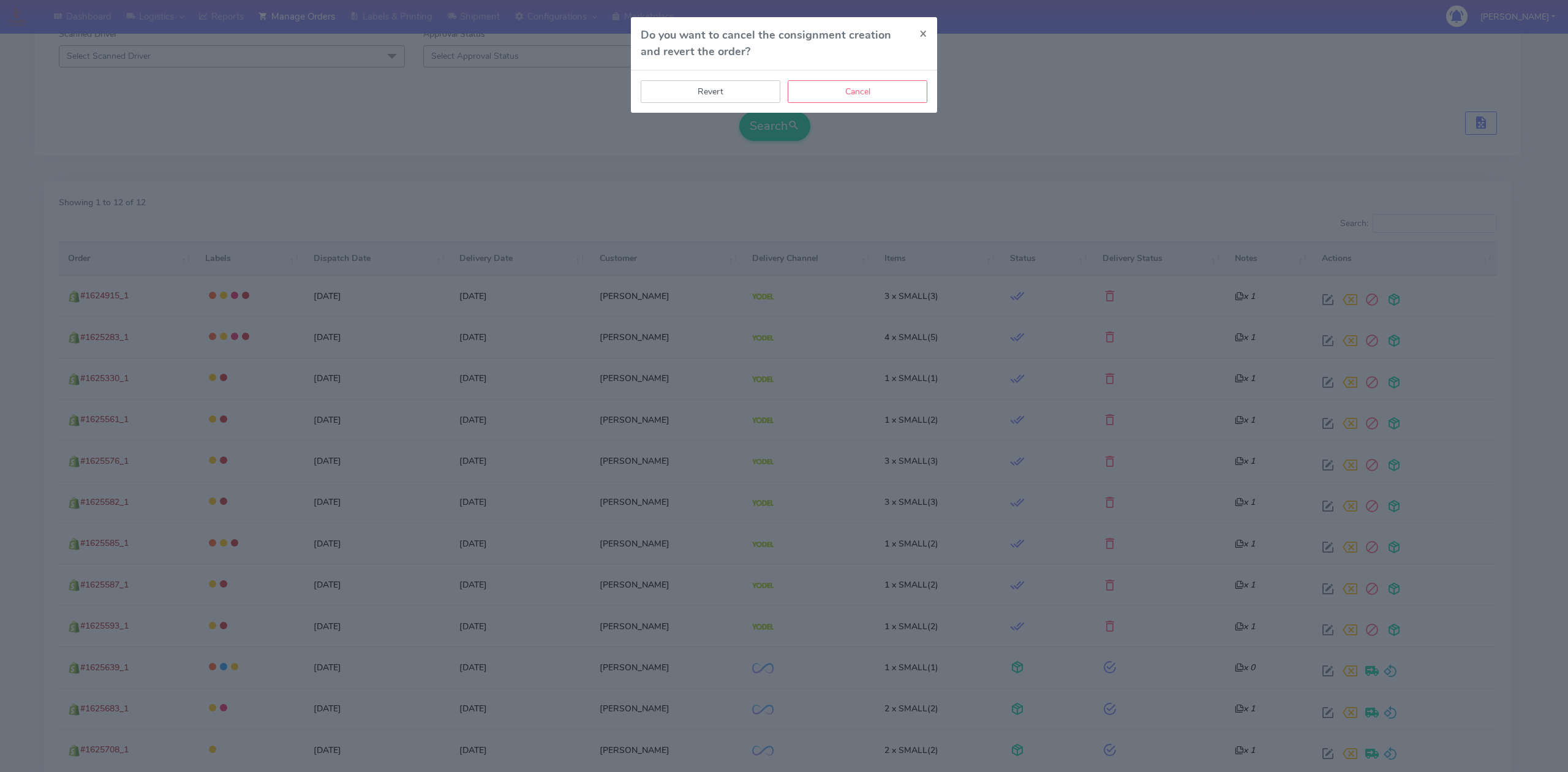
drag, startPoint x: 719, startPoint y: 98, endPoint x: 752, endPoint y: 153, distance: 64.1
click at [719, 99] on button "Revert" at bounding box center [710, 91] width 140 height 22
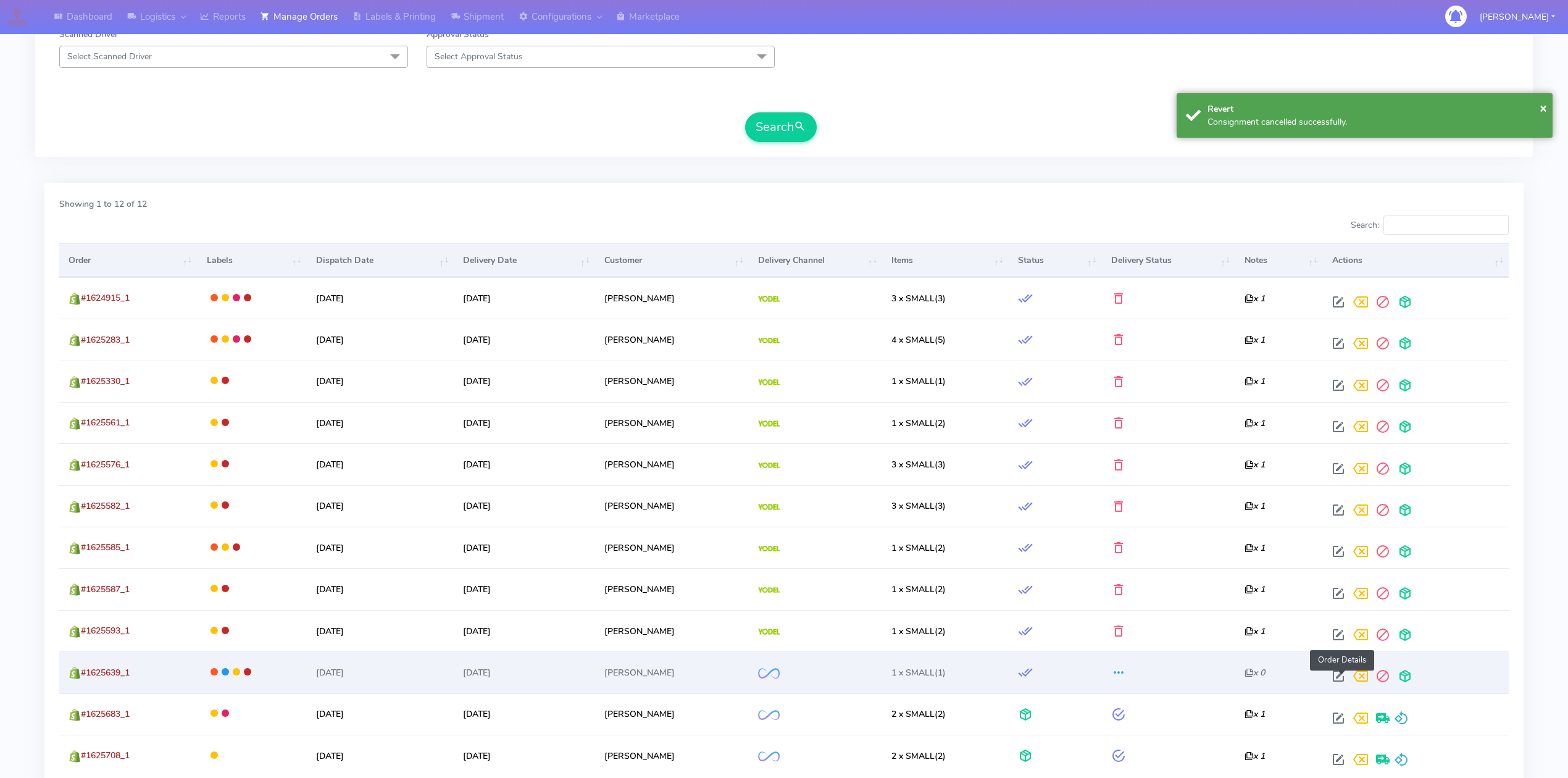
click at [1343, 680] on span at bounding box center [1338, 679] width 23 height 11
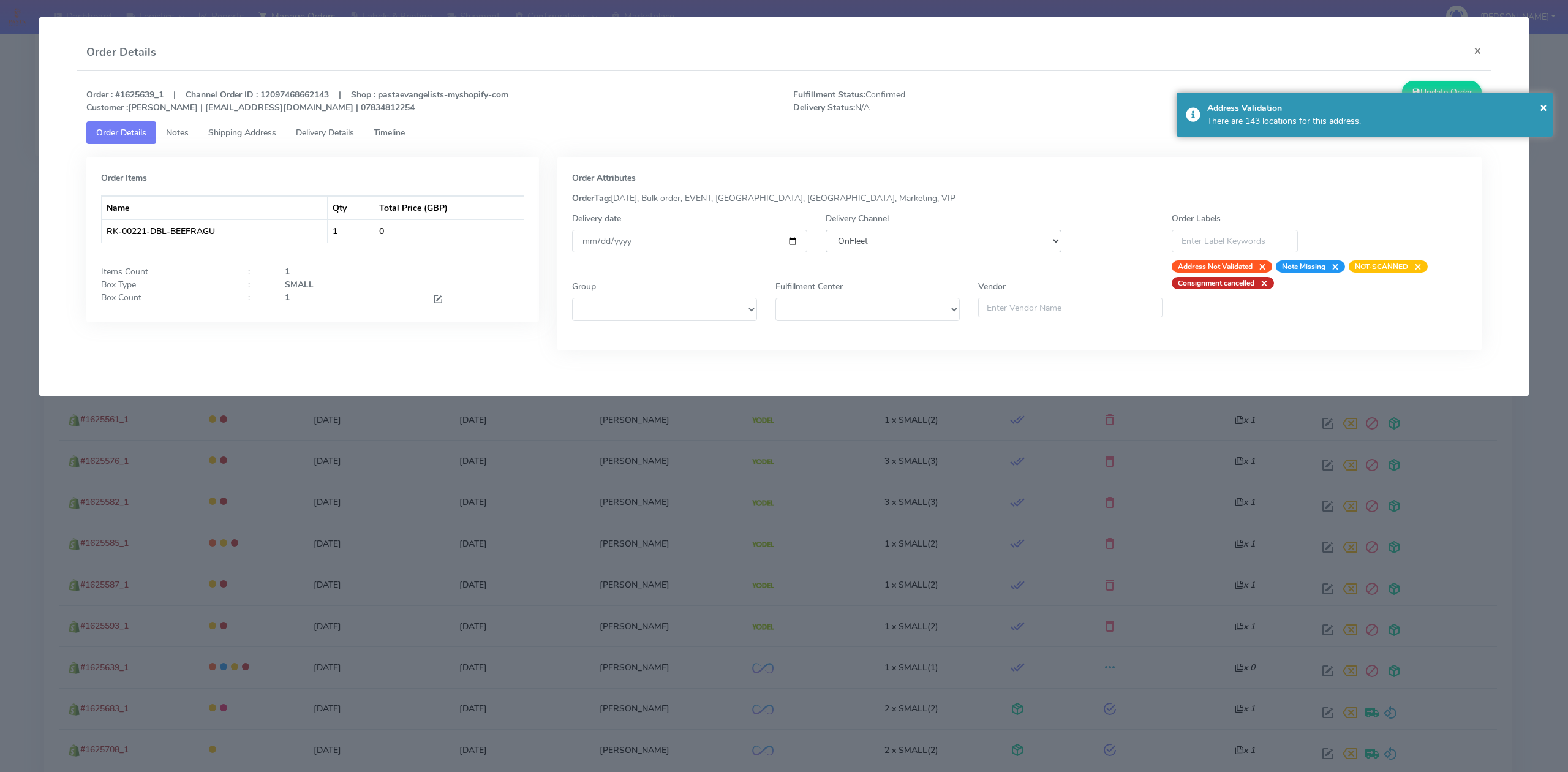
click at [982, 248] on select "DHL OnFleet Royal Mail DPD Yodel MaxOptra Amazon Collection" at bounding box center [943, 241] width 236 height 22
select select "5"
click at [826, 230] on select "DHL OnFleet Royal Mail DPD Yodel MaxOptra Amazon Collection" at bounding box center [943, 241] width 236 height 22
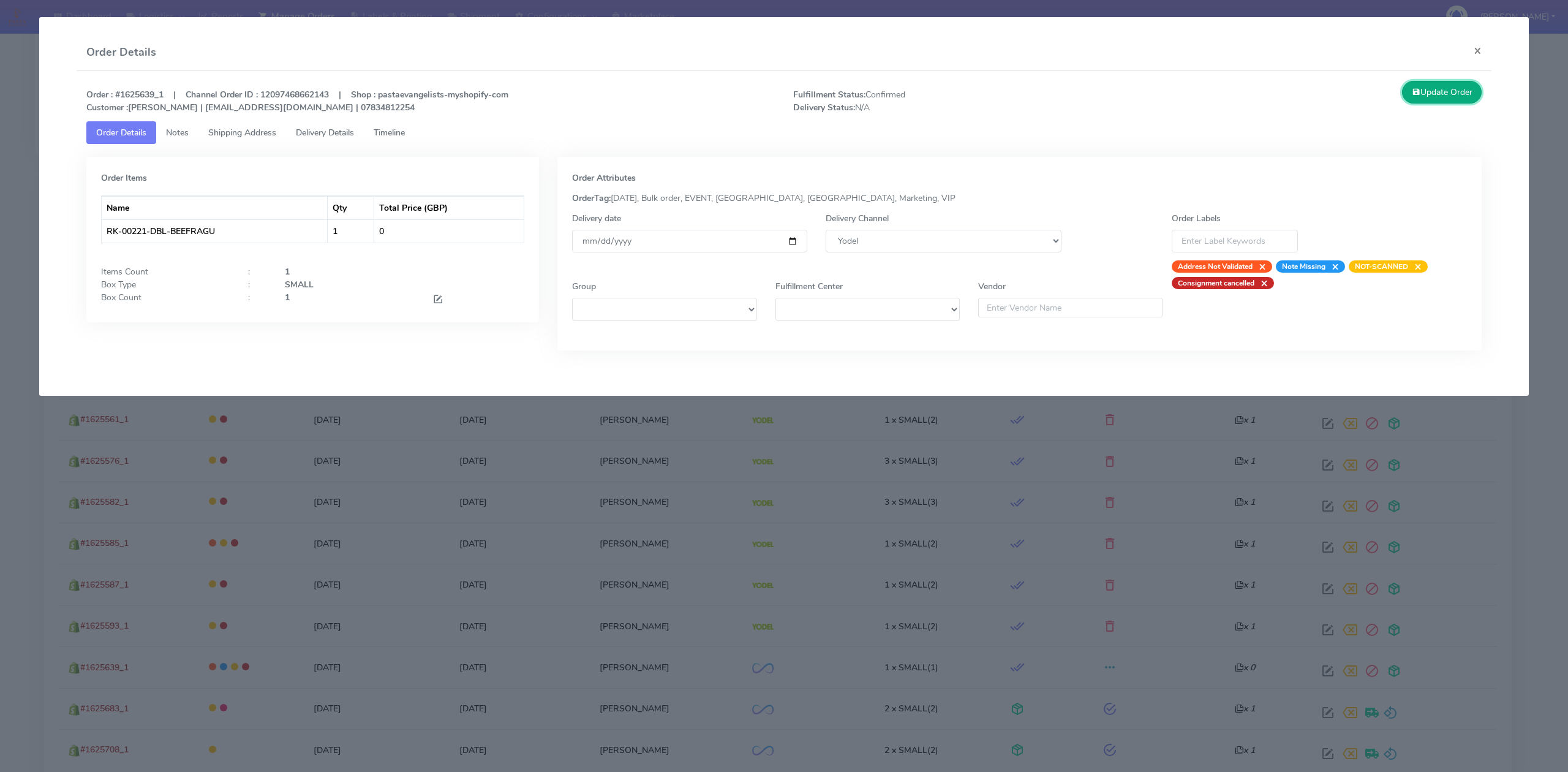
click at [1439, 94] on button "Update Order" at bounding box center [1442, 92] width 80 height 22
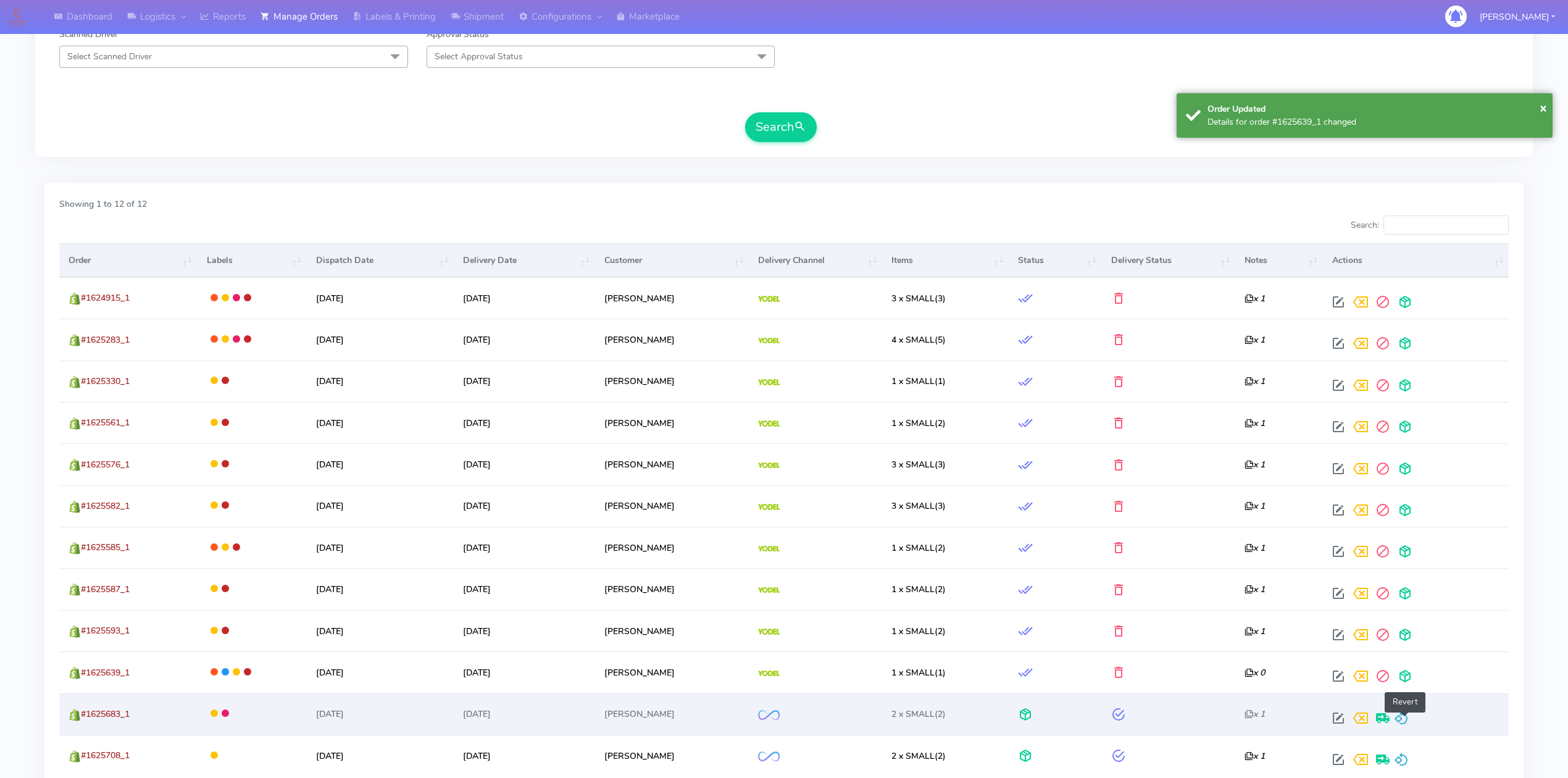
click at [1406, 716] on span at bounding box center [1401, 721] width 15 height 11
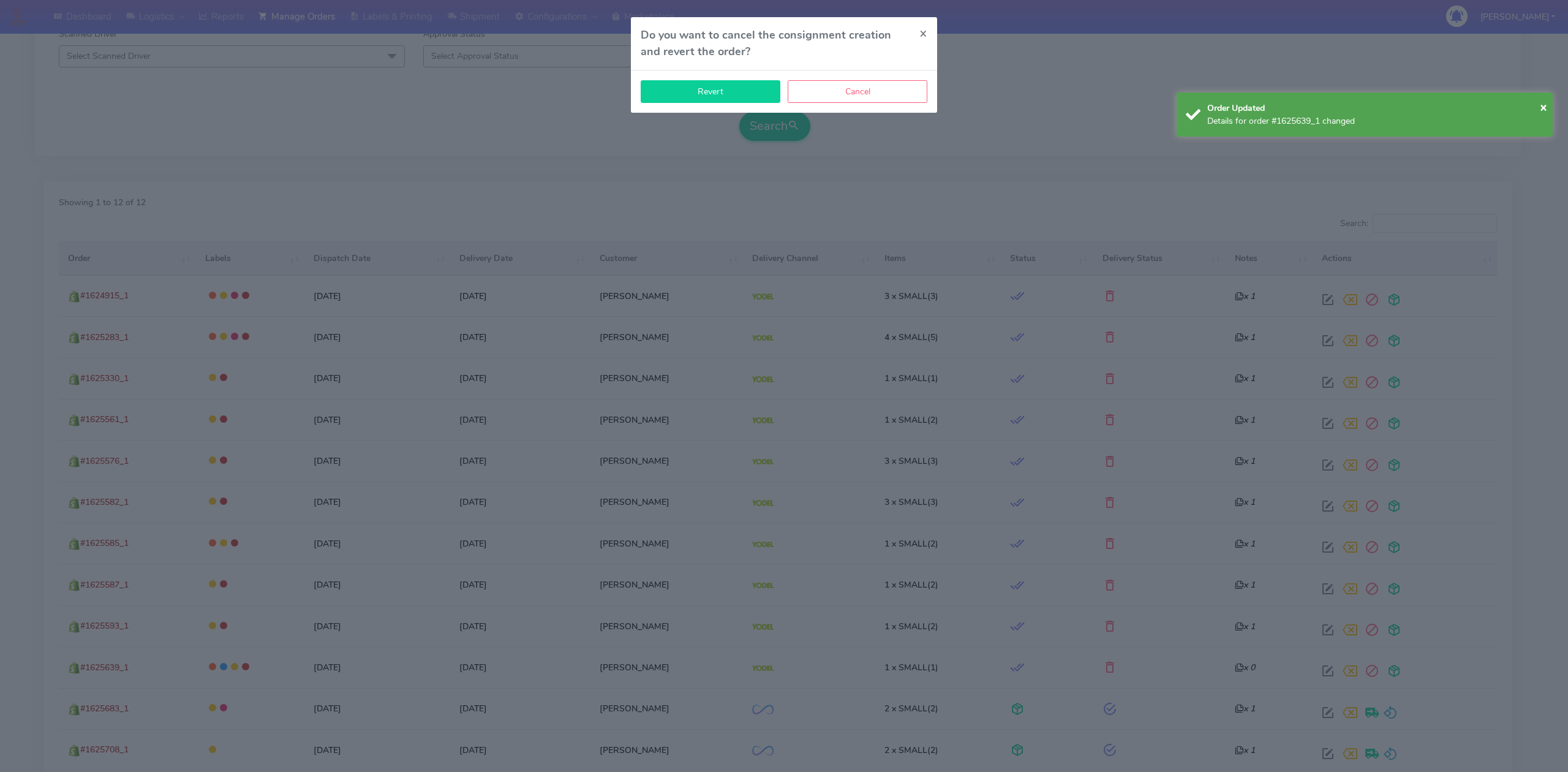
click at [753, 96] on button "Revert" at bounding box center [710, 91] width 140 height 22
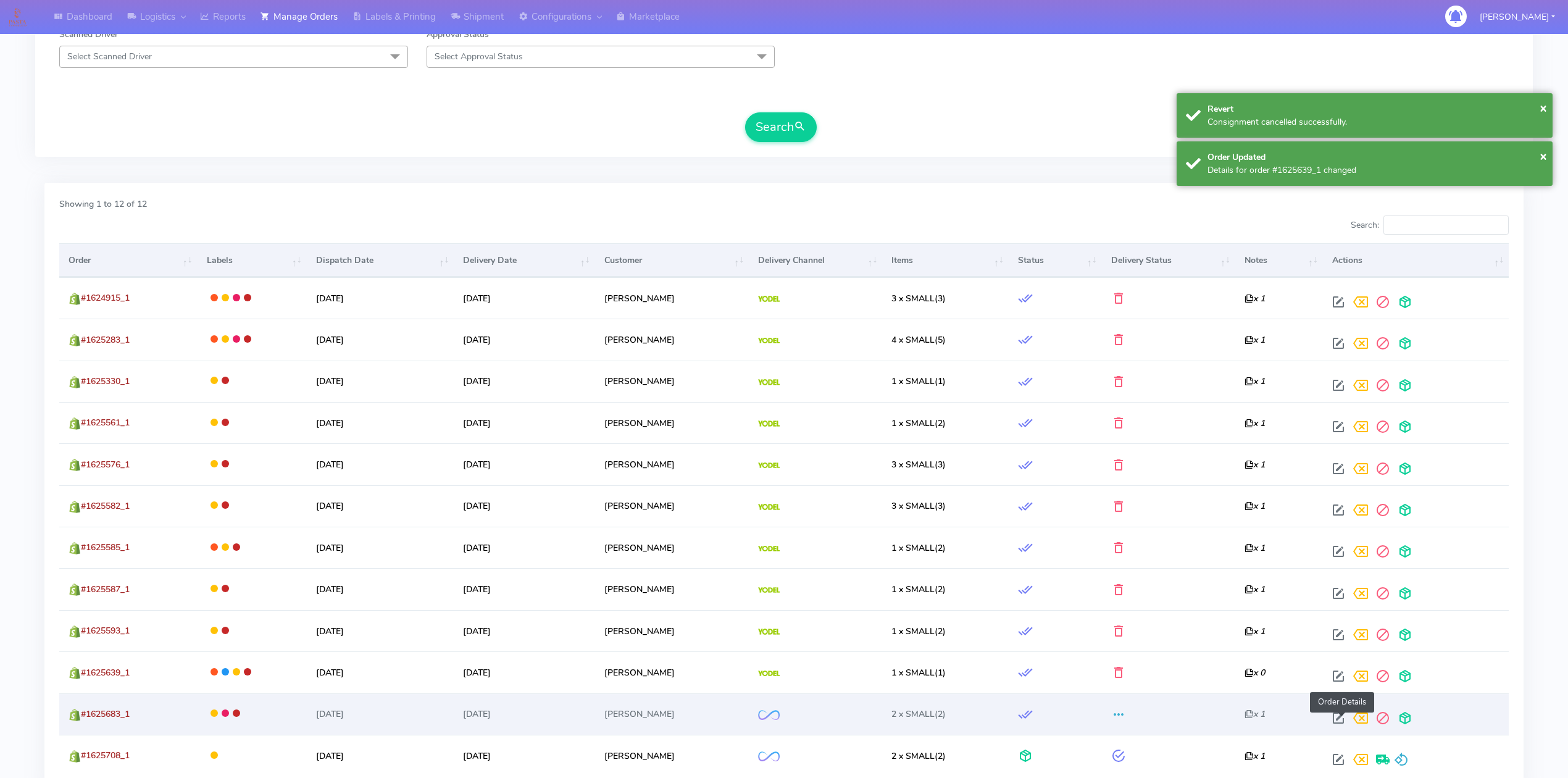
click at [1343, 726] on span at bounding box center [1338, 721] width 23 height 11
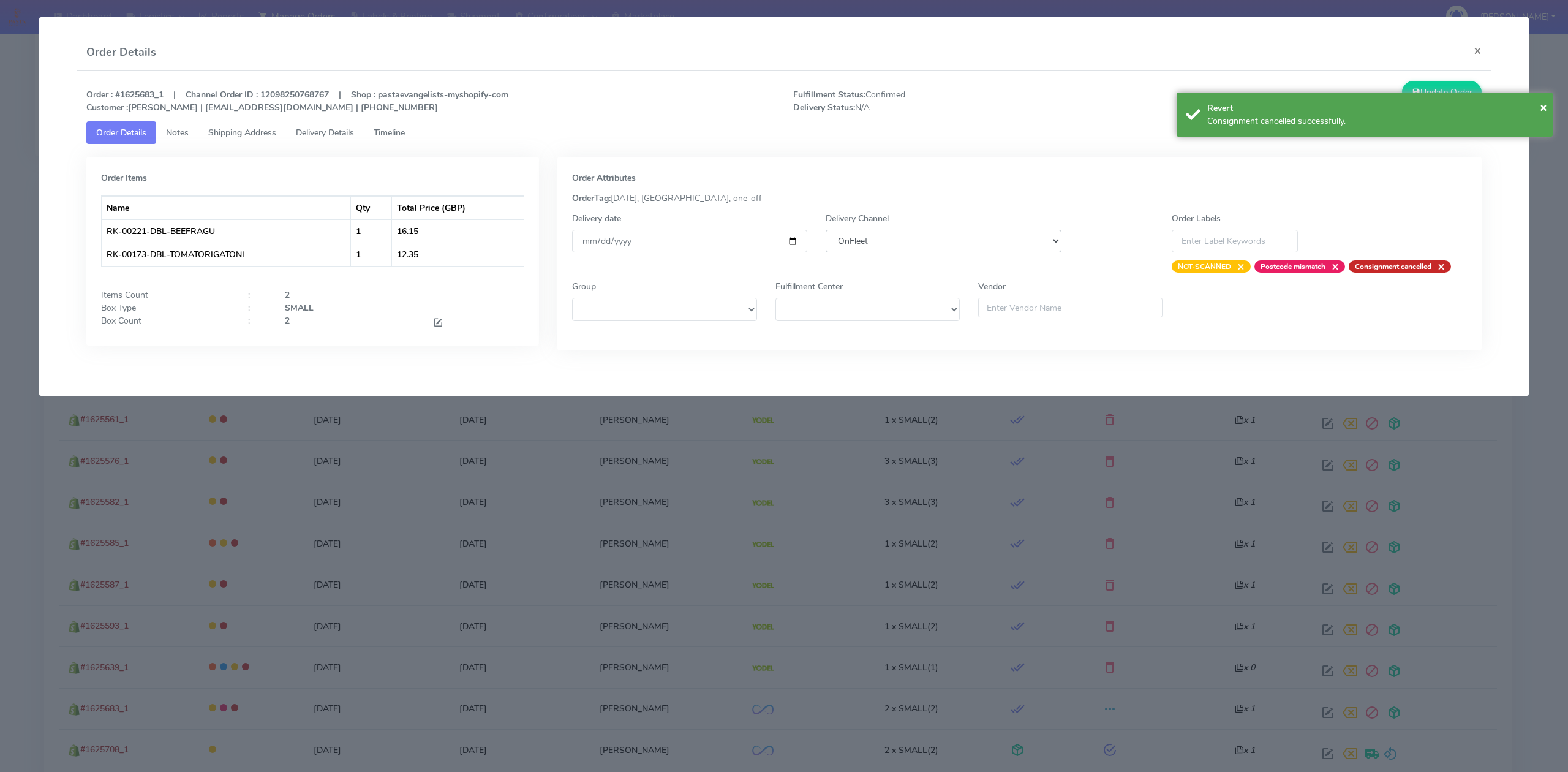
click at [892, 248] on select "DHL OnFleet Royal Mail DPD Yodel MaxOptra Amazon Collection" at bounding box center [943, 241] width 236 height 22
select select "5"
click at [826, 230] on select "DHL OnFleet Royal Mail DPD Yodel MaxOptra Amazon Collection" at bounding box center [943, 241] width 236 height 22
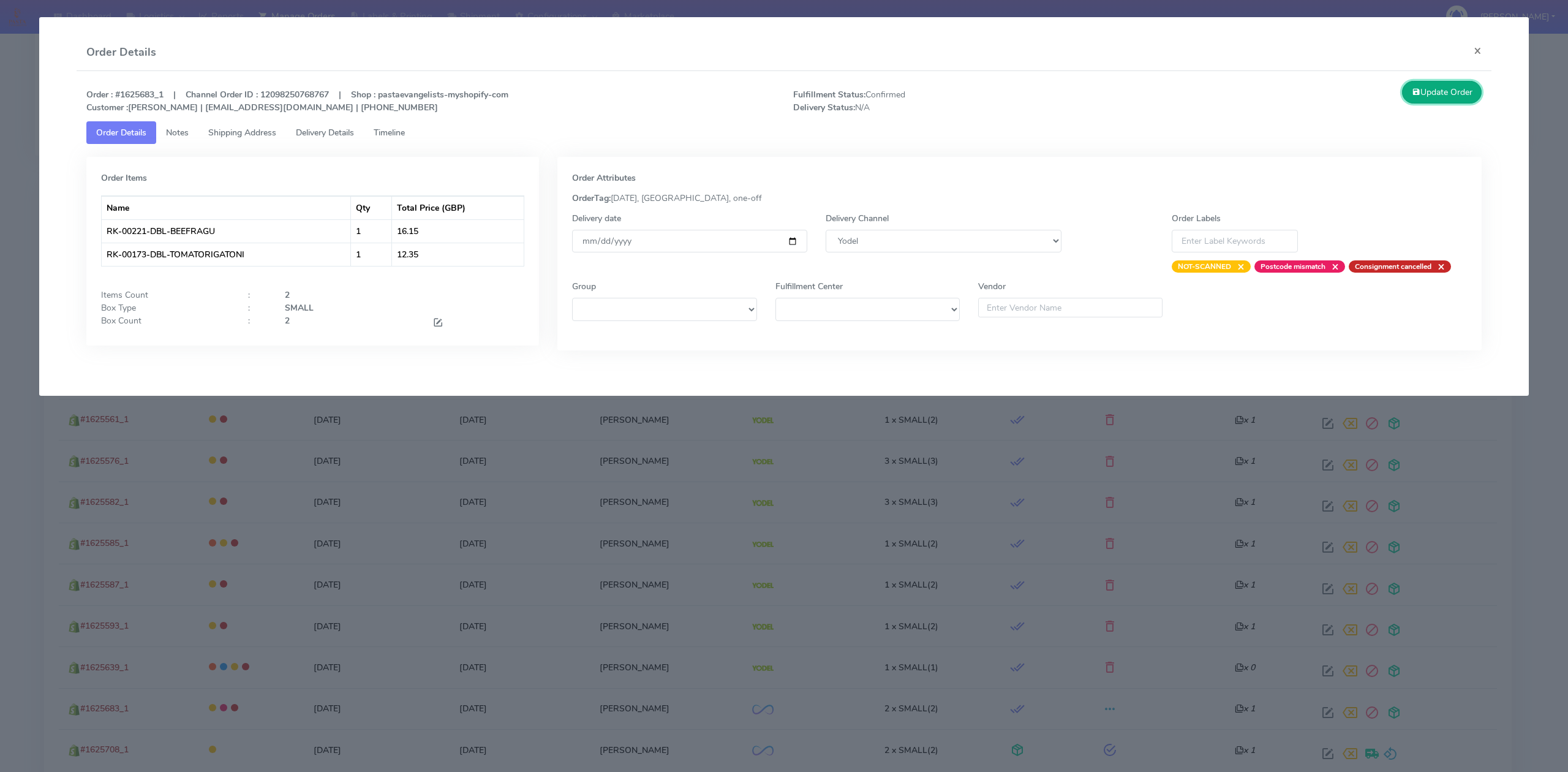
click at [1451, 86] on button "Update Order" at bounding box center [1442, 92] width 80 height 22
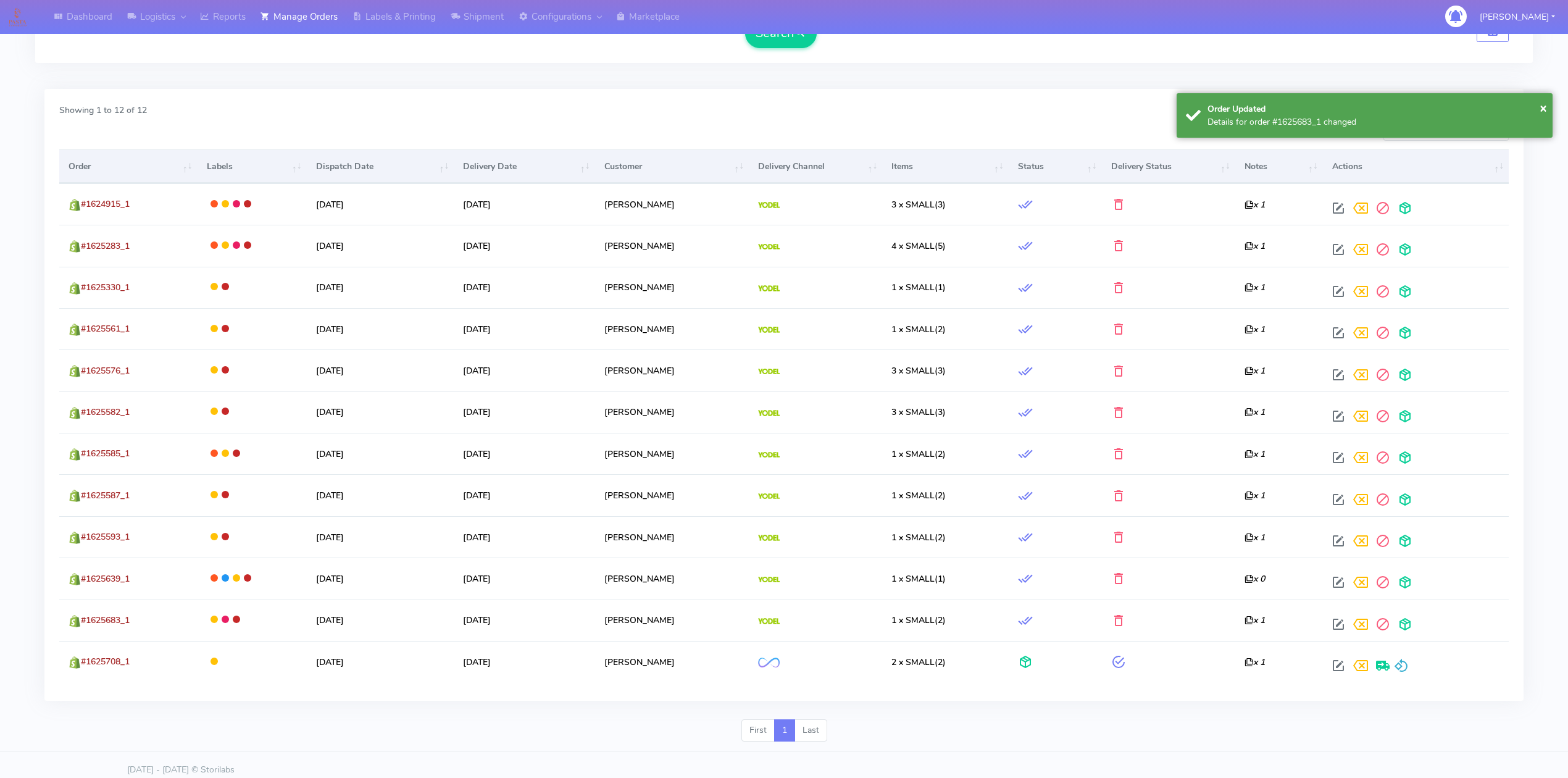
scroll to position [357, 0]
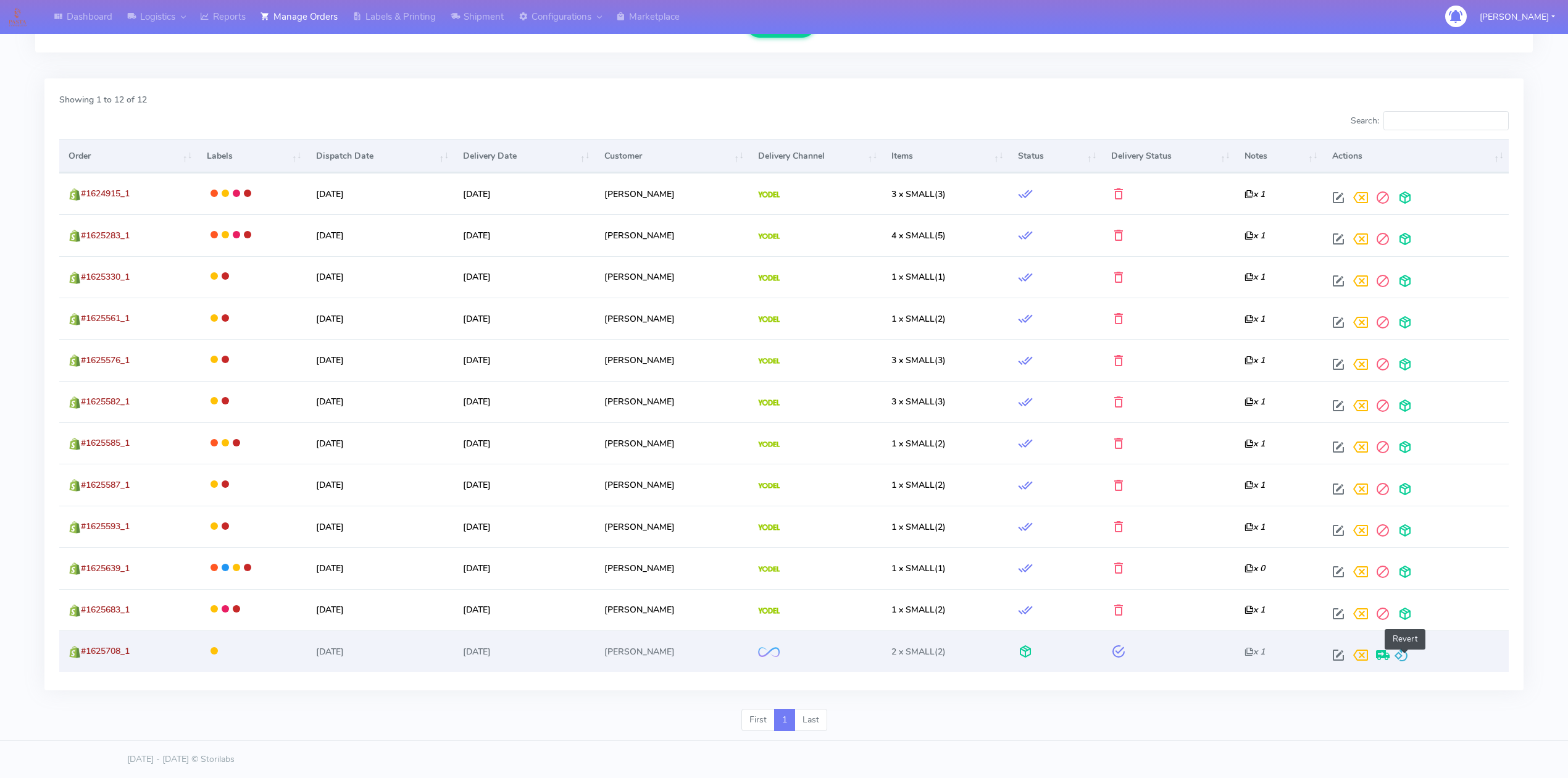
click at [1406, 654] on span at bounding box center [1401, 658] width 15 height 11
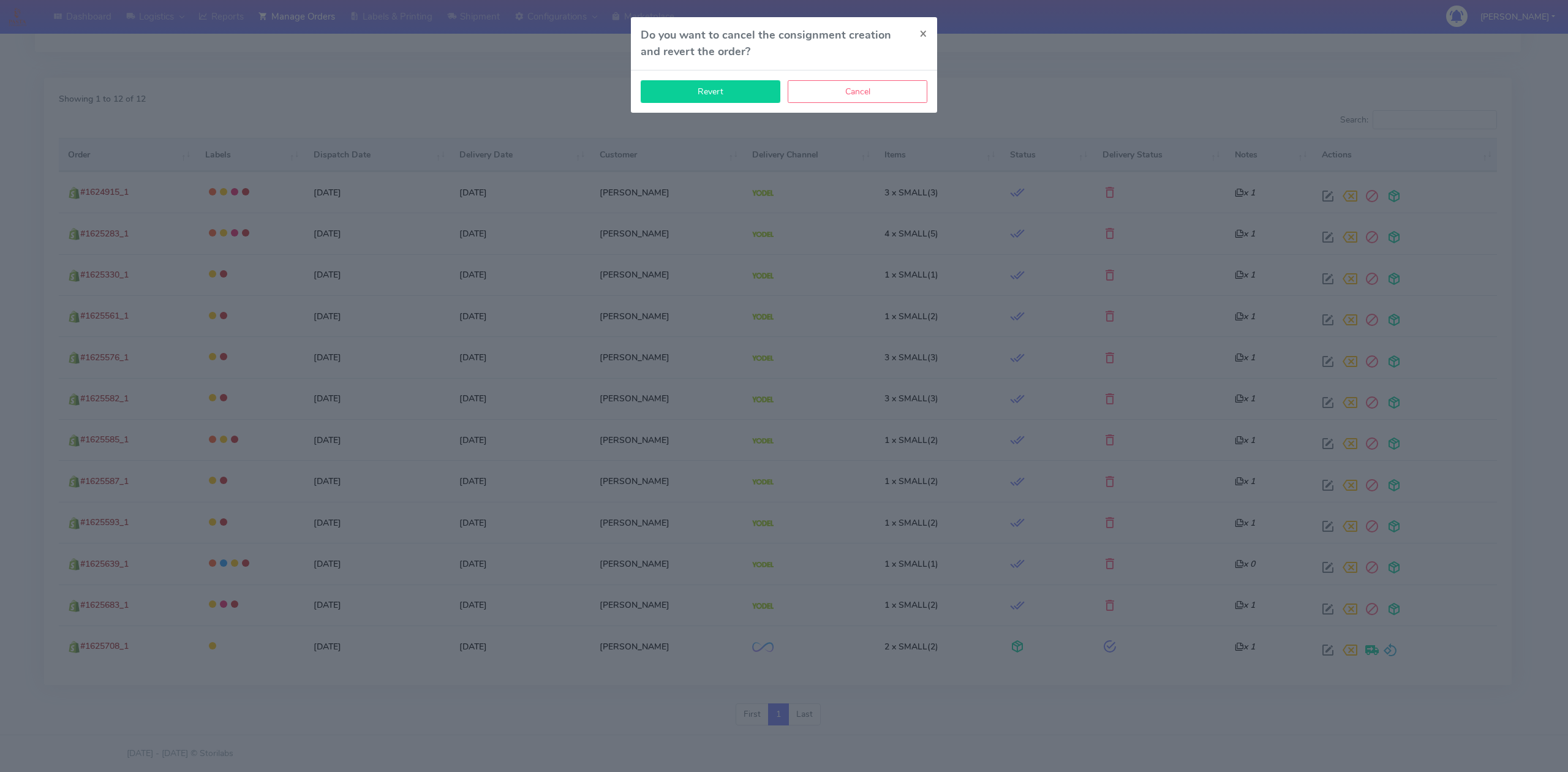
click at [723, 84] on button "Revert" at bounding box center [710, 91] width 140 height 22
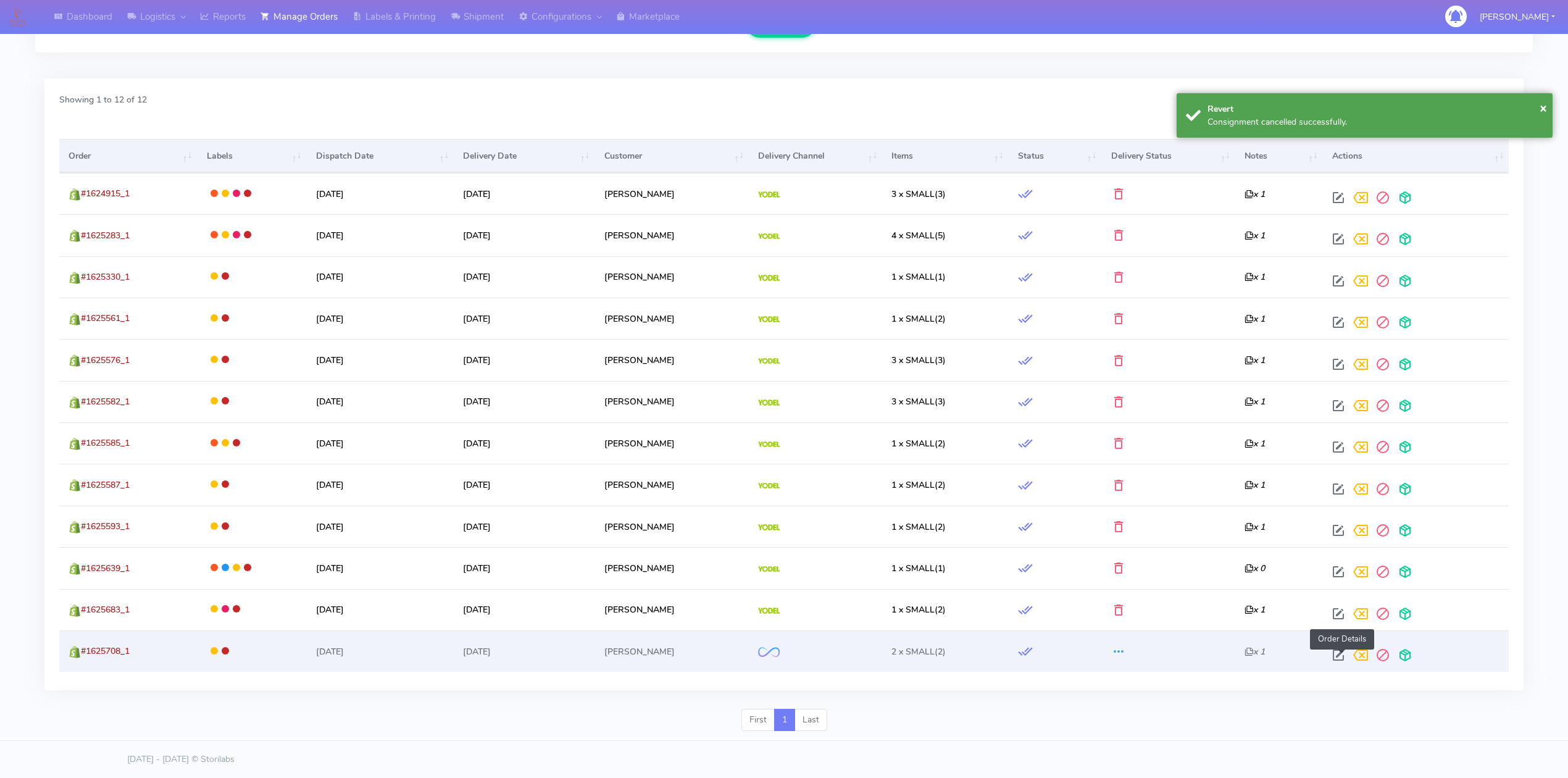
click at [1344, 656] on span at bounding box center [1338, 658] width 23 height 11
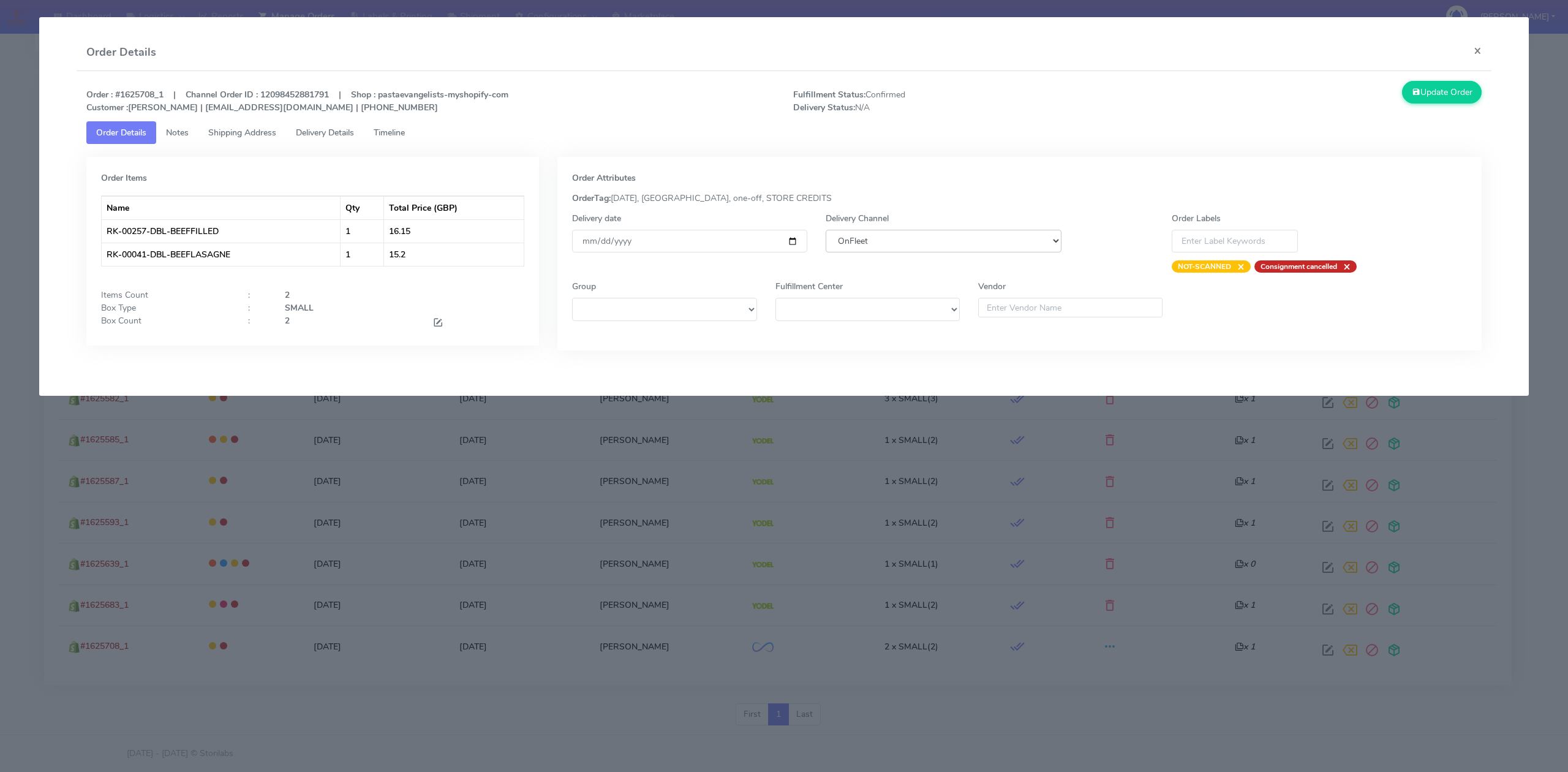
click at [986, 236] on select "DHL OnFleet Royal Mail DPD Yodel MaxOptra Amazon Collection" at bounding box center [943, 241] width 236 height 22
select select "5"
click at [826, 230] on select "DHL OnFleet Royal Mail DPD Yodel MaxOptra Amazon Collection" at bounding box center [943, 241] width 236 height 22
click at [1436, 91] on button "Update Order" at bounding box center [1442, 92] width 80 height 22
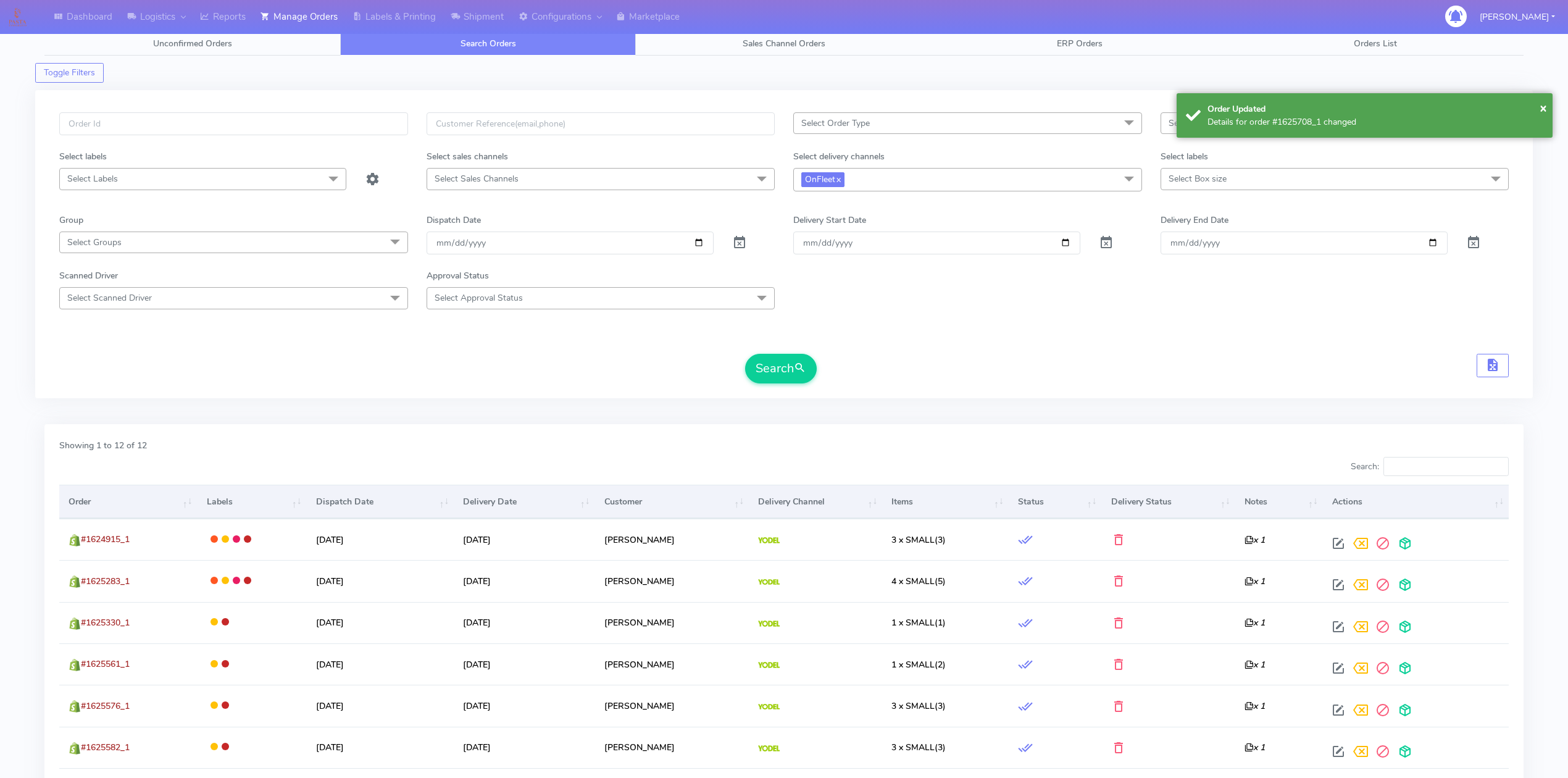
scroll to position [0, 0]
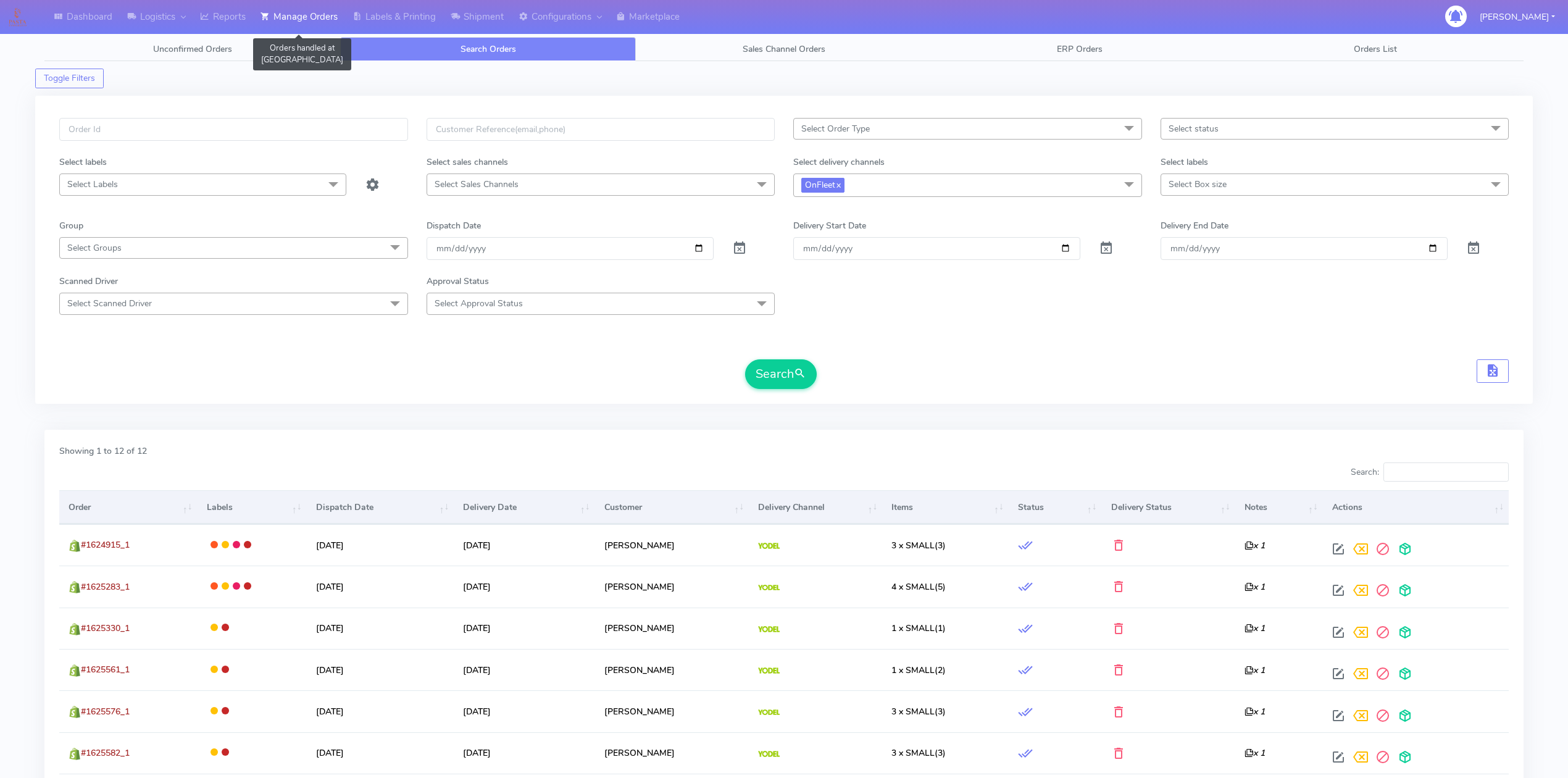
click at [314, 21] on link "Manage Orders" at bounding box center [299, 17] width 92 height 34
drag, startPoint x: 405, startPoint y: 18, endPoint x: 416, endPoint y: 19, distance: 11.0
click at [406, 18] on link "Labels & Printing" at bounding box center [394, 17] width 99 height 34
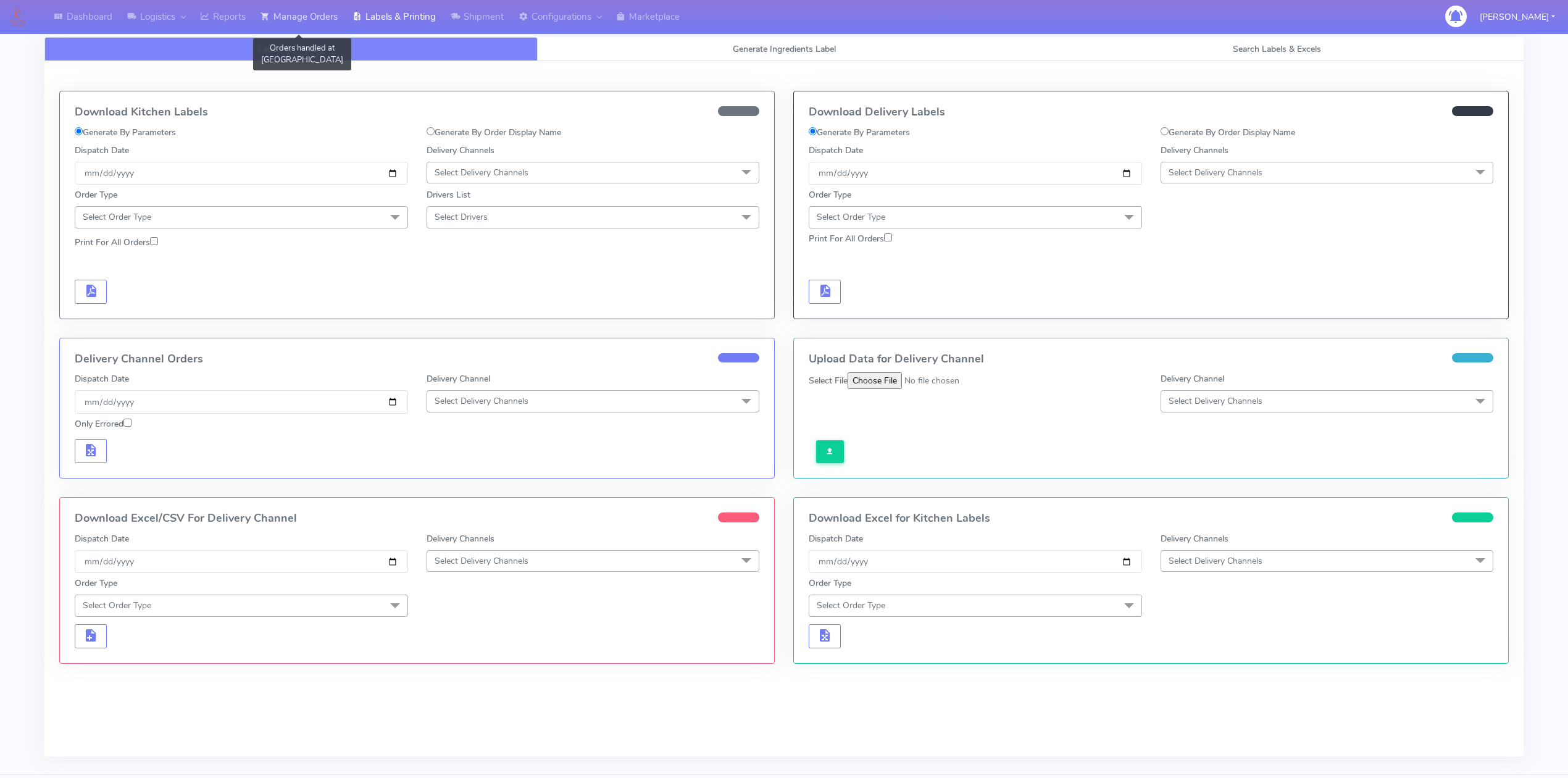
click at [293, 17] on link "Manage Orders" at bounding box center [299, 17] width 92 height 34
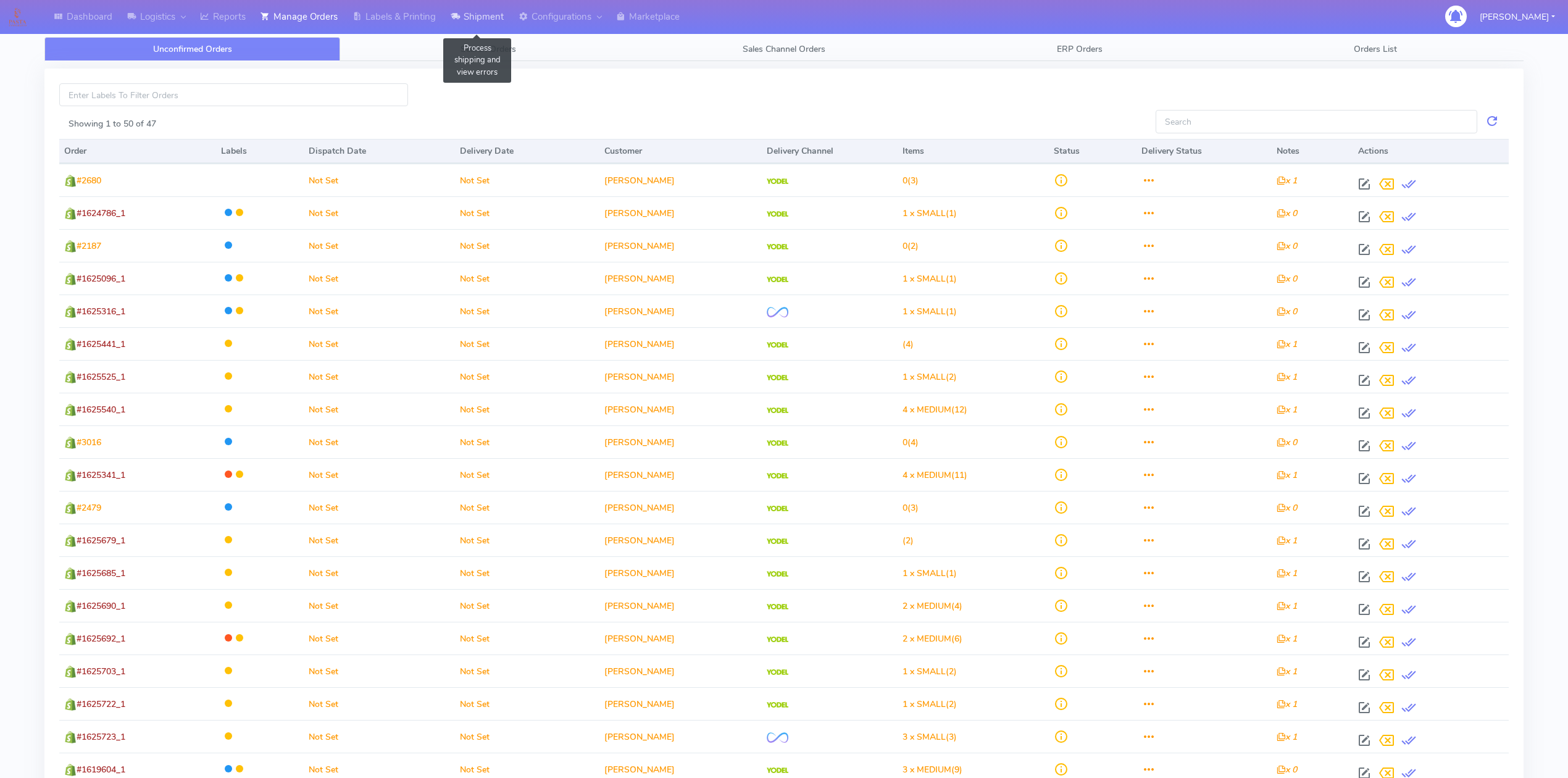
click at [468, 27] on link "Shipment" at bounding box center [477, 17] width 68 height 34
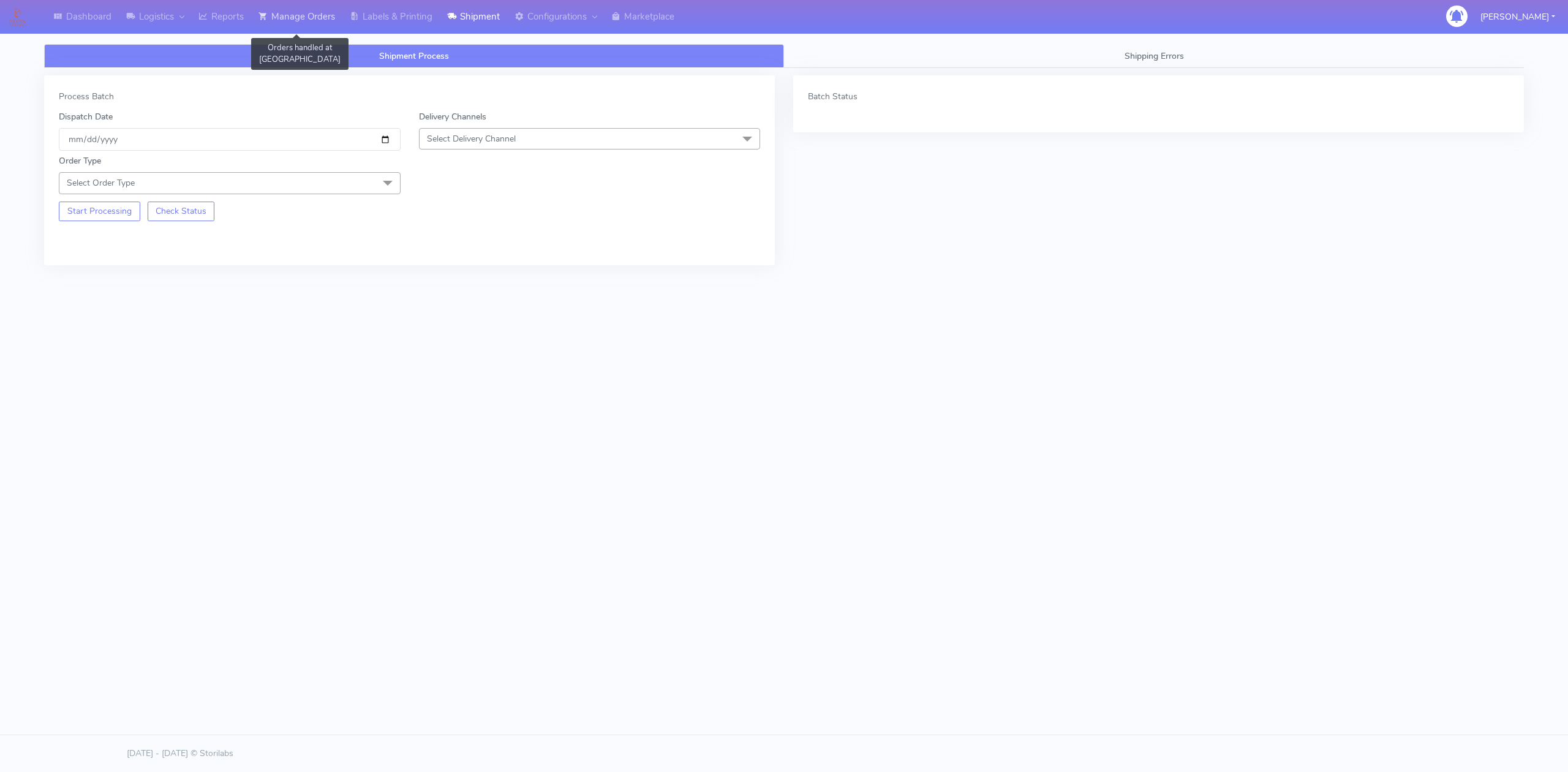
click at [272, 22] on link "Manage Orders" at bounding box center [297, 17] width 91 height 34
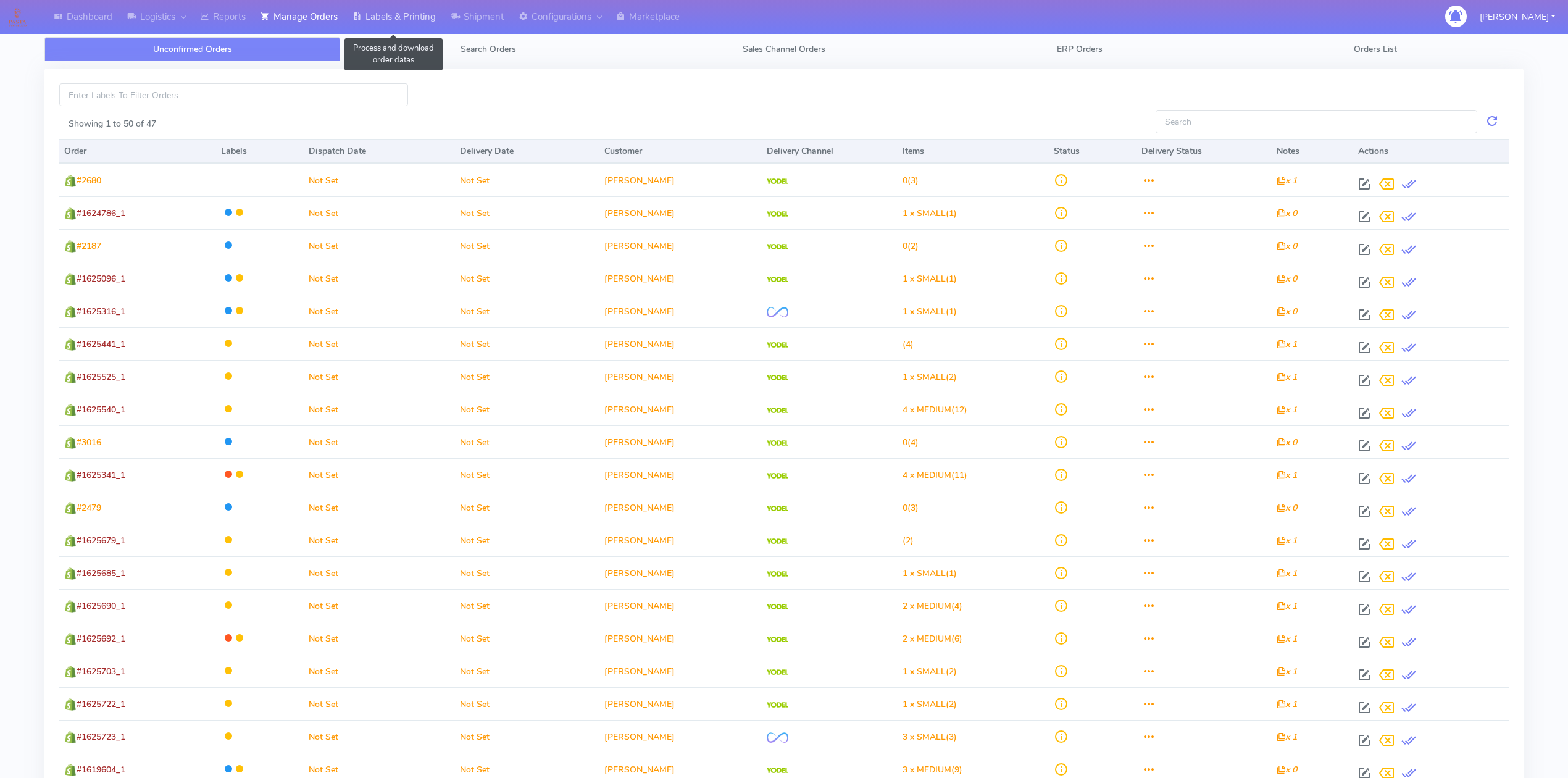
click at [376, 15] on link "Labels & Printing" at bounding box center [394, 17] width 99 height 34
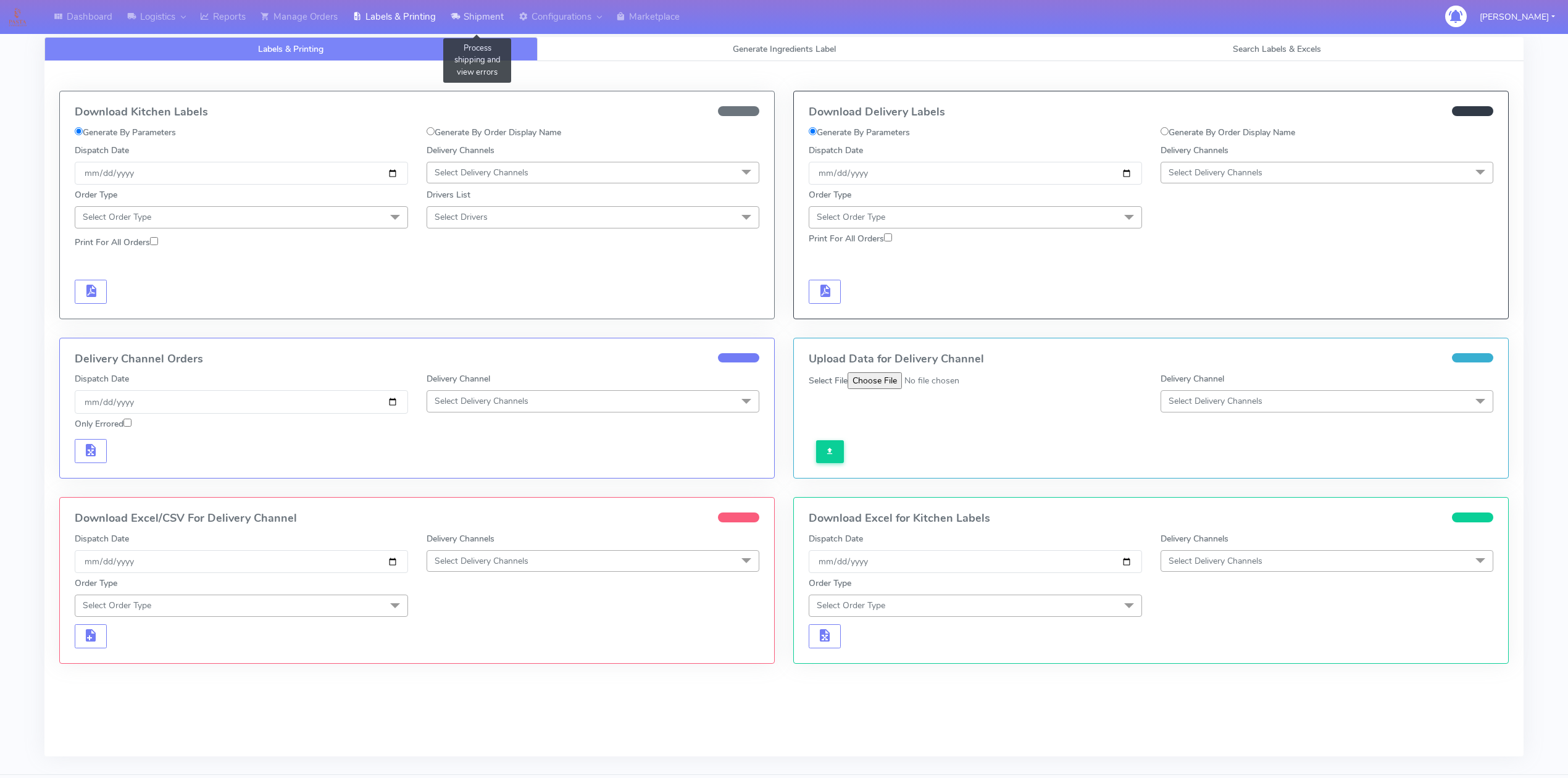
click at [502, 20] on link "Shipment" at bounding box center [477, 17] width 68 height 34
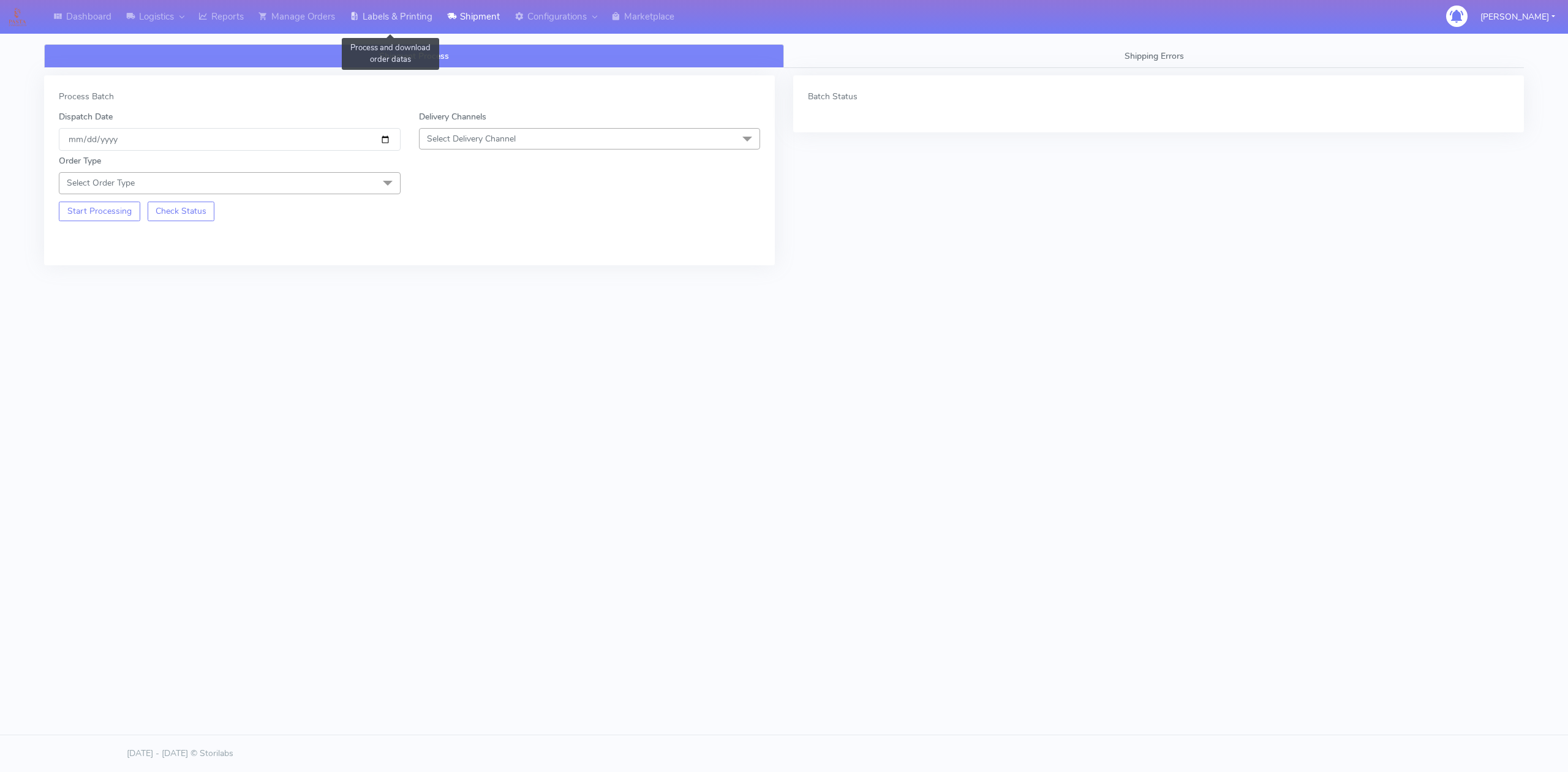
click at [381, 24] on link "Labels & Printing" at bounding box center [391, 17] width 98 height 34
